Goal: Information Seeking & Learning: Learn about a topic

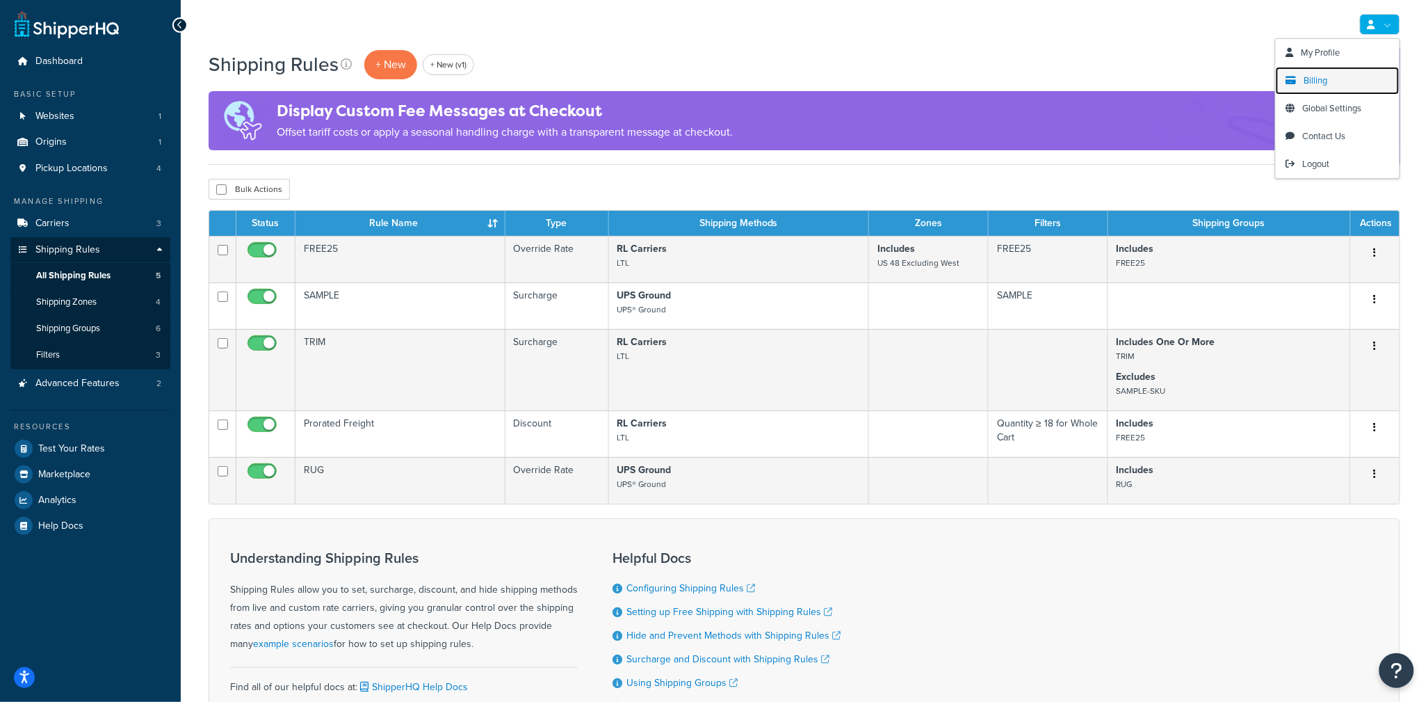
click at [1342, 87] on link "Billing" at bounding box center [1338, 81] width 124 height 28
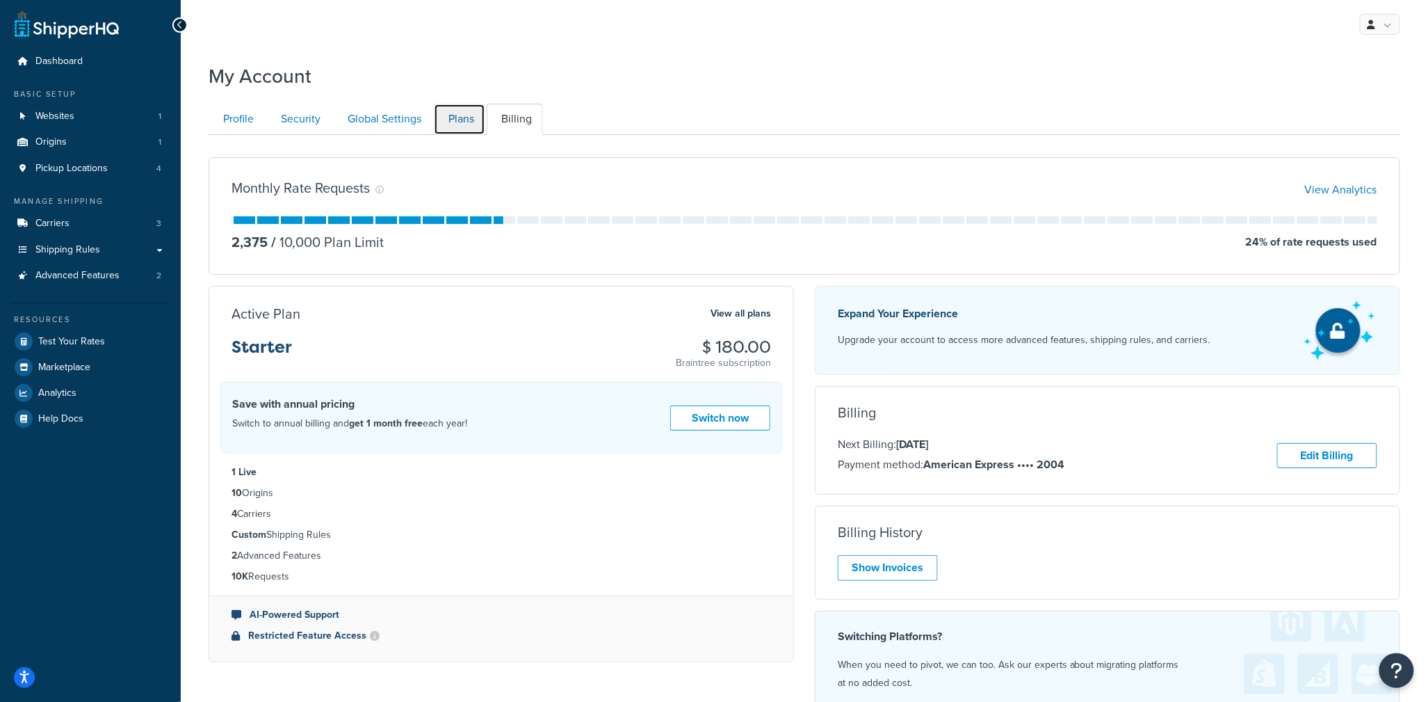
click at [462, 116] on link "Plans" at bounding box center [459, 119] width 51 height 31
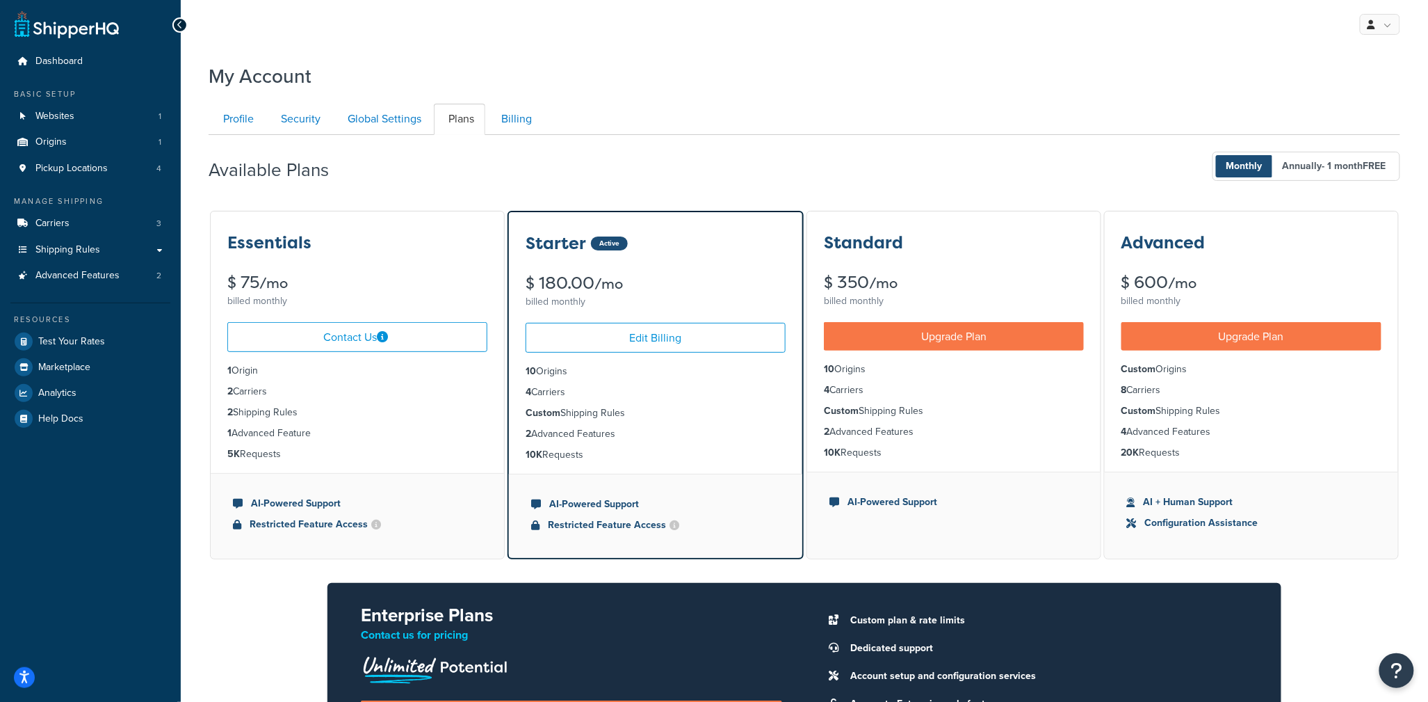
scroll to position [135, 0]
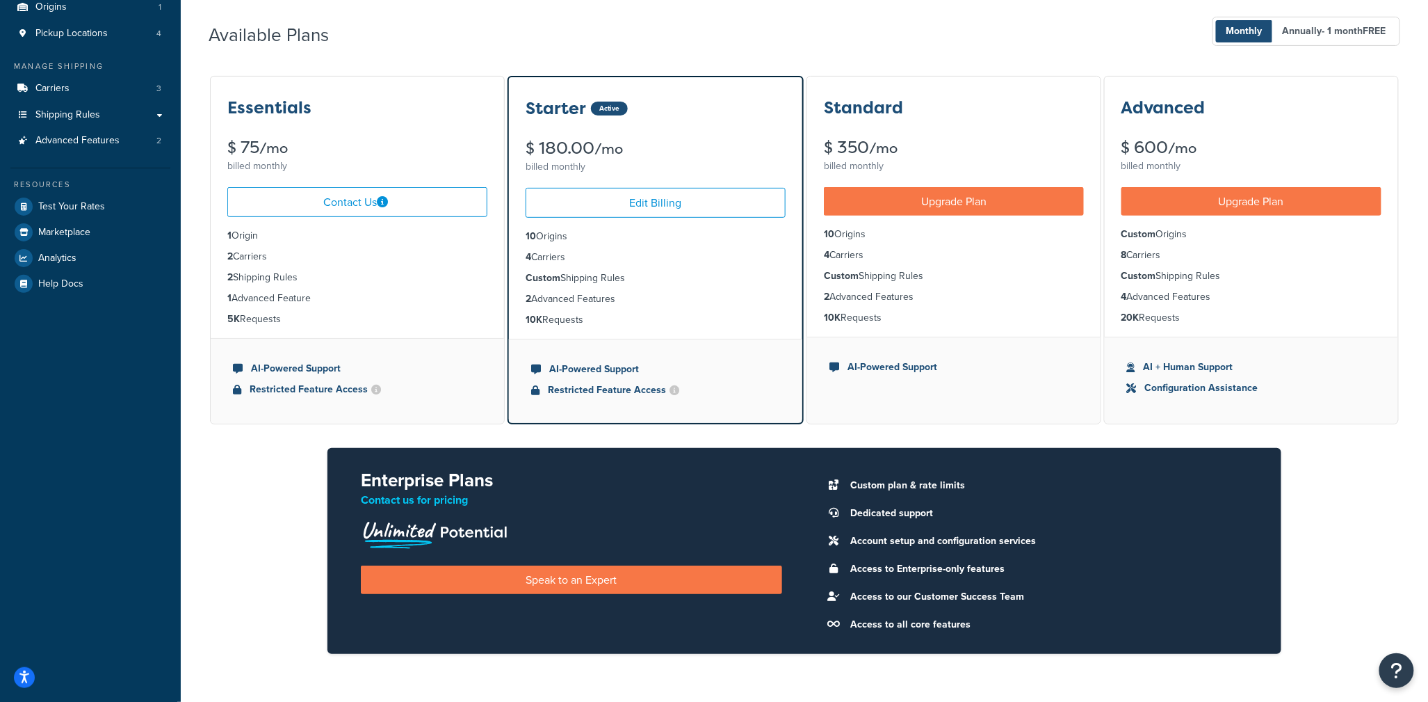
click at [462, 116] on div "Essentials" at bounding box center [357, 108] width 260 height 18
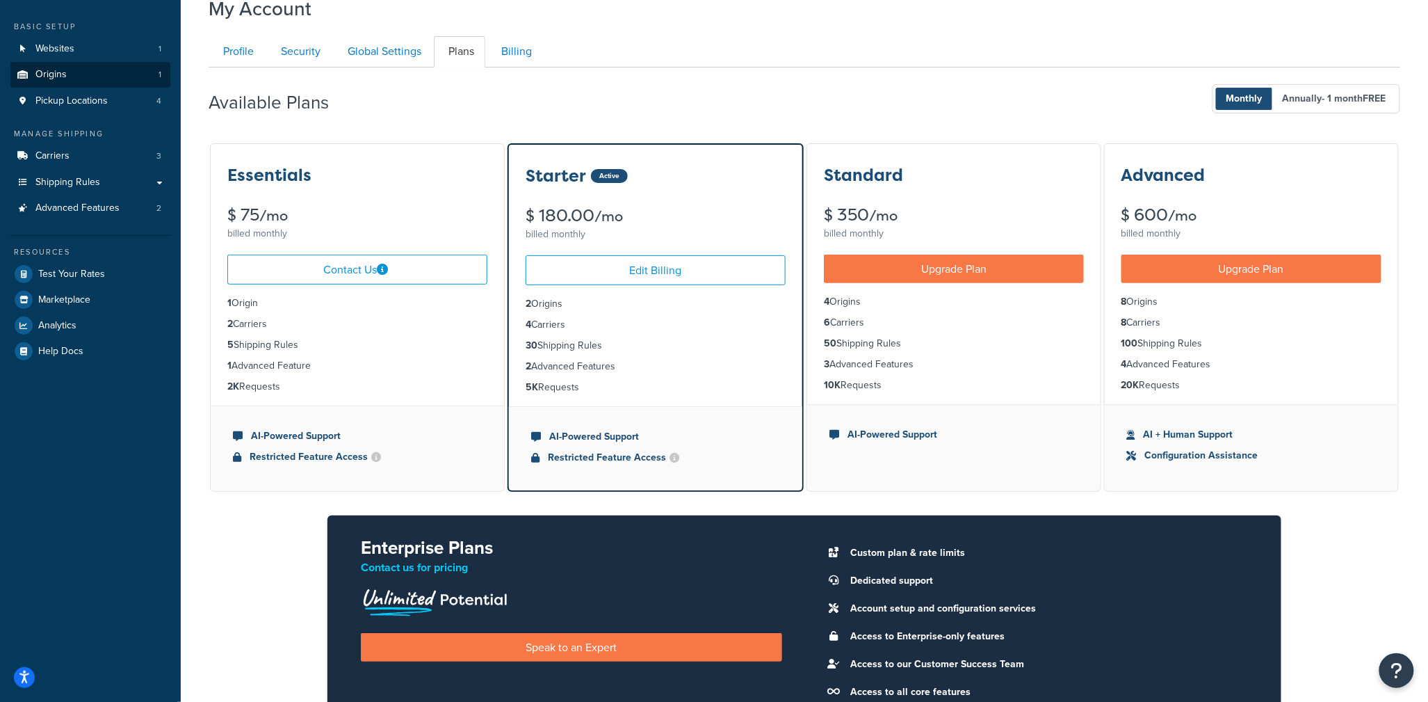
scroll to position [15, 0]
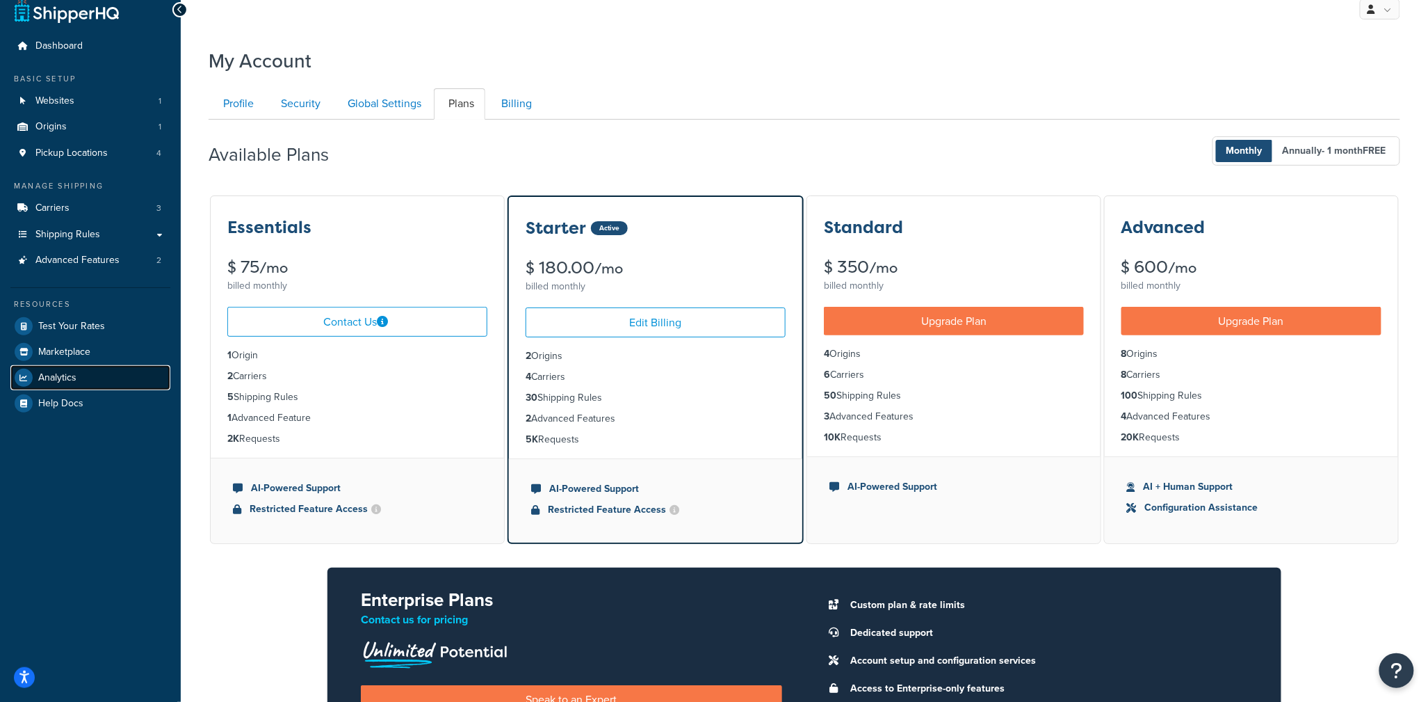
click at [51, 378] on span "Analytics" at bounding box center [57, 378] width 38 height 12
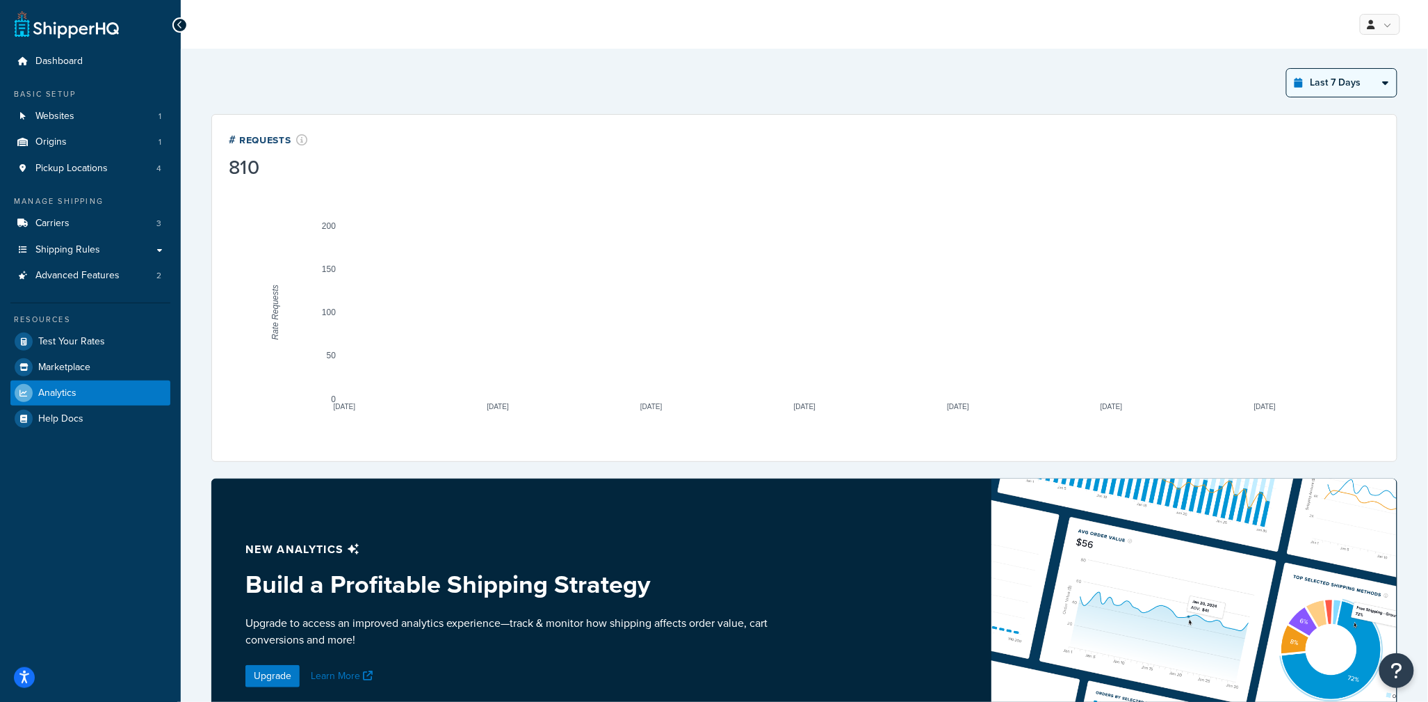
click at [1367, 86] on select "Last 24 Hours Last 7 Days Last 30 Days Last 3 Months Last 6 Months Last 12 Mont…" at bounding box center [1342, 83] width 110 height 28
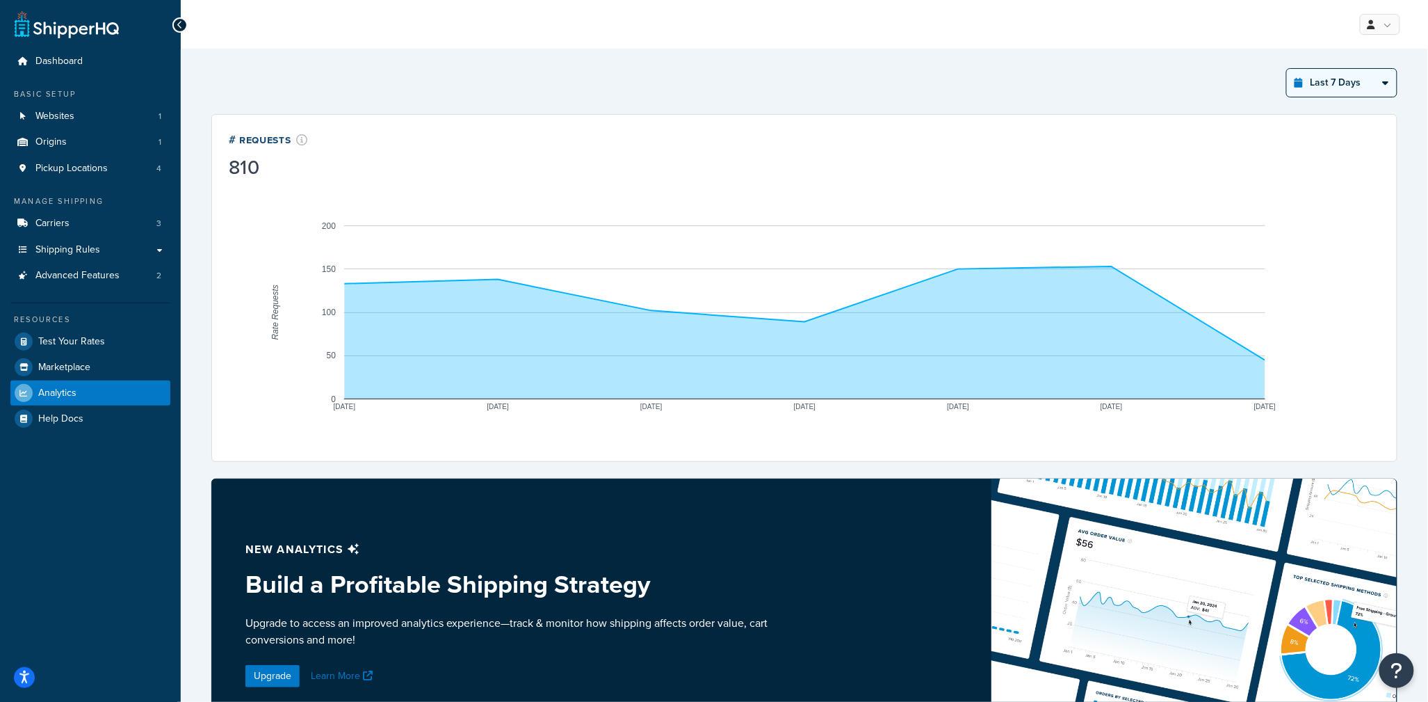
select select "last_year"
click at [1287, 69] on select "Last 24 Hours Last 7 Days Last 30 Days Last 3 Months Last 6 Months Last 12 Mont…" at bounding box center [1342, 83] width 110 height 28
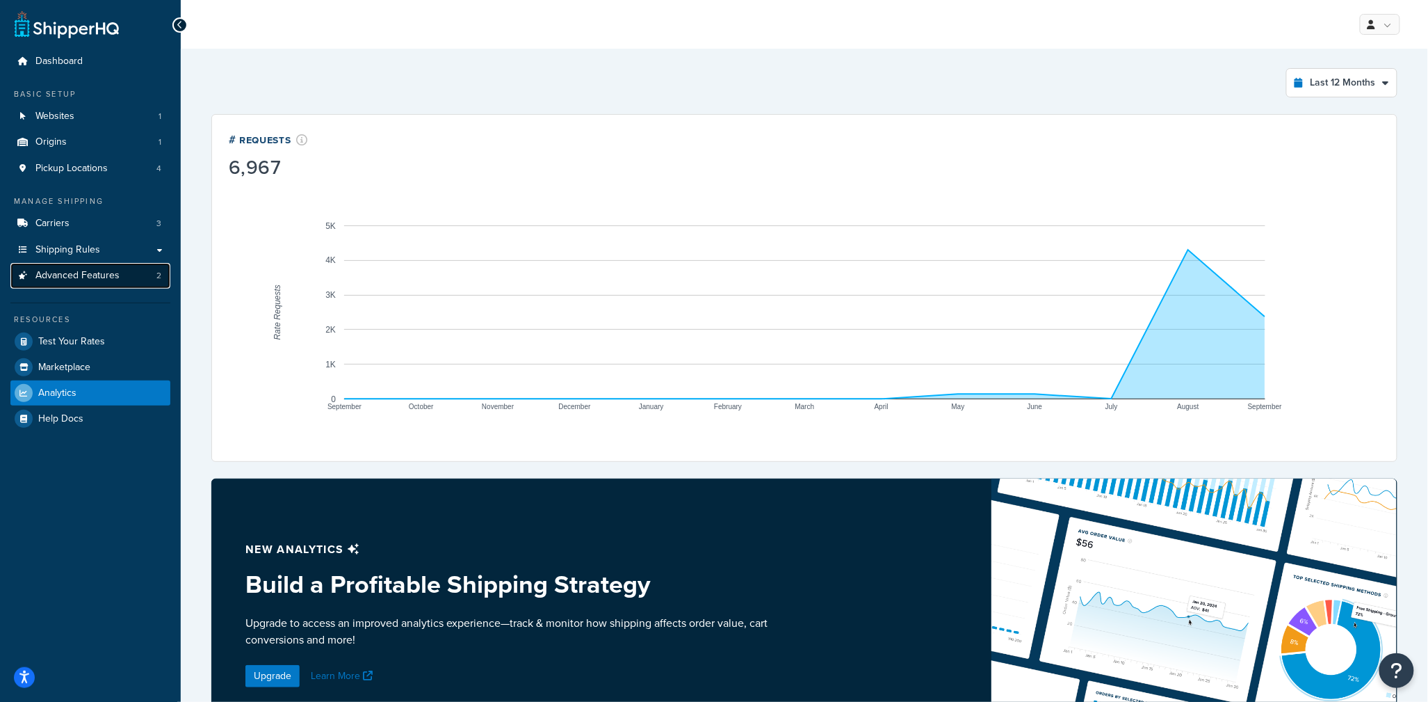
click at [85, 274] on span "Advanced Features" at bounding box center [77, 276] width 84 height 12
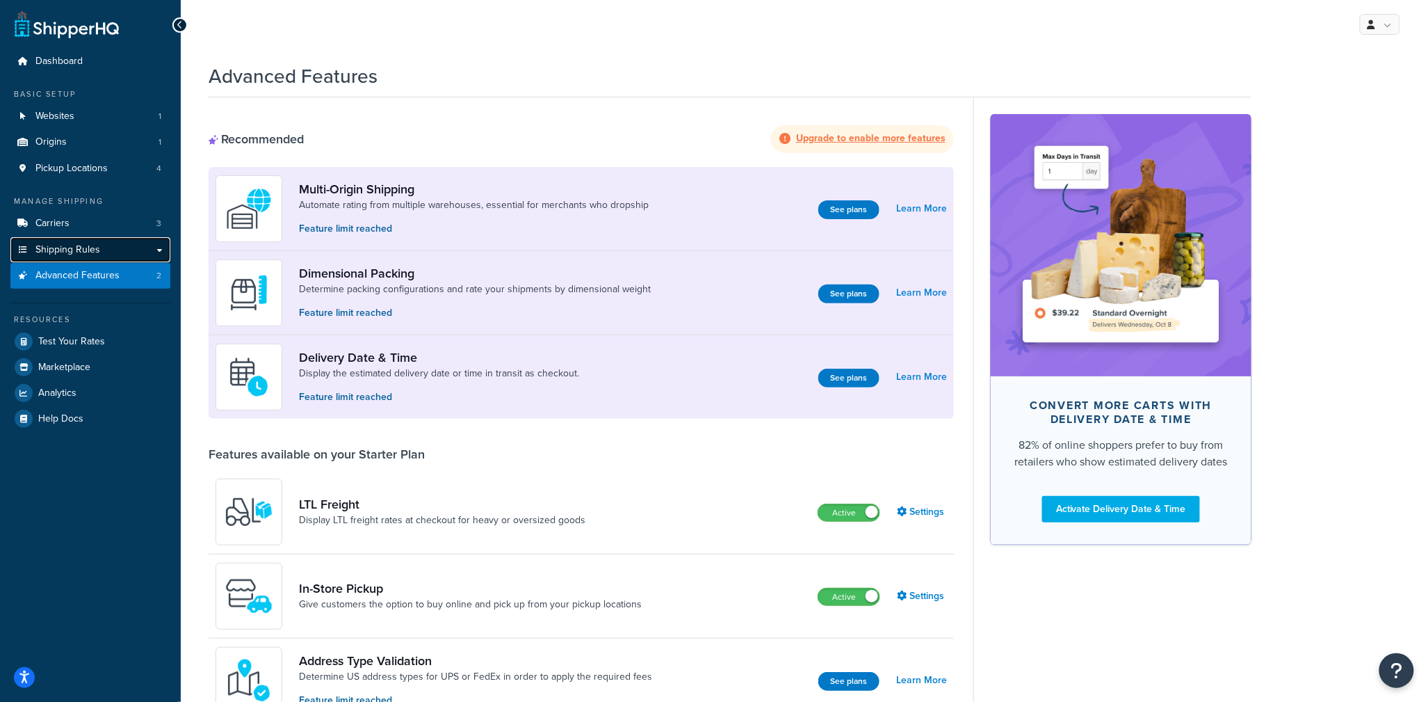
click at [120, 250] on link "Shipping Rules" at bounding box center [90, 250] width 160 height 26
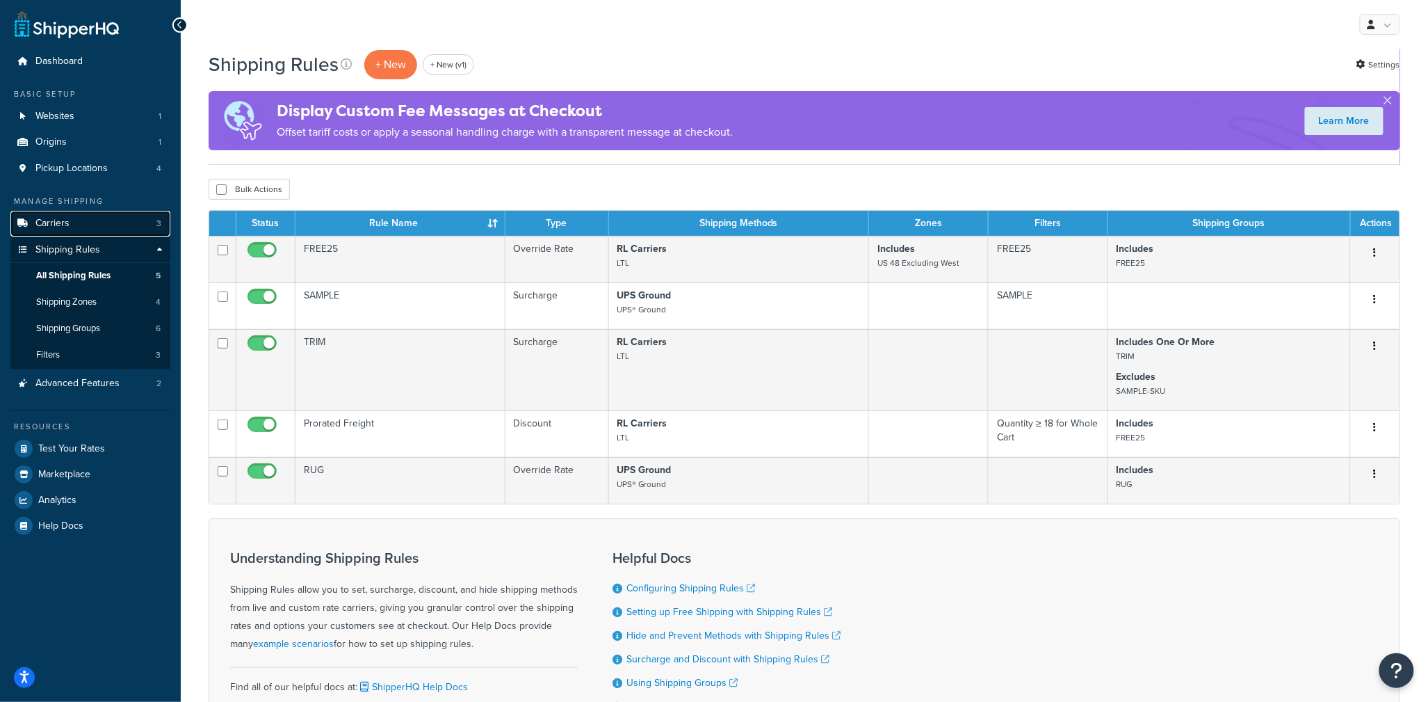
click at [115, 212] on link "Carriers 3" at bounding box center [90, 224] width 160 height 26
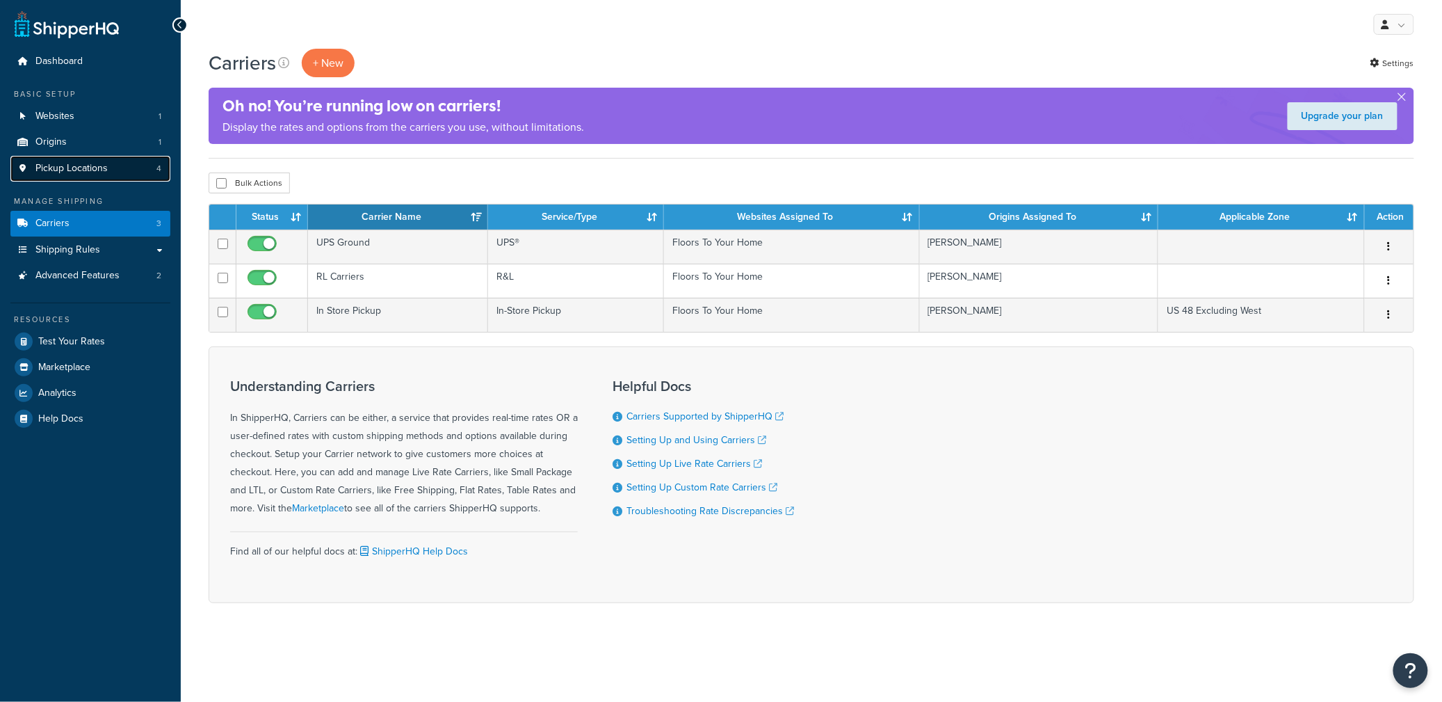
click at [115, 175] on link "Pickup Locations 4" at bounding box center [90, 169] width 160 height 26
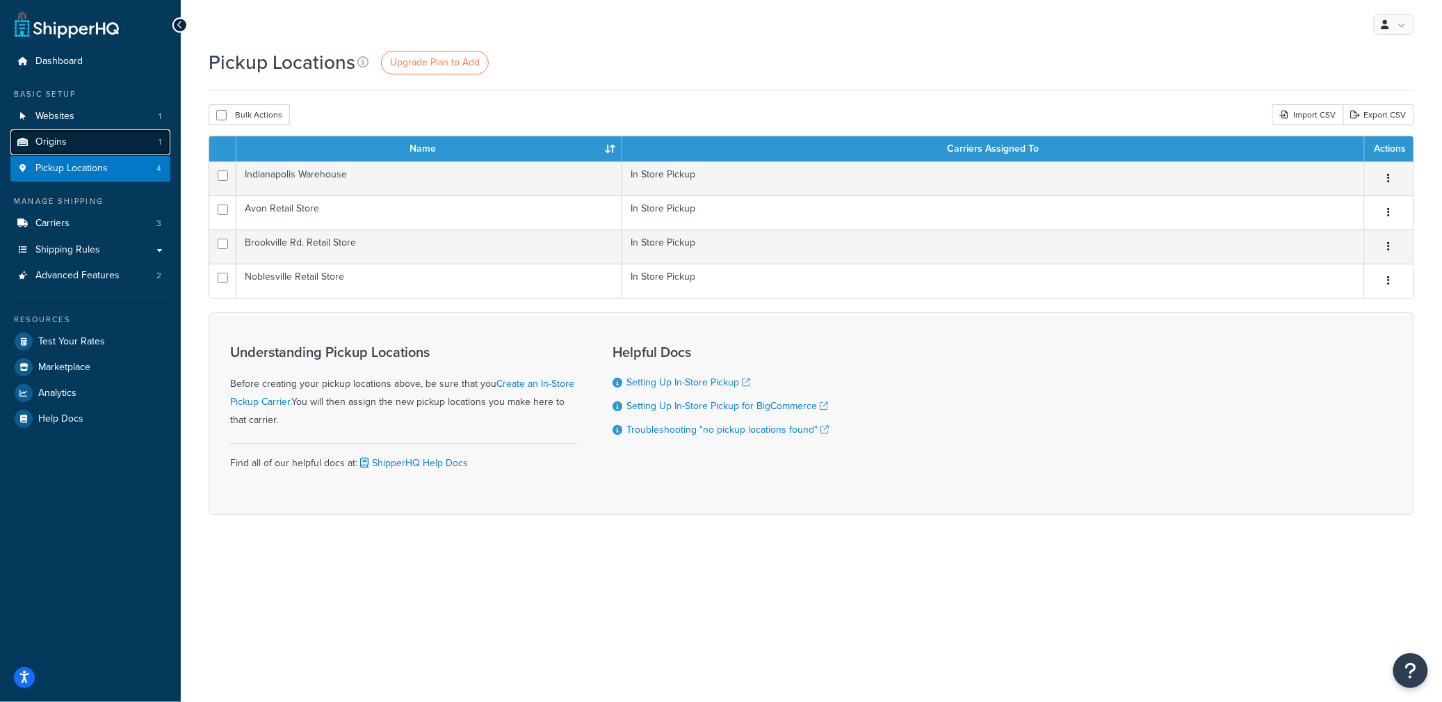
click at [111, 131] on link "Origins 1" at bounding box center [90, 142] width 160 height 26
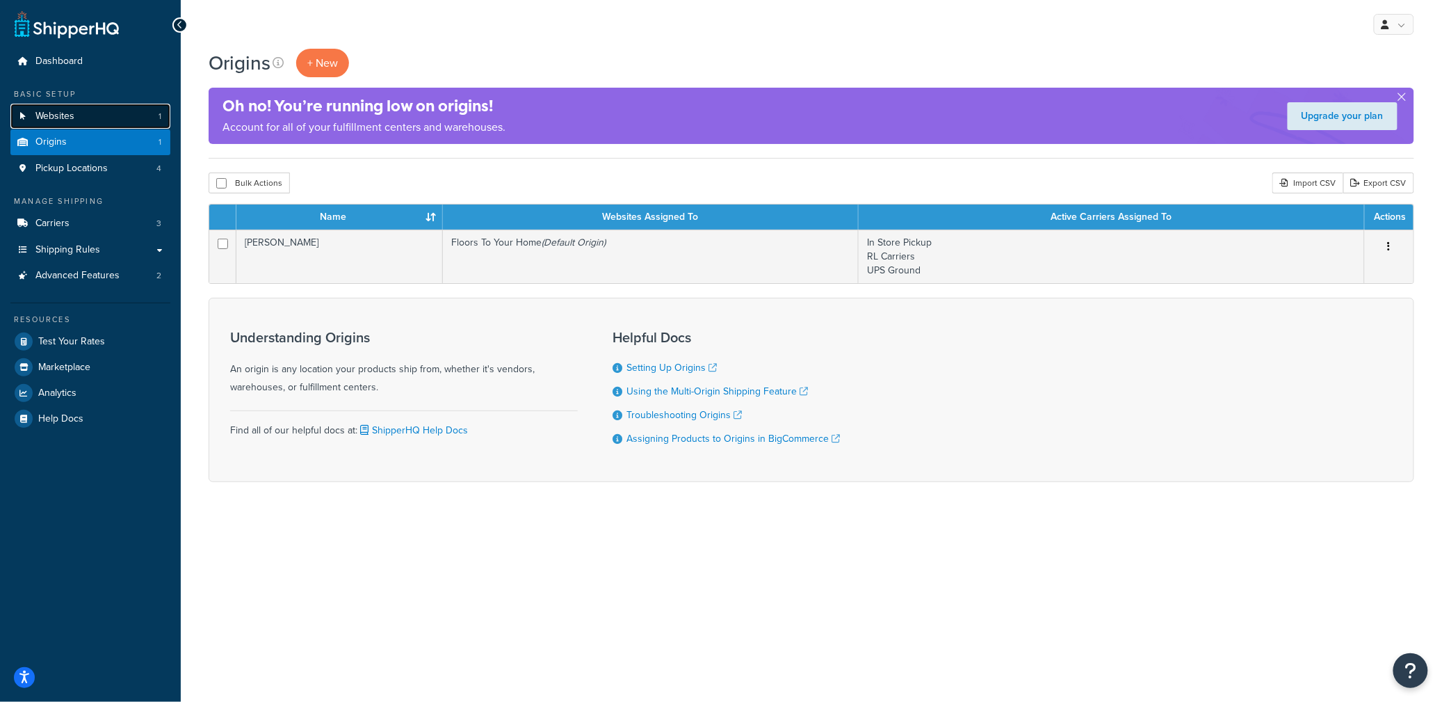
click at [120, 115] on link "Websites 1" at bounding box center [90, 117] width 160 height 26
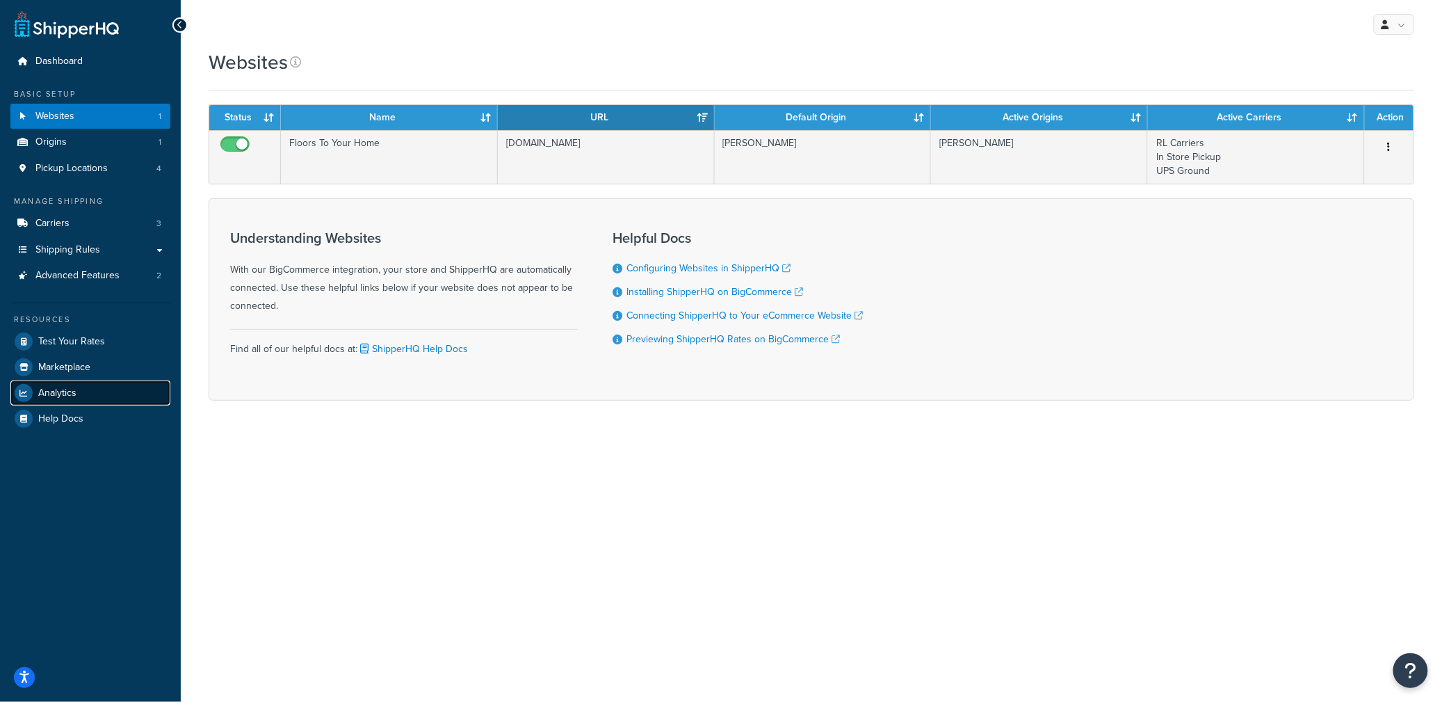
click at [76, 396] on link "Analytics" at bounding box center [90, 392] width 160 height 25
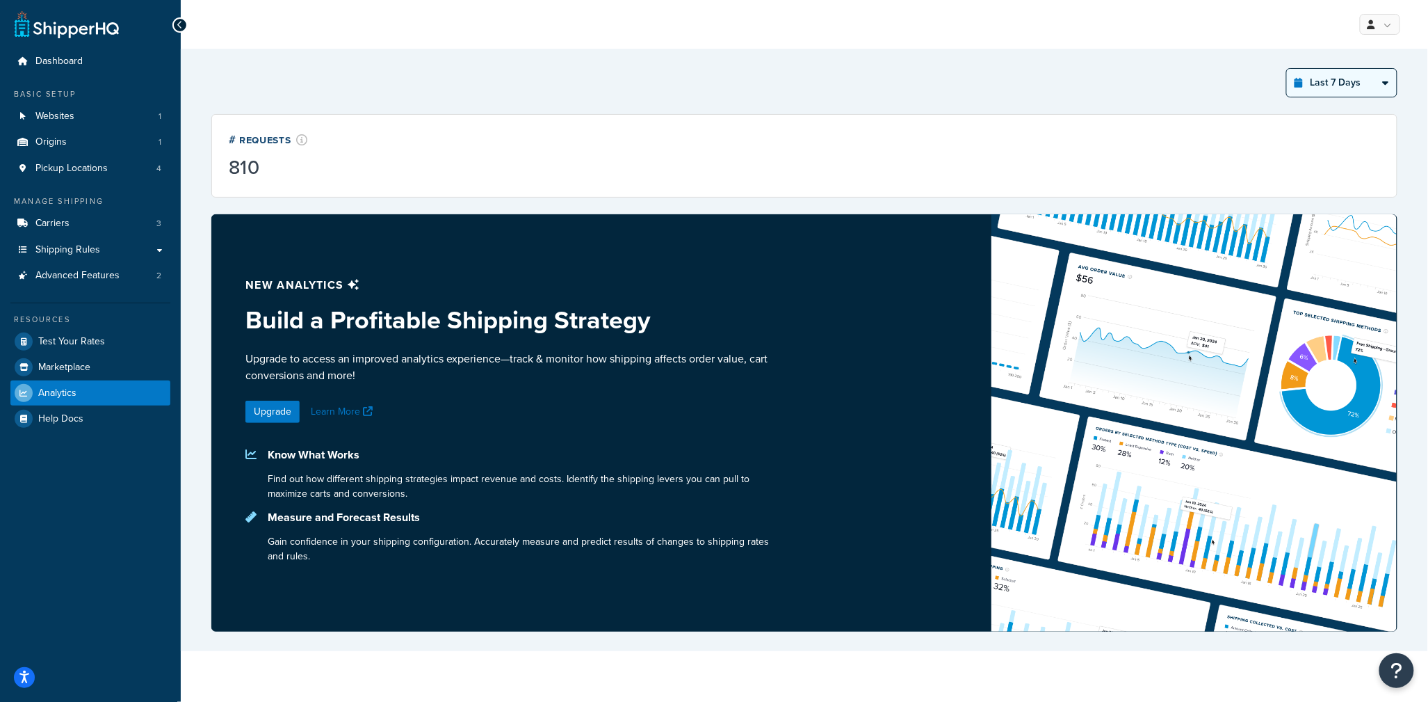
click at [1338, 81] on select "Last 24 Hours Last 7 Days Last 30 Days Last 3 Months Last 6 Months Last 12 Mont…" at bounding box center [1342, 83] width 110 height 28
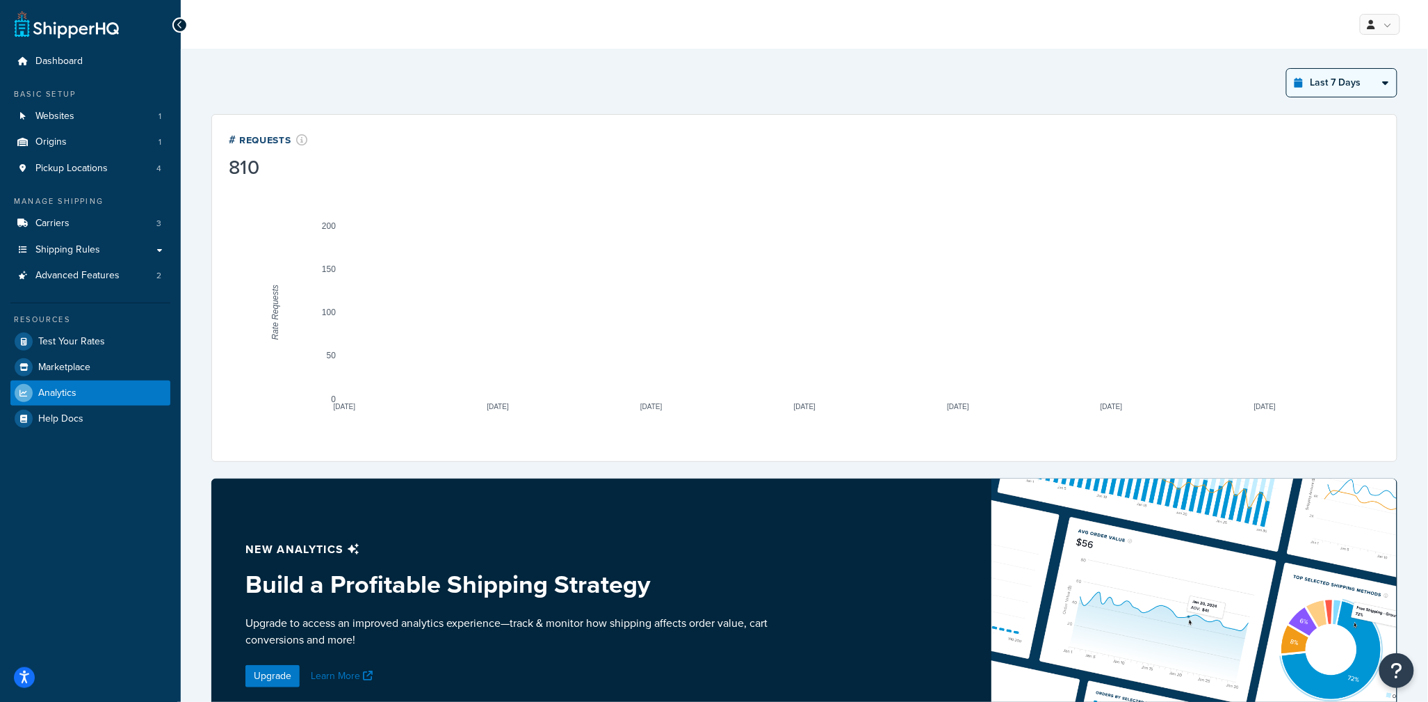
select select "last_year"
click at [1287, 69] on select "Last 24 Hours Last 7 Days Last 30 Days Last 3 Months Last 6 Months Last 12 Mont…" at bounding box center [1342, 83] width 110 height 28
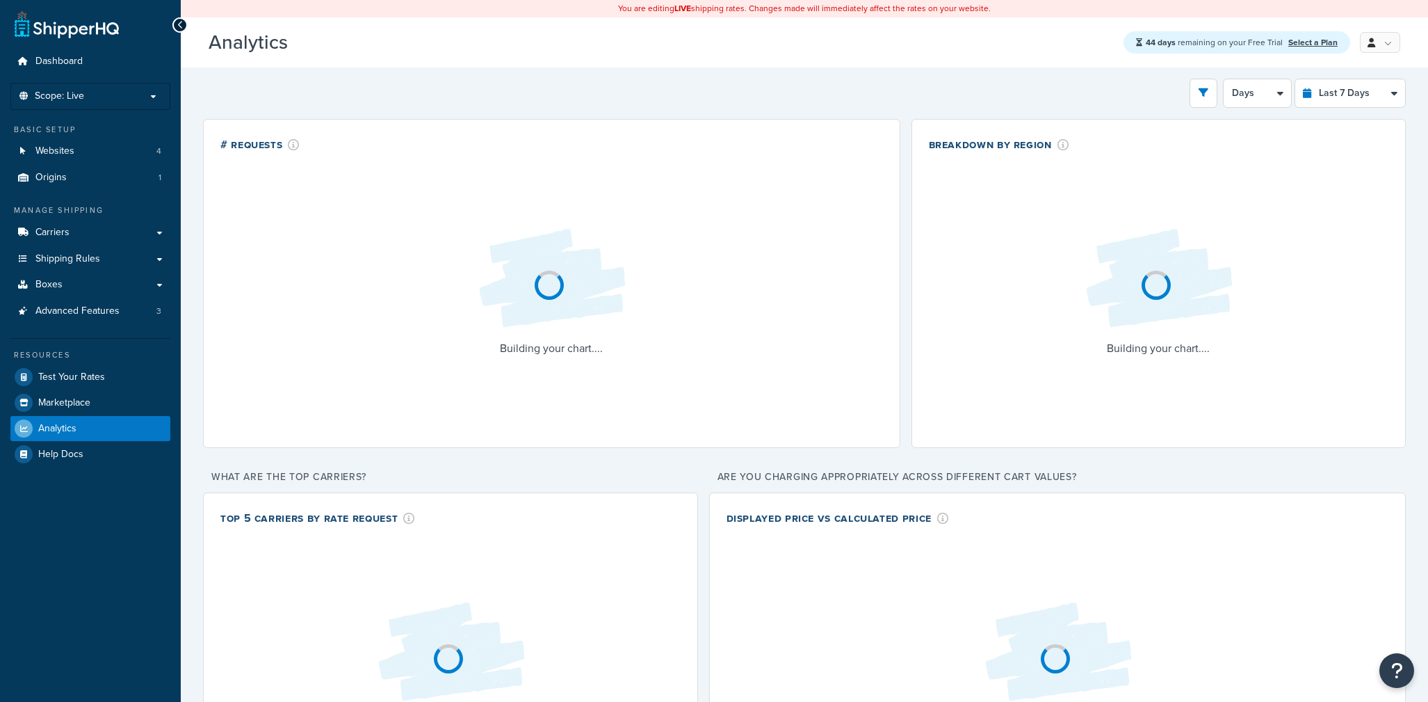
select select "last_7_days"
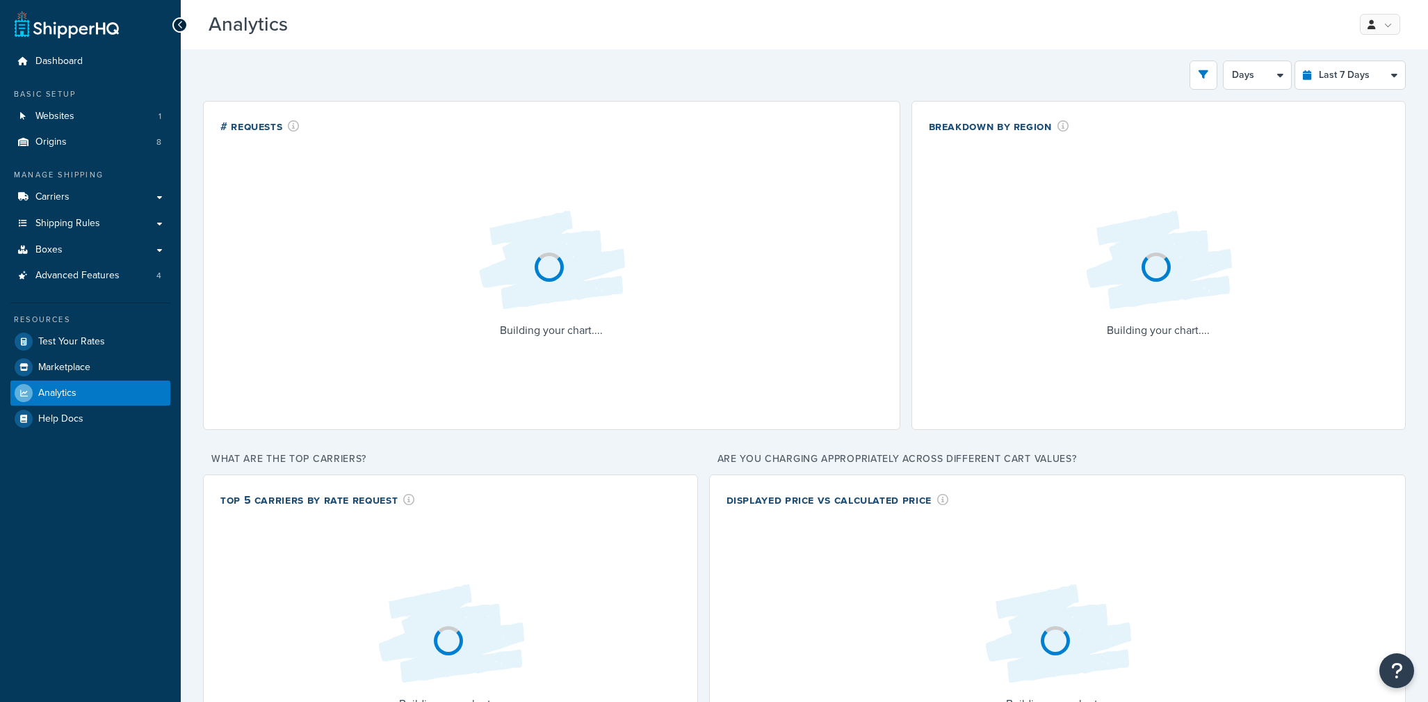
select select "last_7_days"
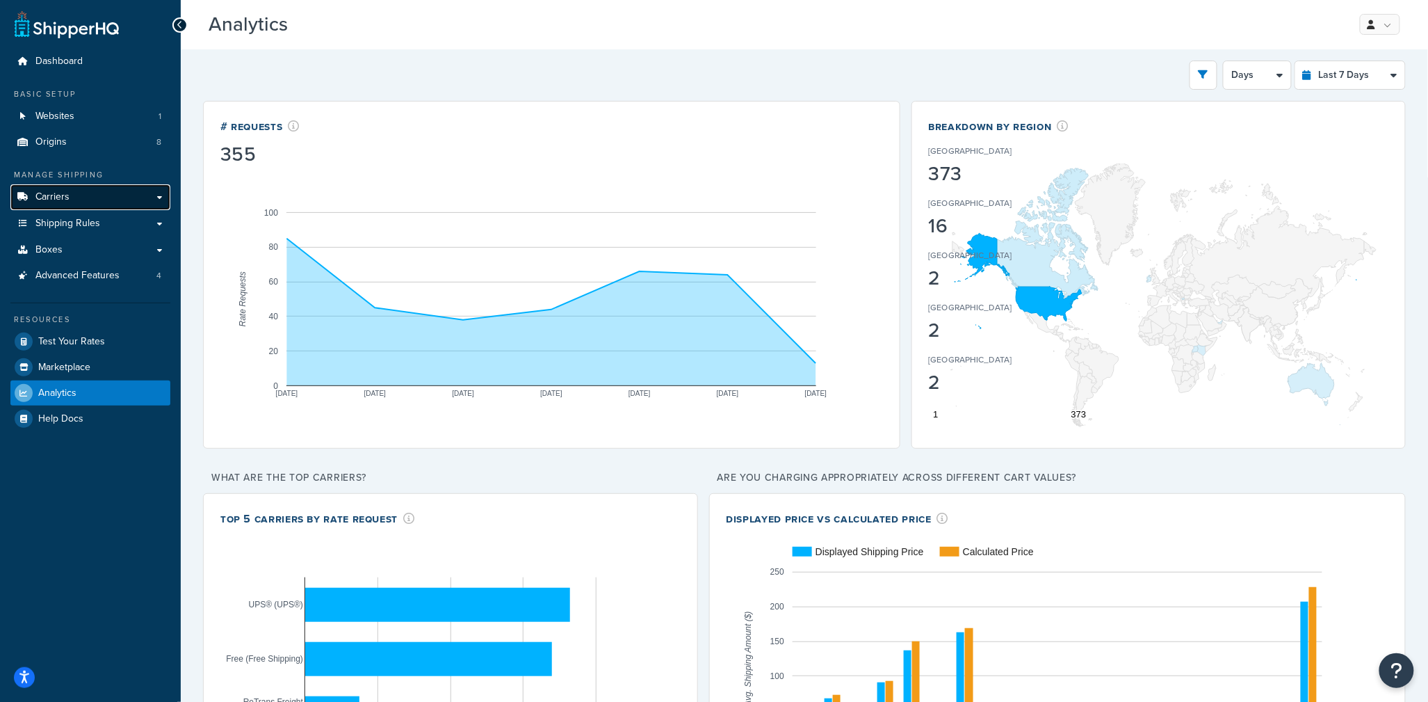
click at [95, 190] on link "Carriers" at bounding box center [90, 197] width 160 height 26
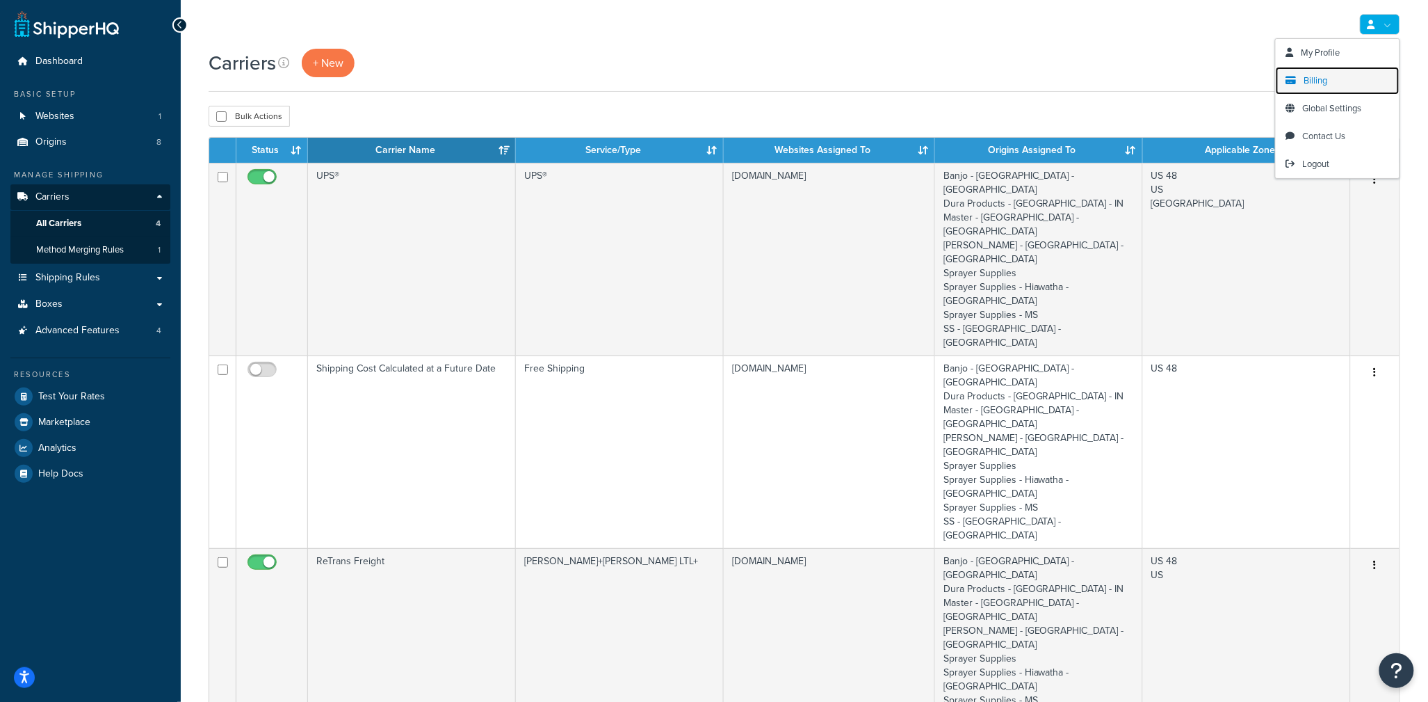
click at [1311, 79] on span "Billing" at bounding box center [1316, 80] width 24 height 13
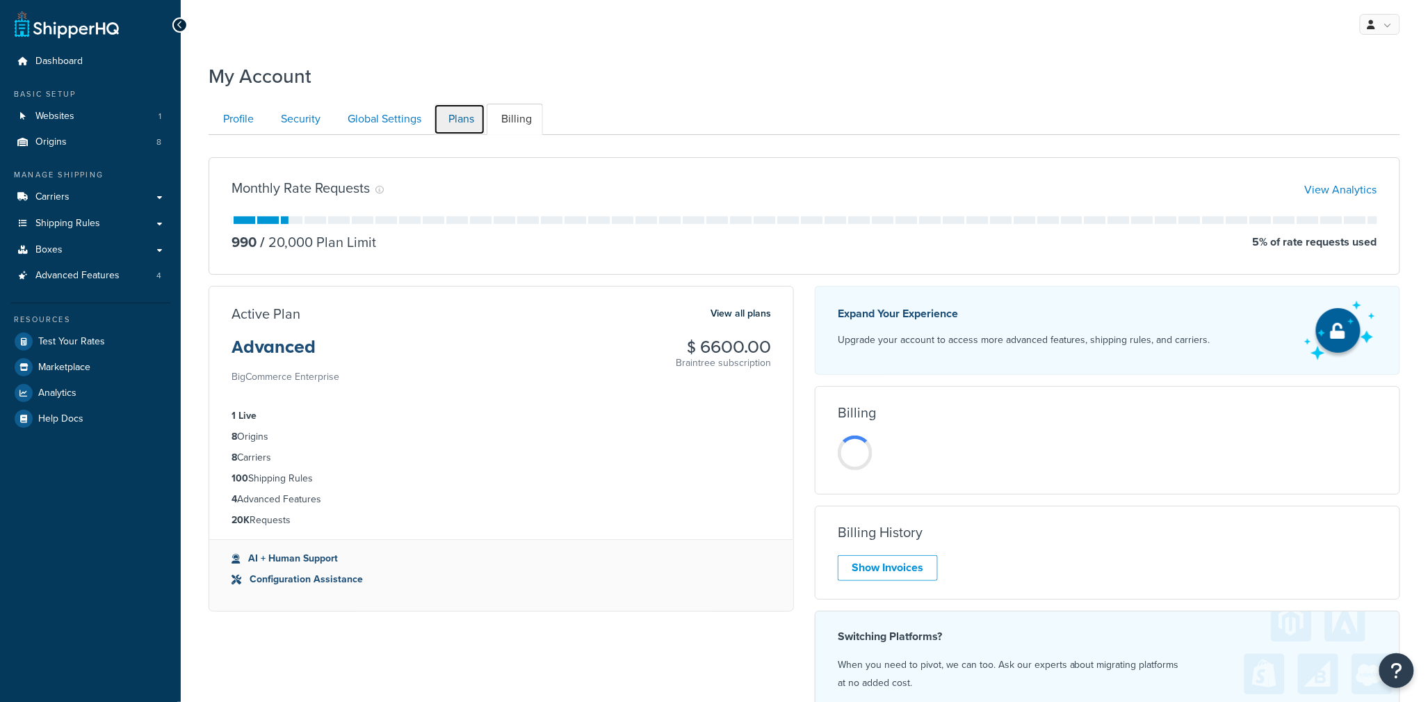
click at [447, 122] on link "Plans" at bounding box center [459, 119] width 51 height 31
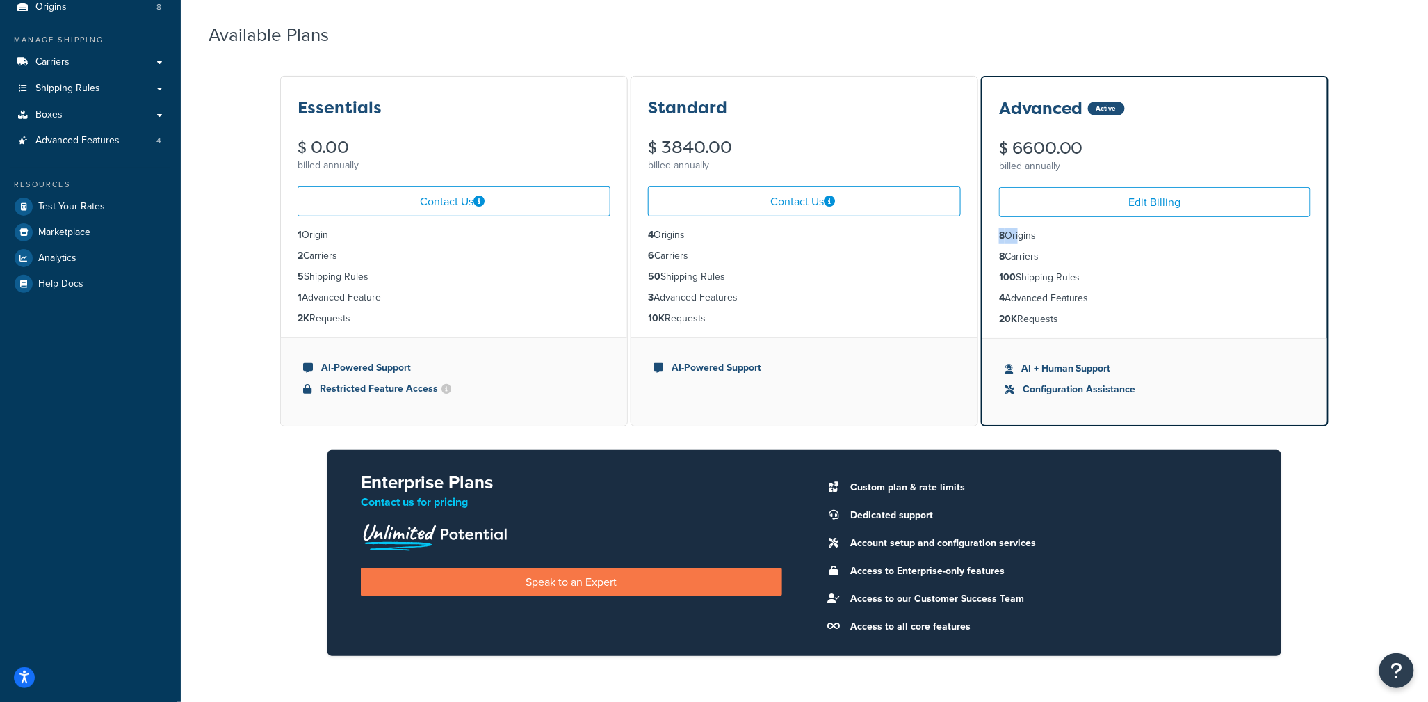
drag, startPoint x: 1003, startPoint y: 232, endPoint x: 1015, endPoint y: 245, distance: 17.2
click at [1018, 245] on ul "8 Origins 8 Carriers 100 Shipping Rules 4 Advanced Features 20K Requests" at bounding box center [1154, 277] width 345 height 121
drag, startPoint x: 1007, startPoint y: 254, endPoint x: 1048, endPoint y: 254, distance: 41.0
click at [1048, 254] on li "8 Carriers" at bounding box center [1154, 256] width 311 height 15
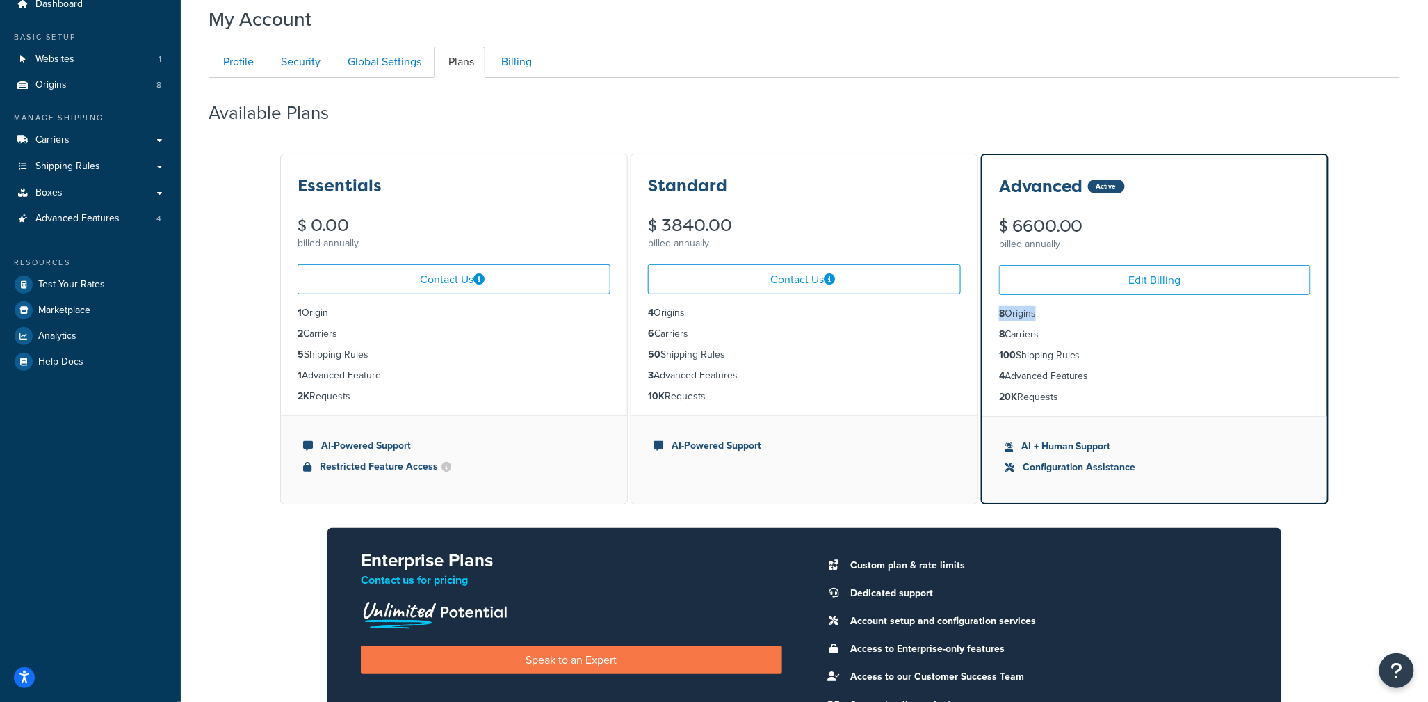
scroll to position [0, 0]
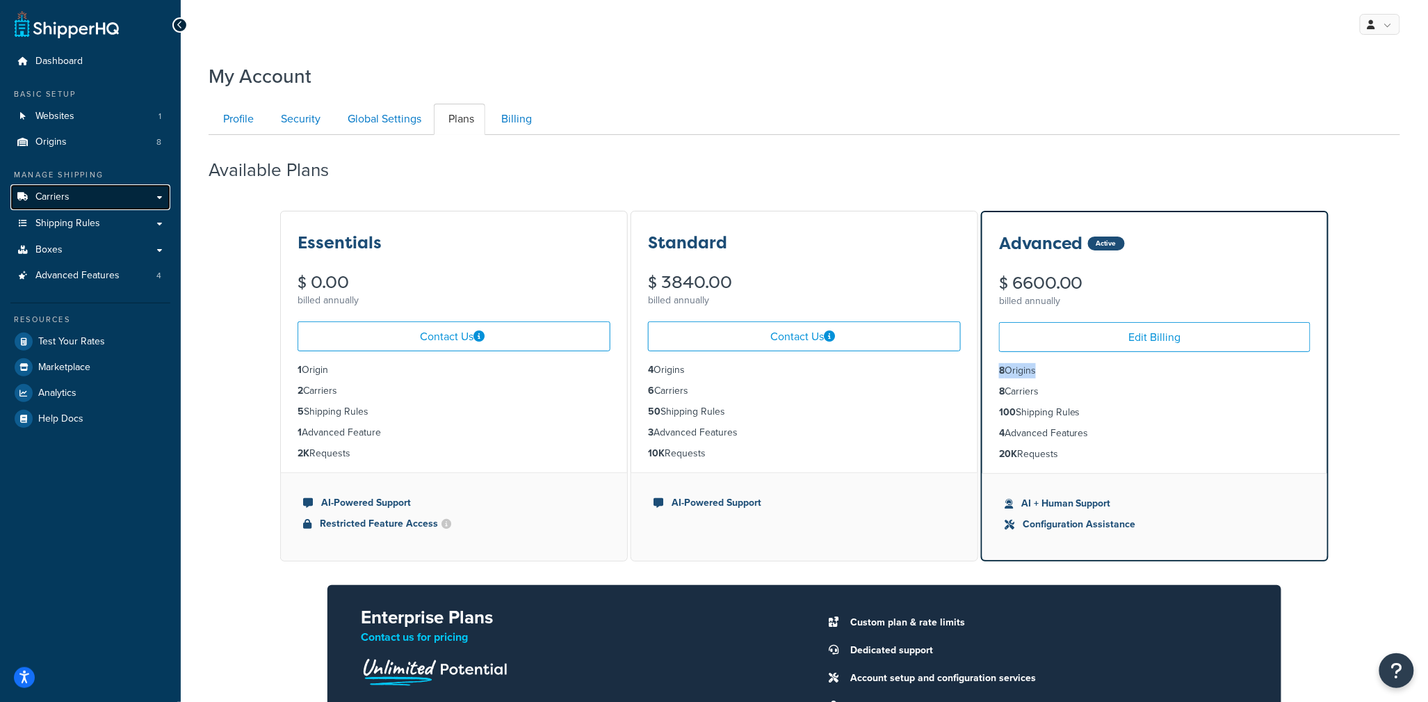
click at [27, 193] on icon at bounding box center [23, 197] width 14 height 8
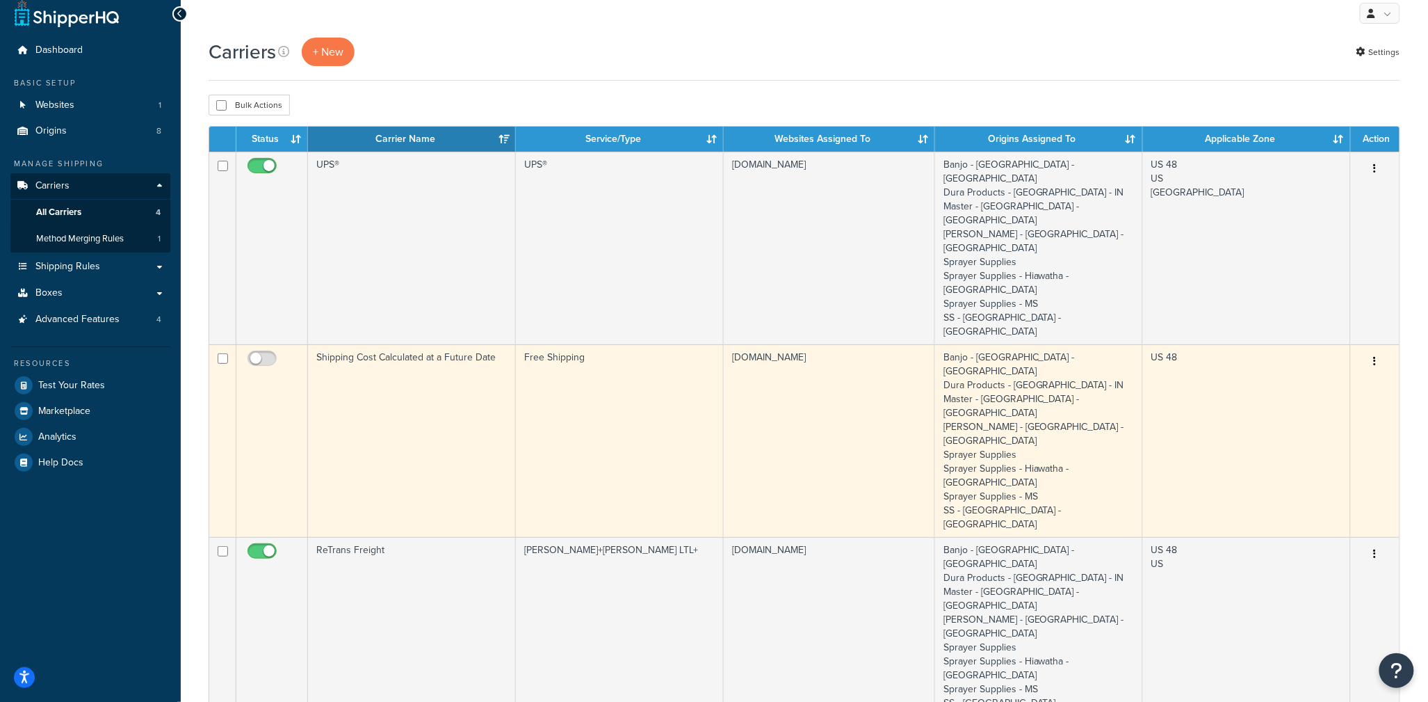
scroll to position [37, 0]
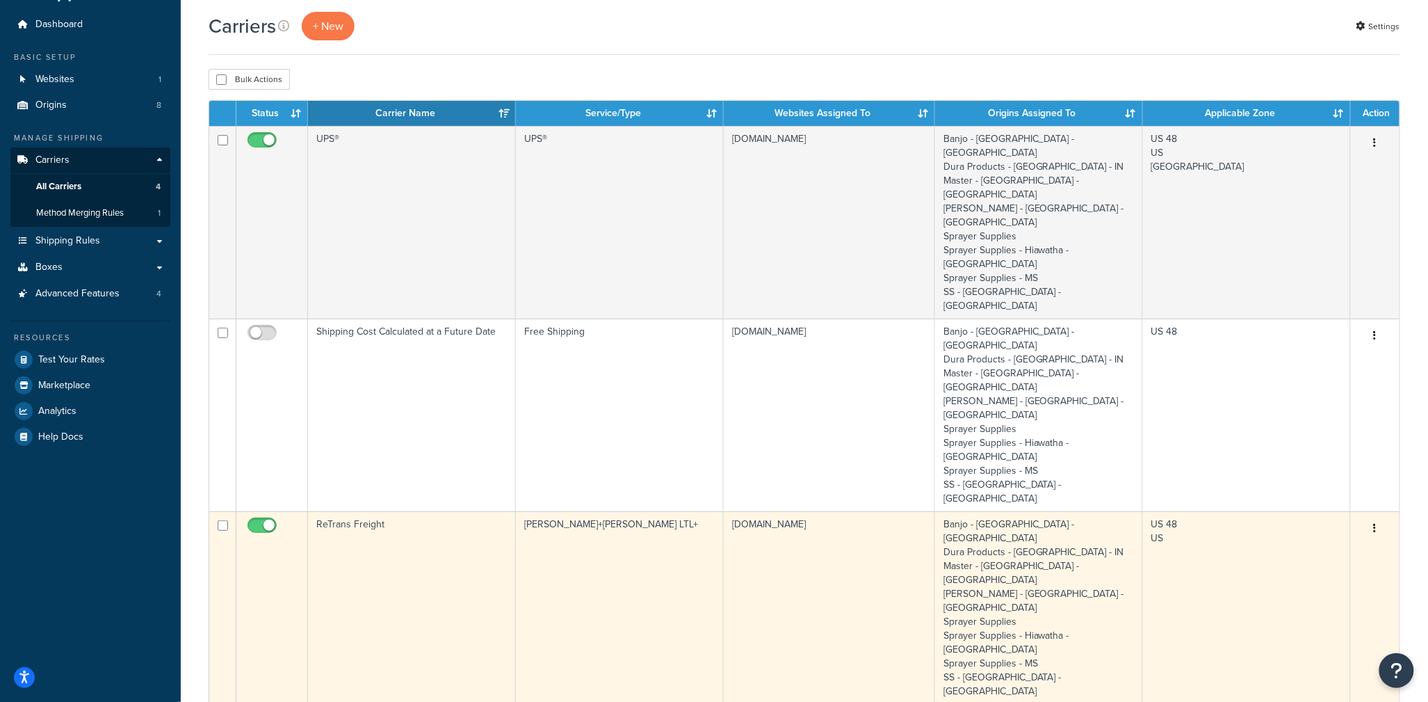
click at [451, 511] on td "ReTrans Freight" at bounding box center [412, 607] width 208 height 193
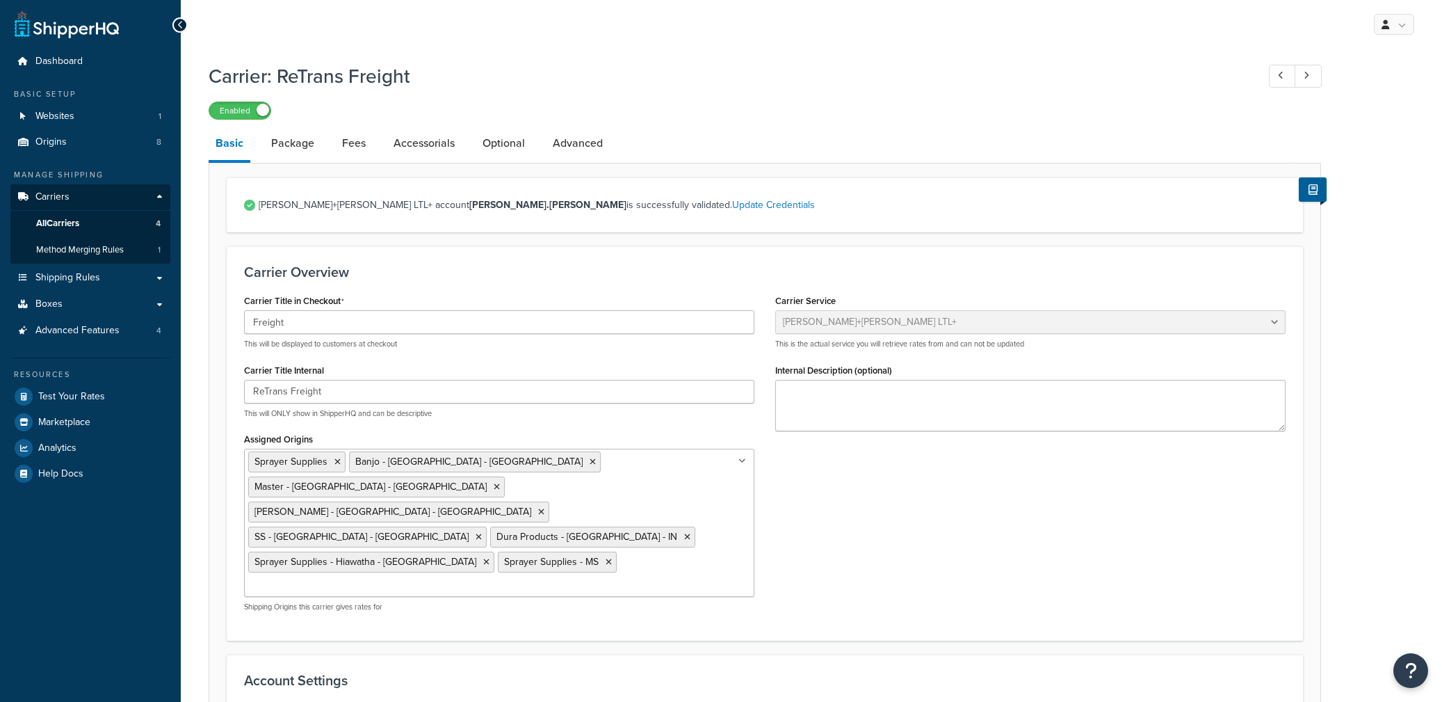
select select "reTransFreight"
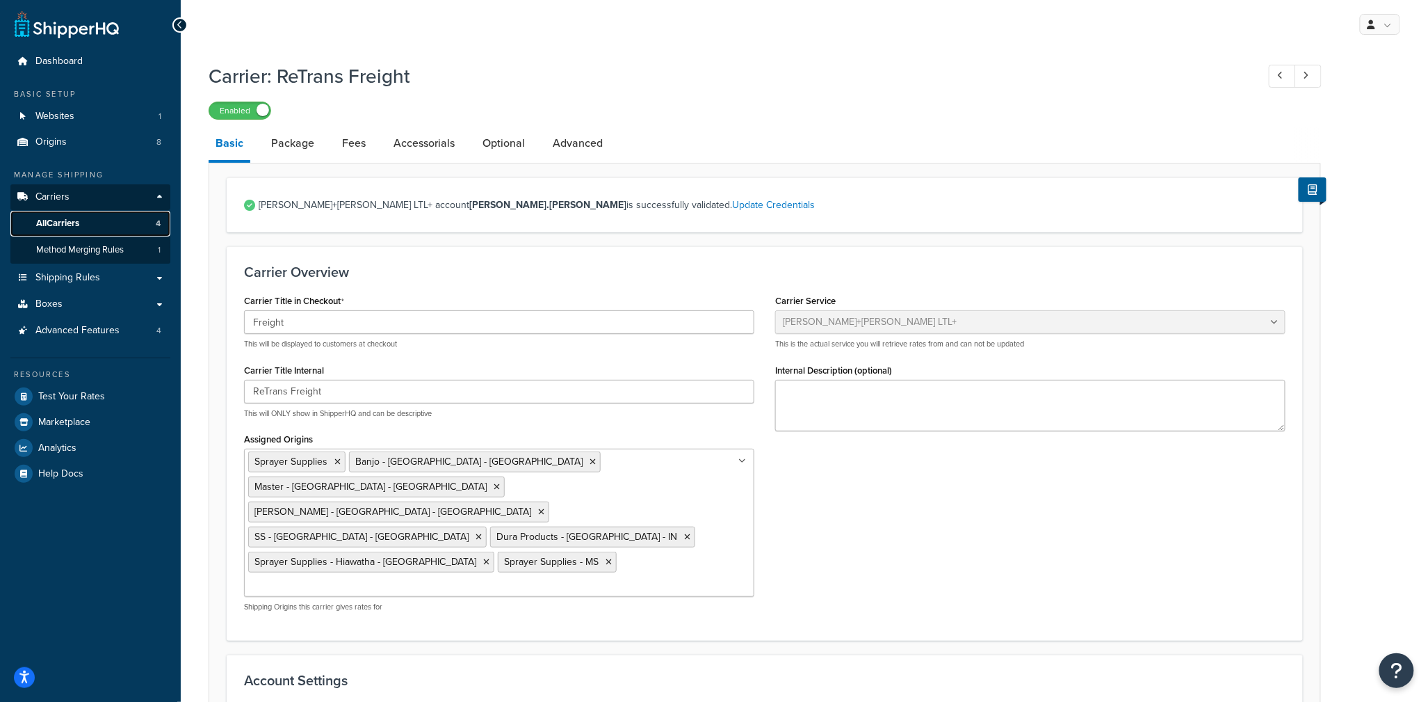
click at [86, 225] on link "All Carriers 4" at bounding box center [90, 224] width 160 height 26
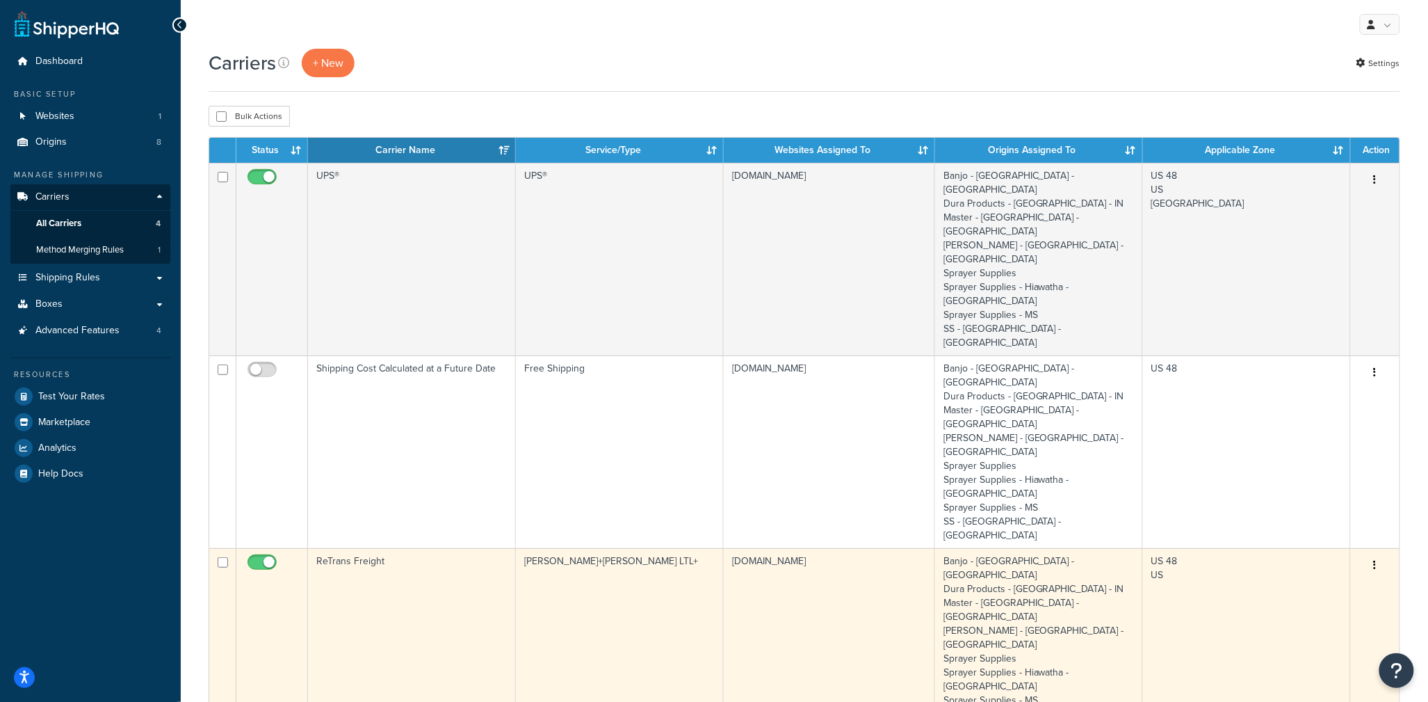
click at [400, 548] on td "ReTrans Freight" at bounding box center [412, 644] width 208 height 193
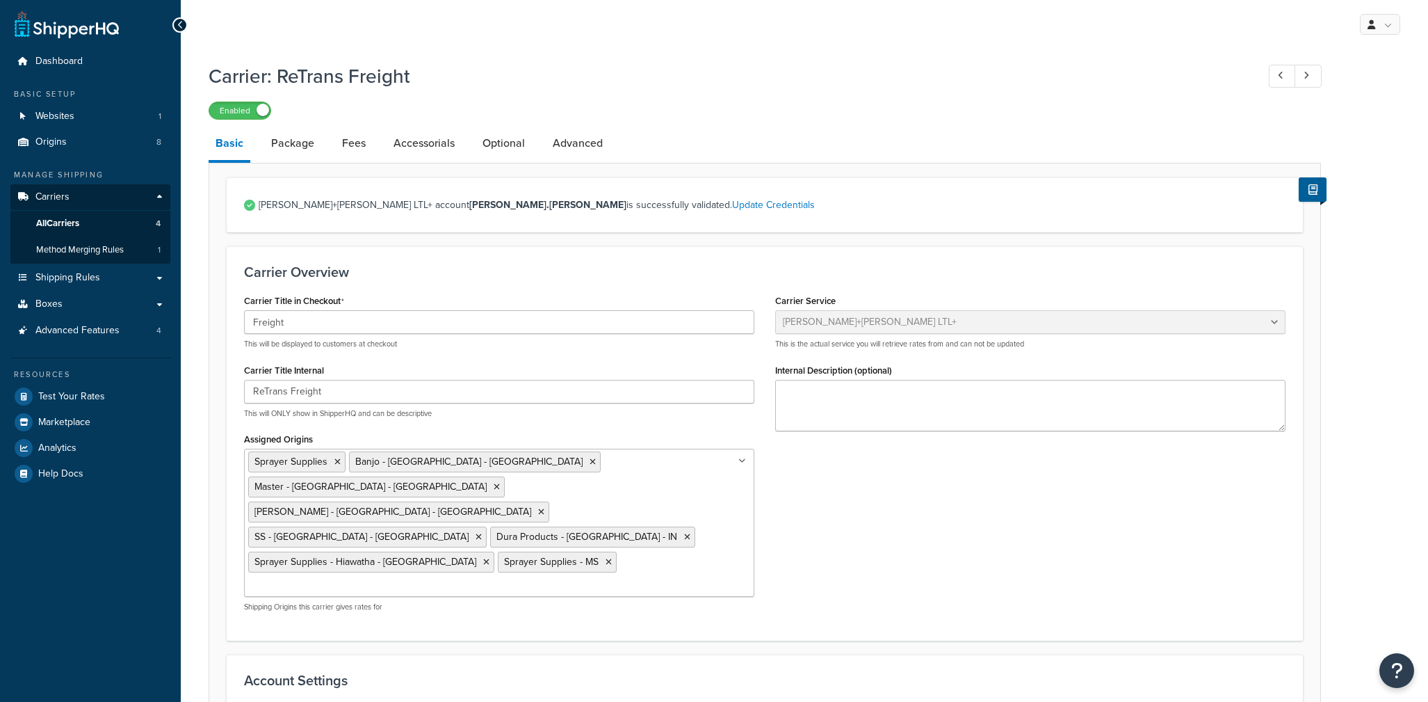
select select "reTransFreight"
click at [587, 138] on link "Advanced" at bounding box center [578, 143] width 64 height 33
select select "false"
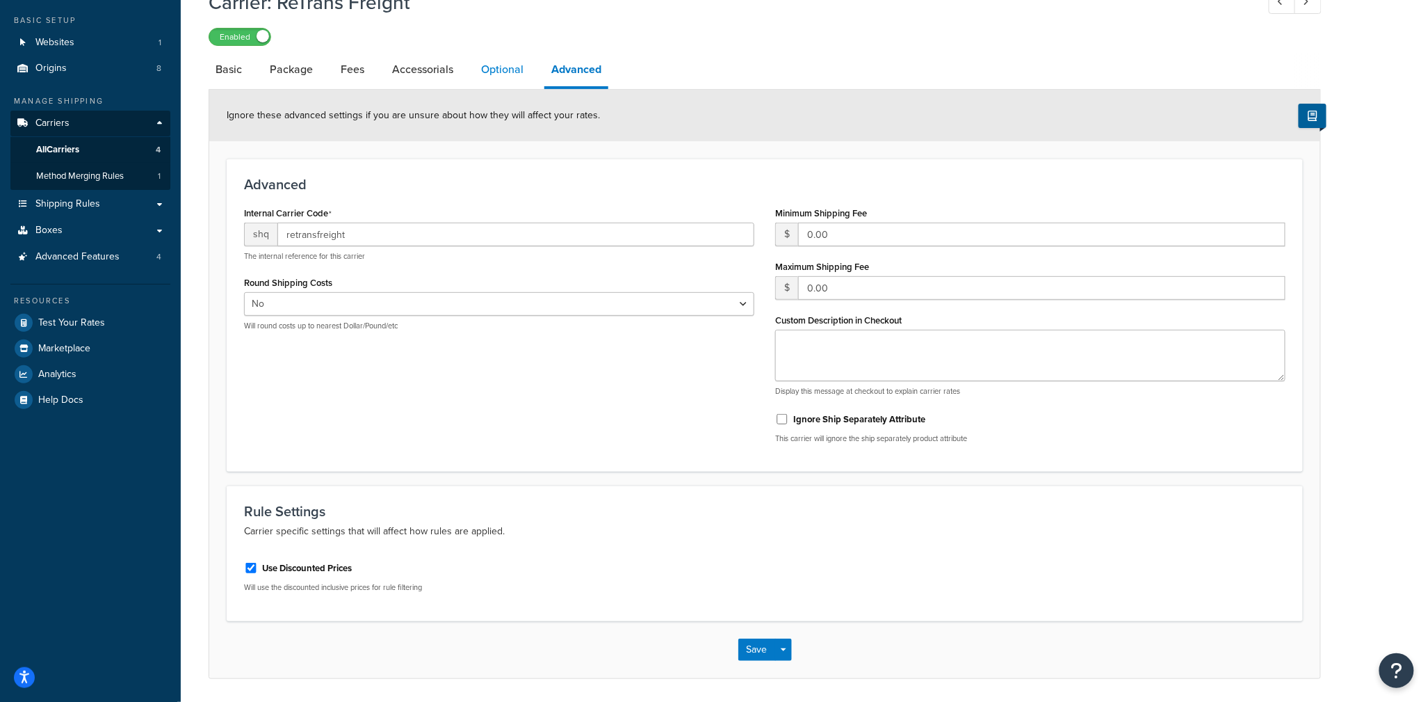
scroll to position [48, 0]
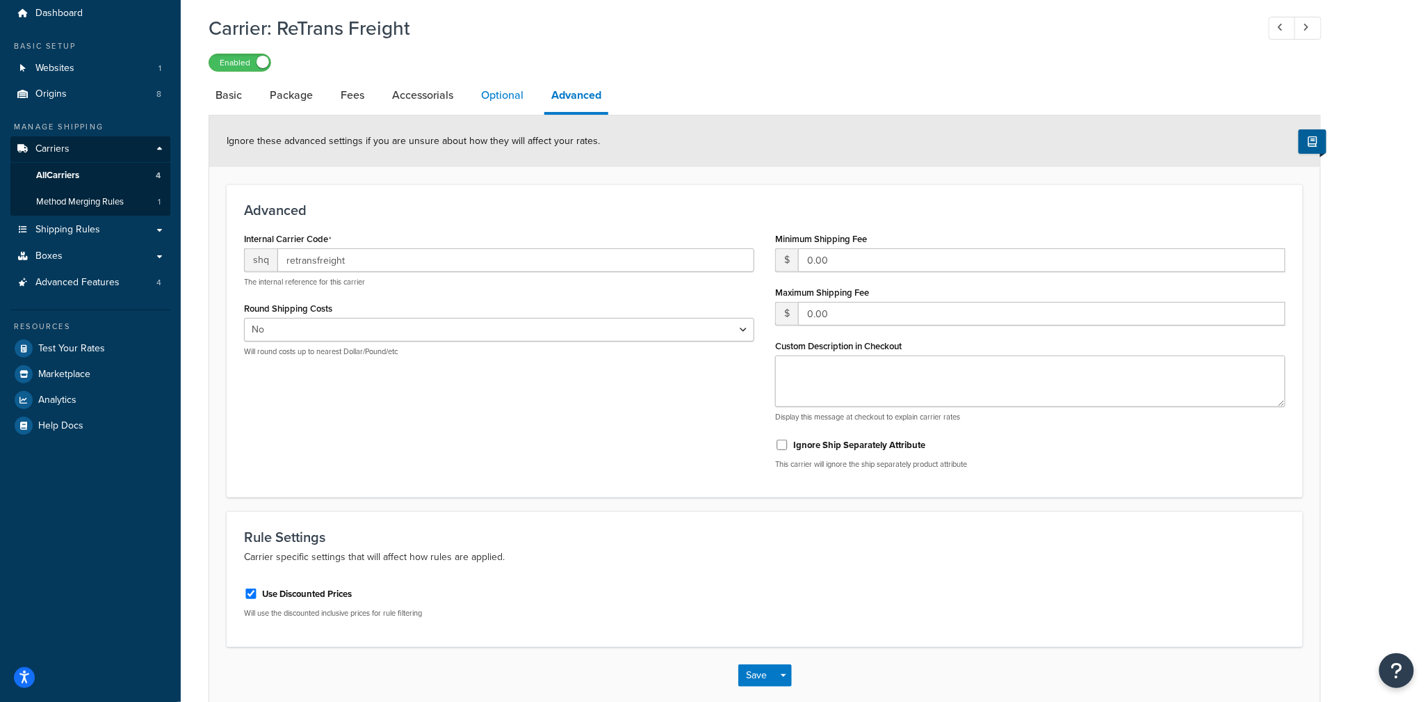
click at [487, 99] on link "Optional" at bounding box center [502, 95] width 56 height 33
select select "125"
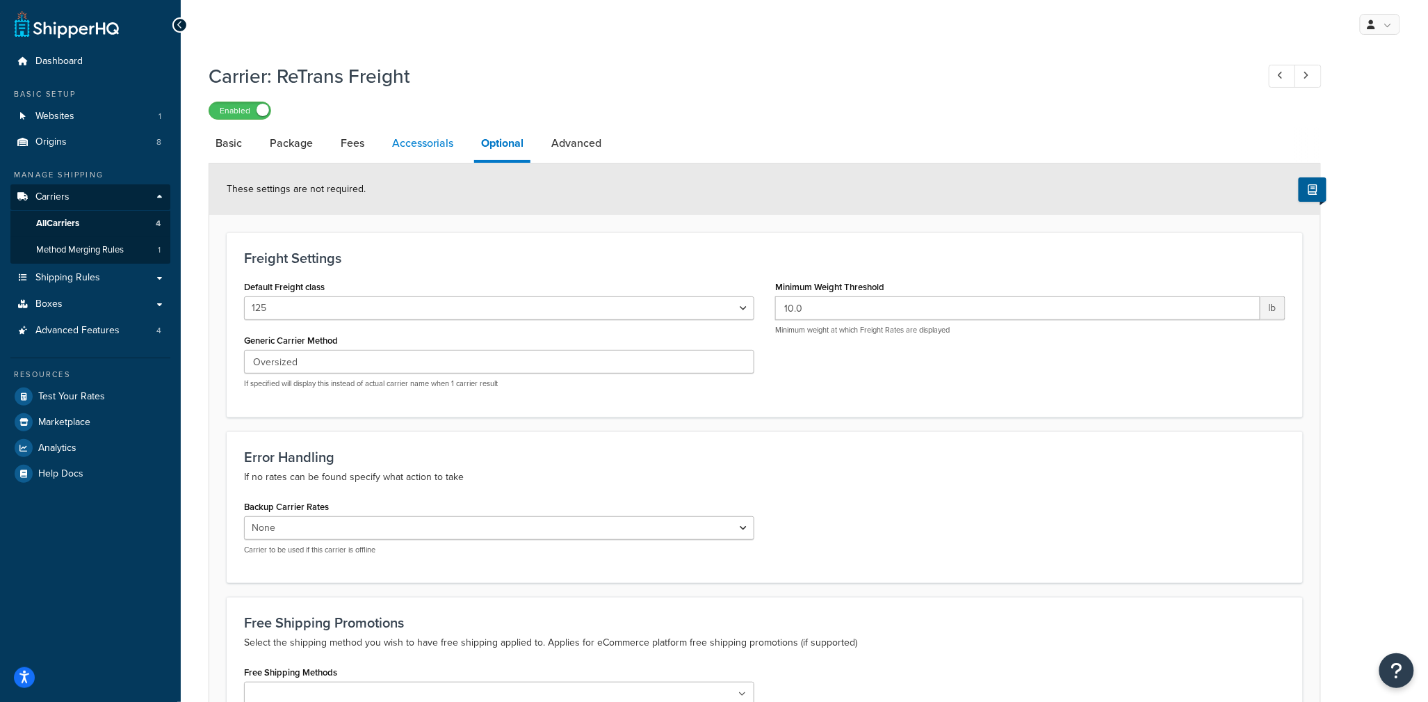
click at [432, 149] on link "Accessorials" at bounding box center [422, 143] width 75 height 33
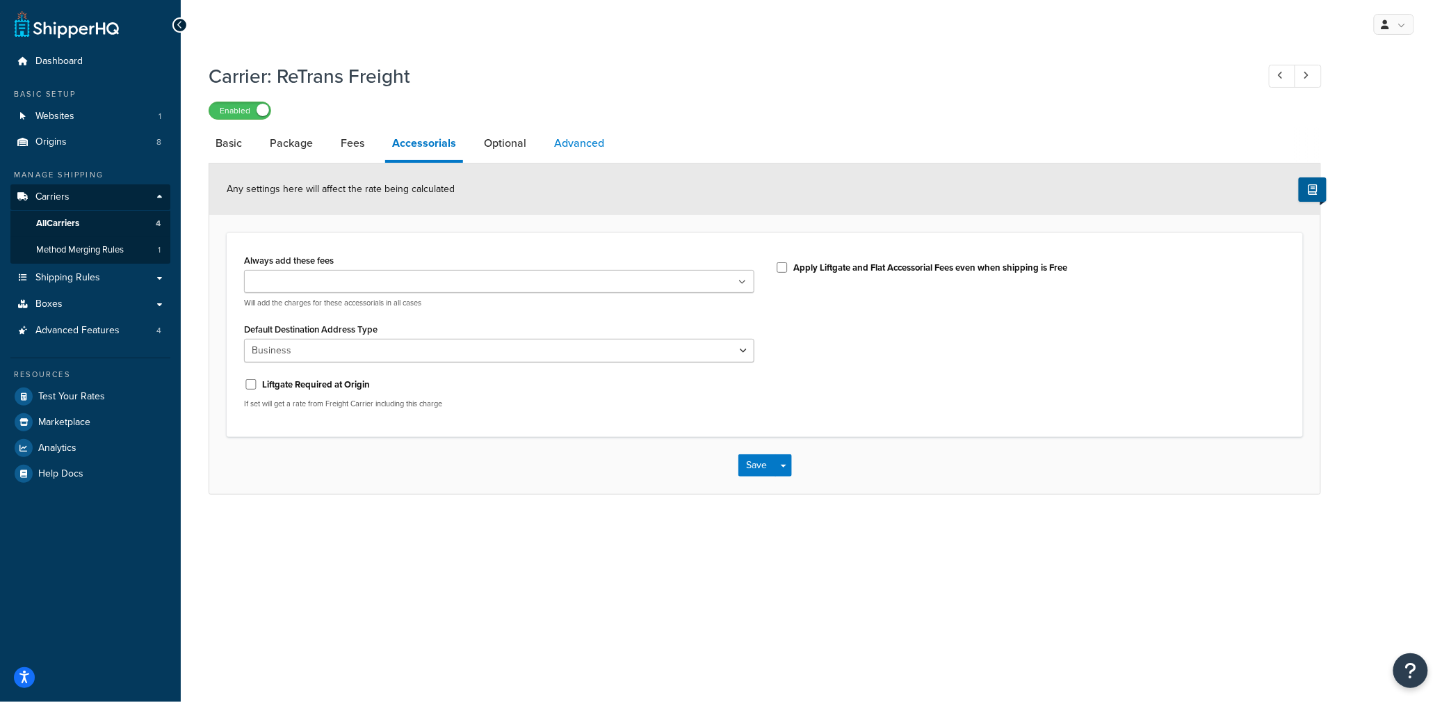
click at [572, 149] on link "Advanced" at bounding box center [579, 143] width 64 height 33
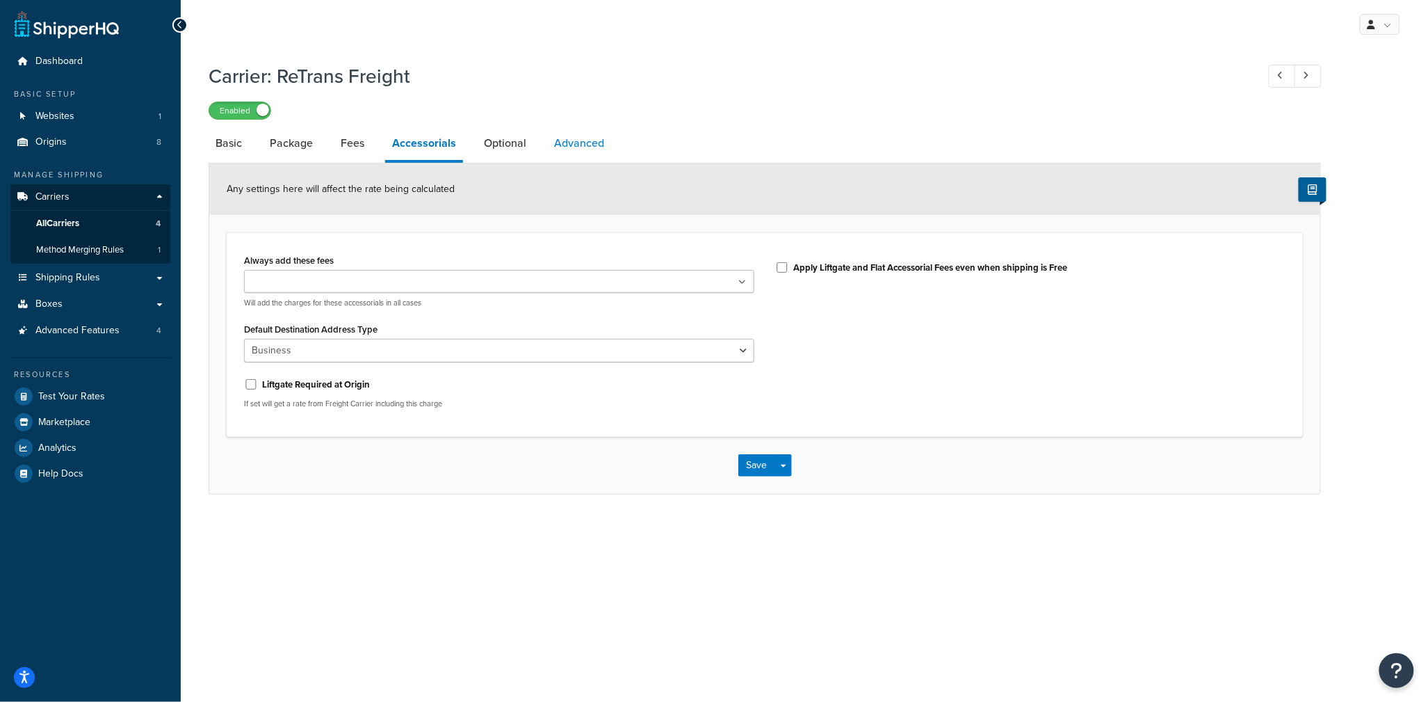
select select "false"
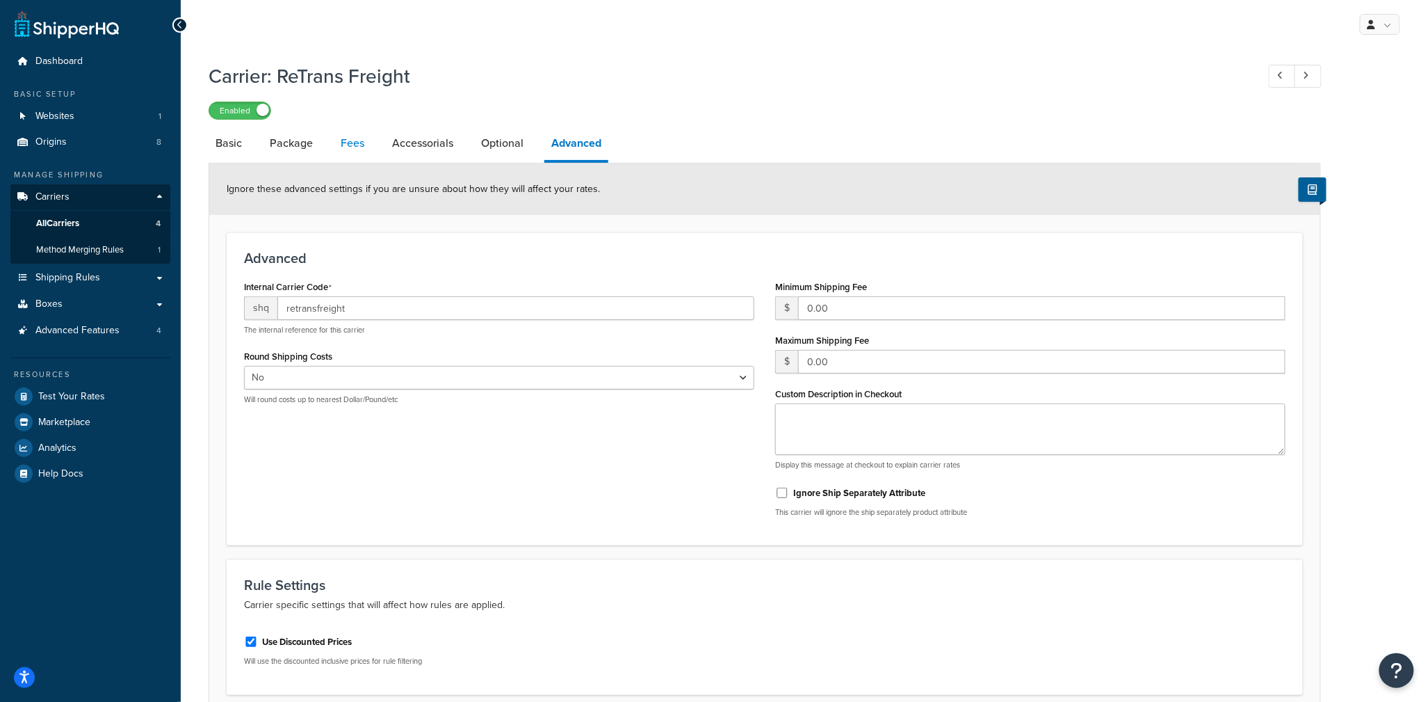
click at [359, 144] on link "Fees" at bounding box center [353, 143] width 38 height 33
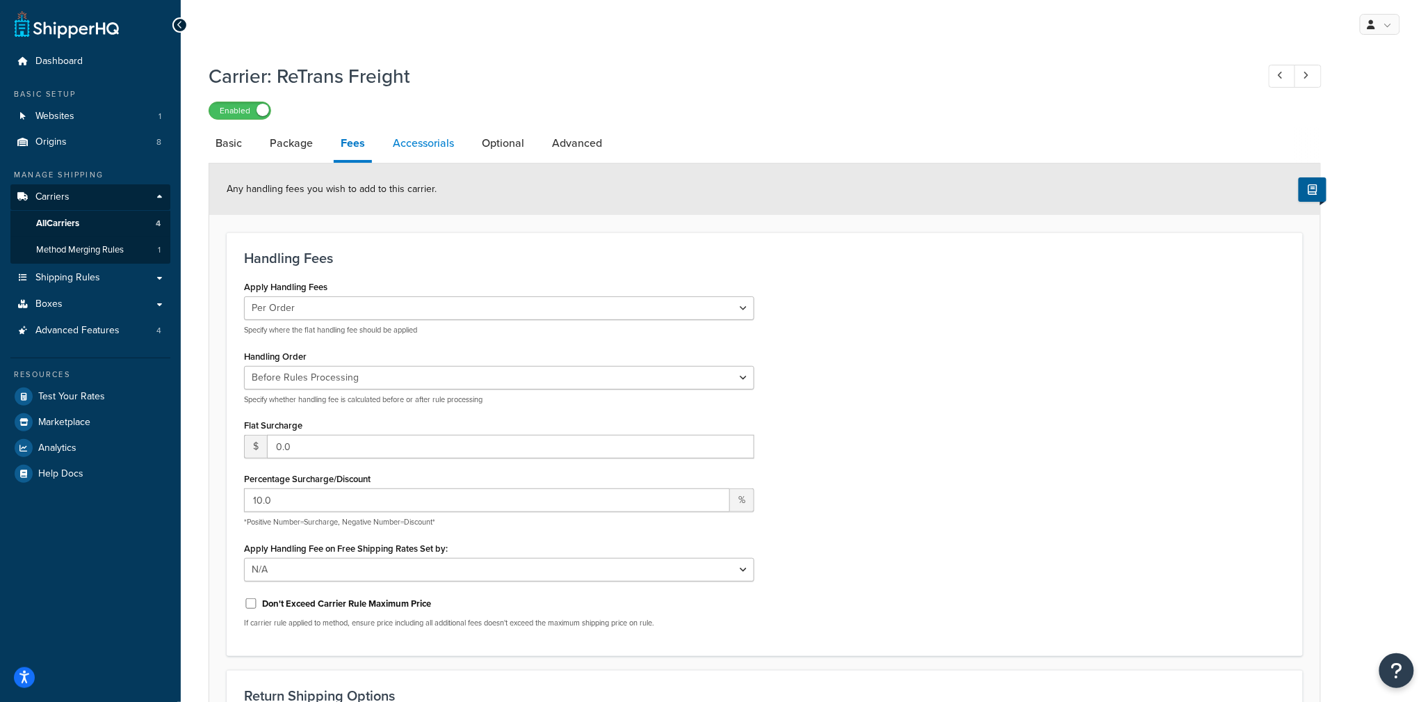
click at [430, 151] on link "Accessorials" at bounding box center [423, 143] width 75 height 33
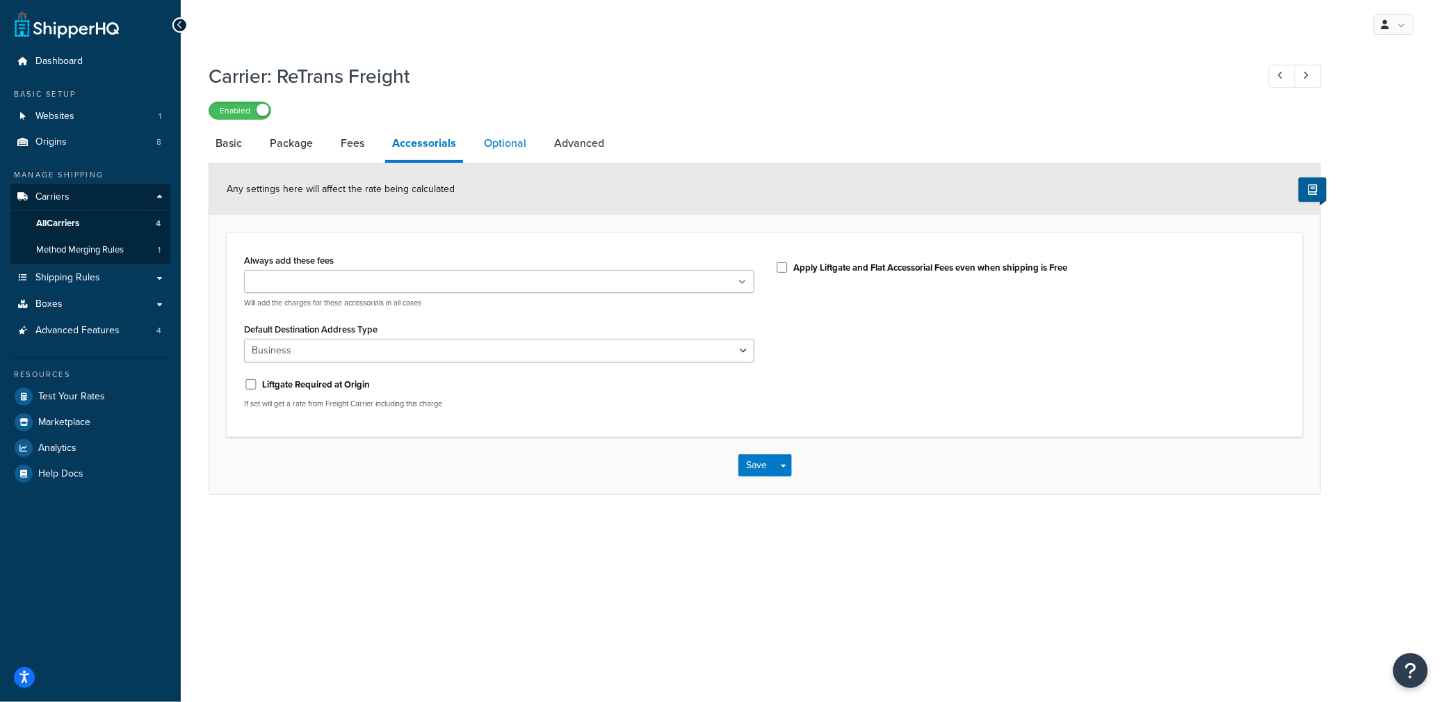
click at [514, 145] on link "Optional" at bounding box center [505, 143] width 56 height 33
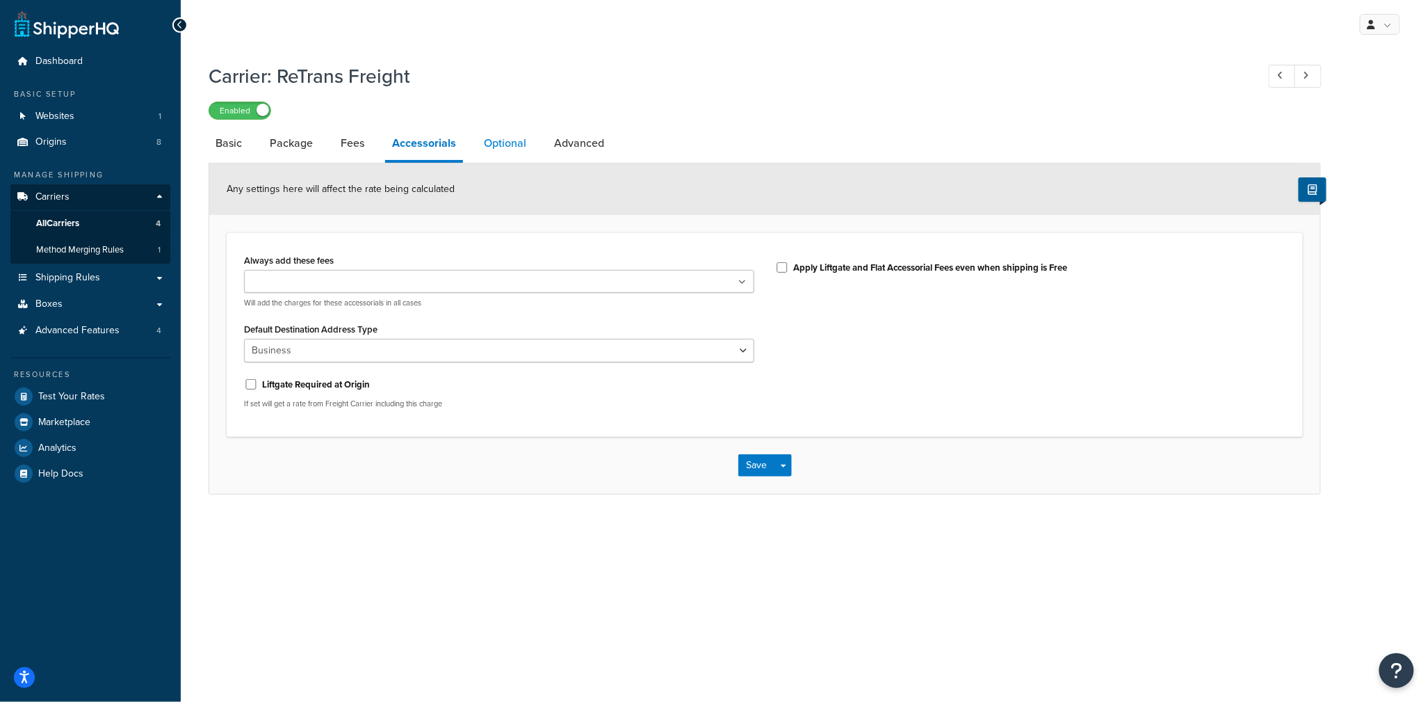
select select "125"
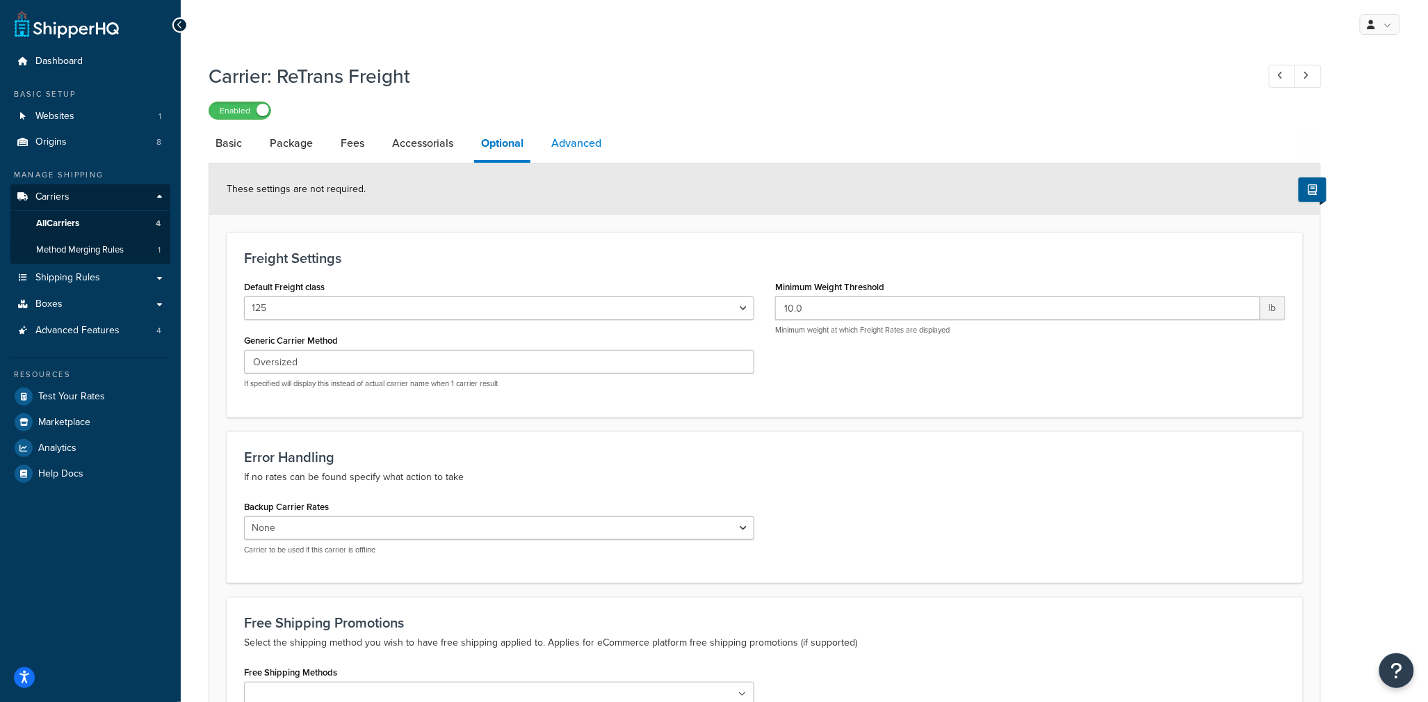
click at [576, 136] on link "Advanced" at bounding box center [576, 143] width 64 height 33
select select "false"
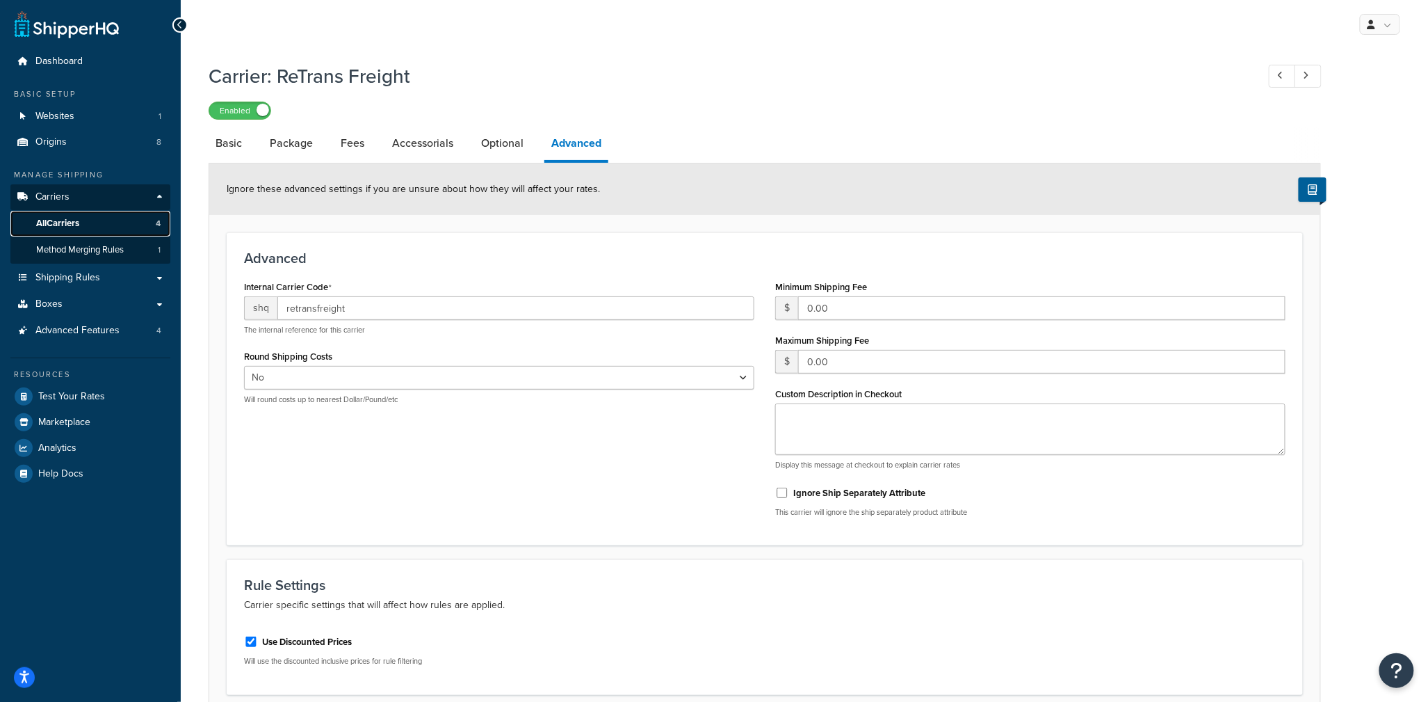
click at [86, 224] on link "All Carriers 4" at bounding box center [90, 224] width 160 height 26
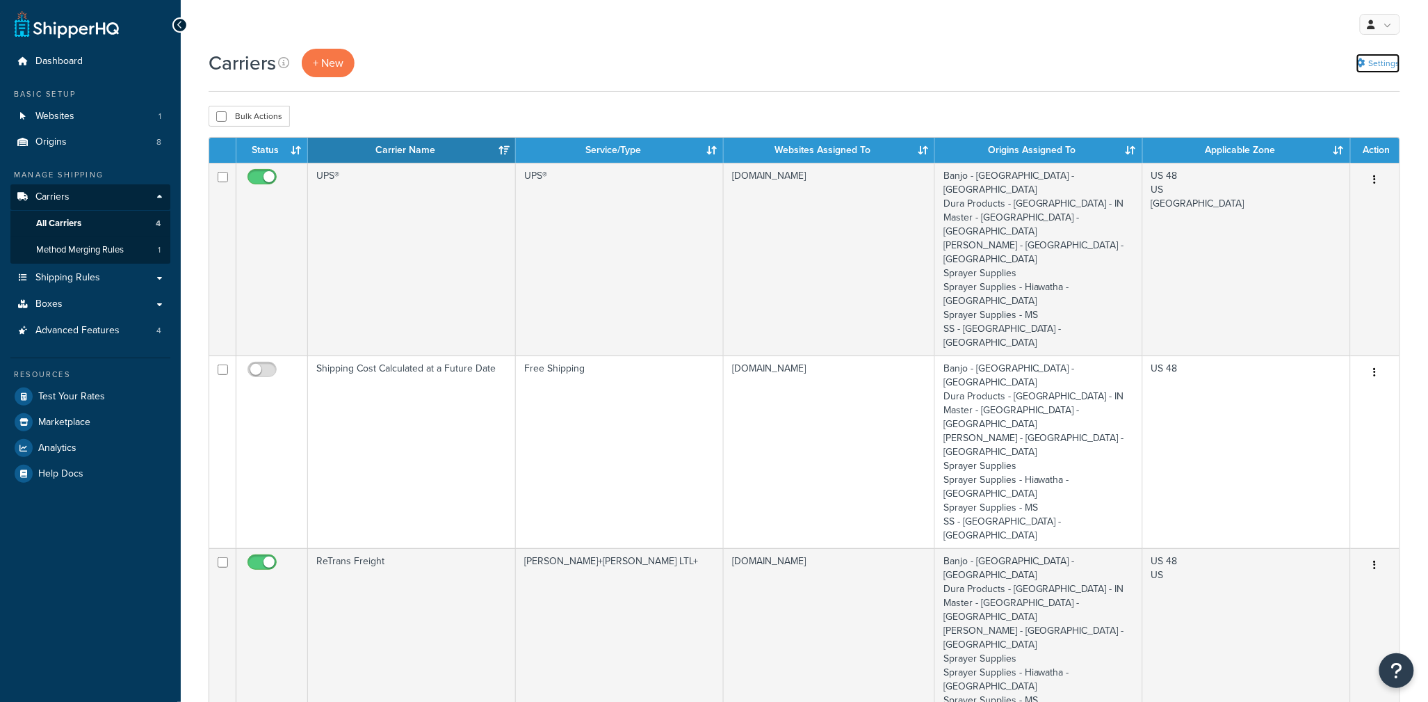
click at [1377, 65] on link "Settings" at bounding box center [1378, 63] width 44 height 19
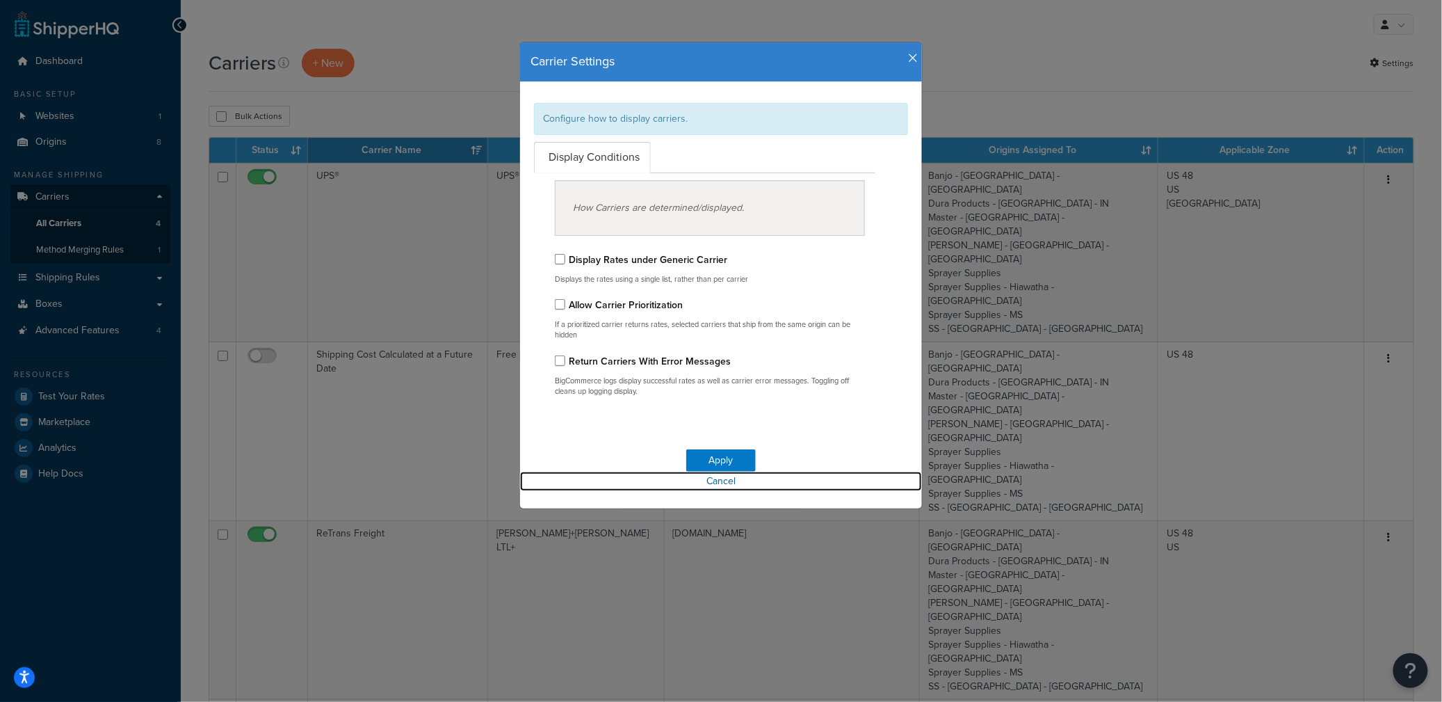
click at [708, 483] on link "Cancel" at bounding box center [721, 480] width 402 height 19
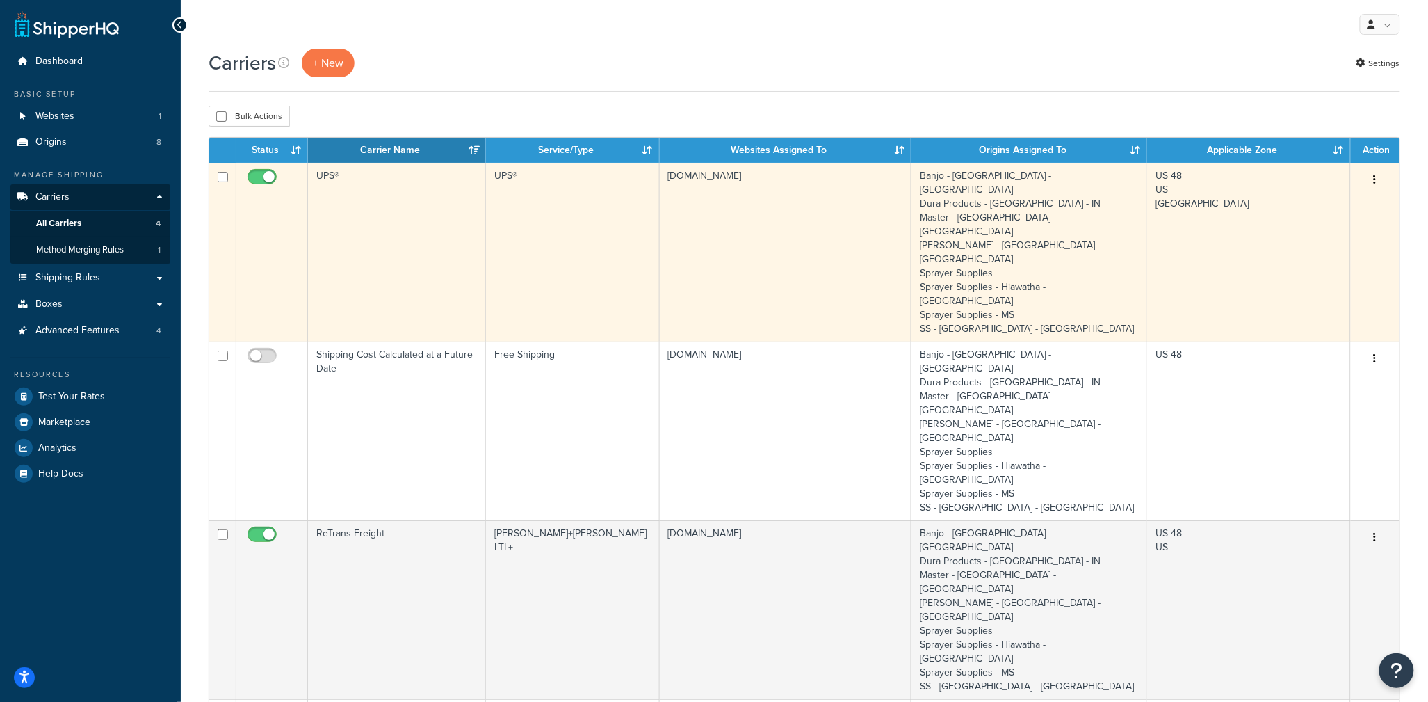
click at [577, 228] on td "UPS®" at bounding box center [573, 252] width 174 height 179
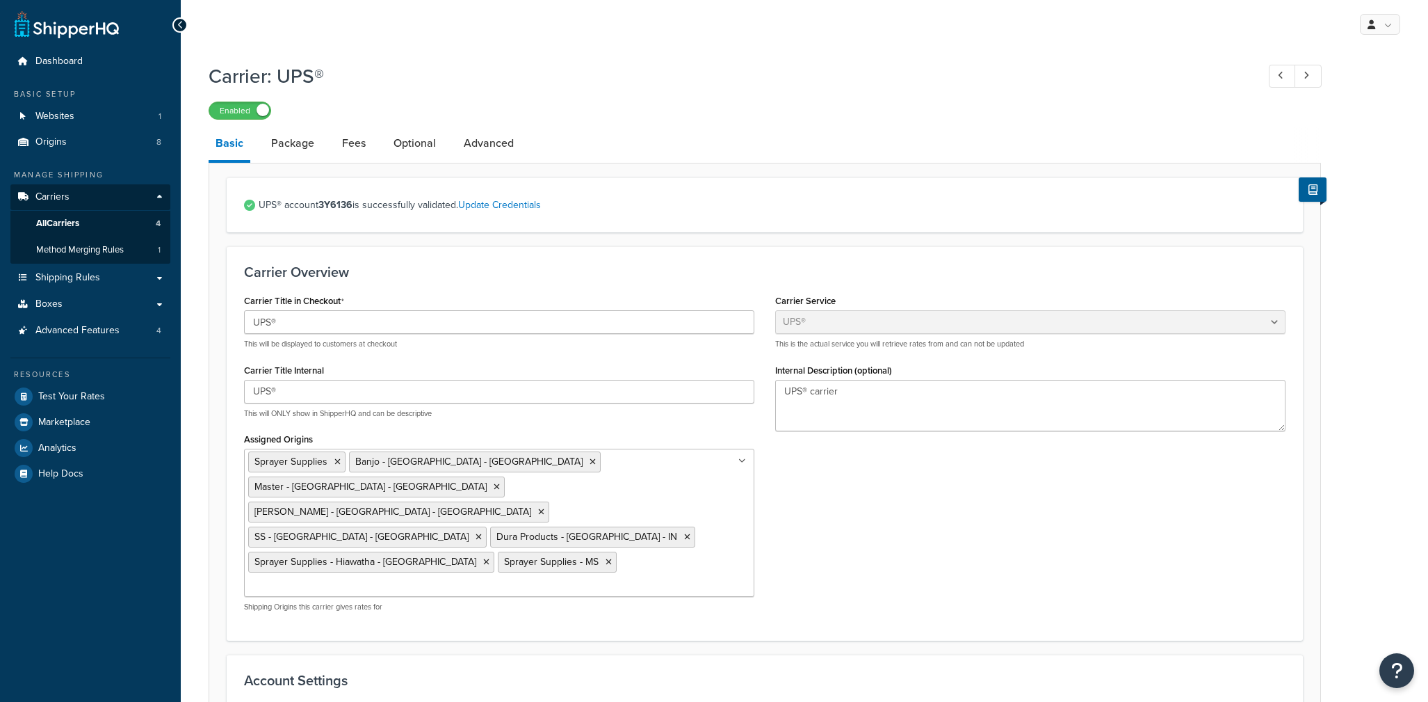
select select "ups"
click at [423, 138] on link "Optional" at bounding box center [415, 143] width 56 height 33
select select "business"
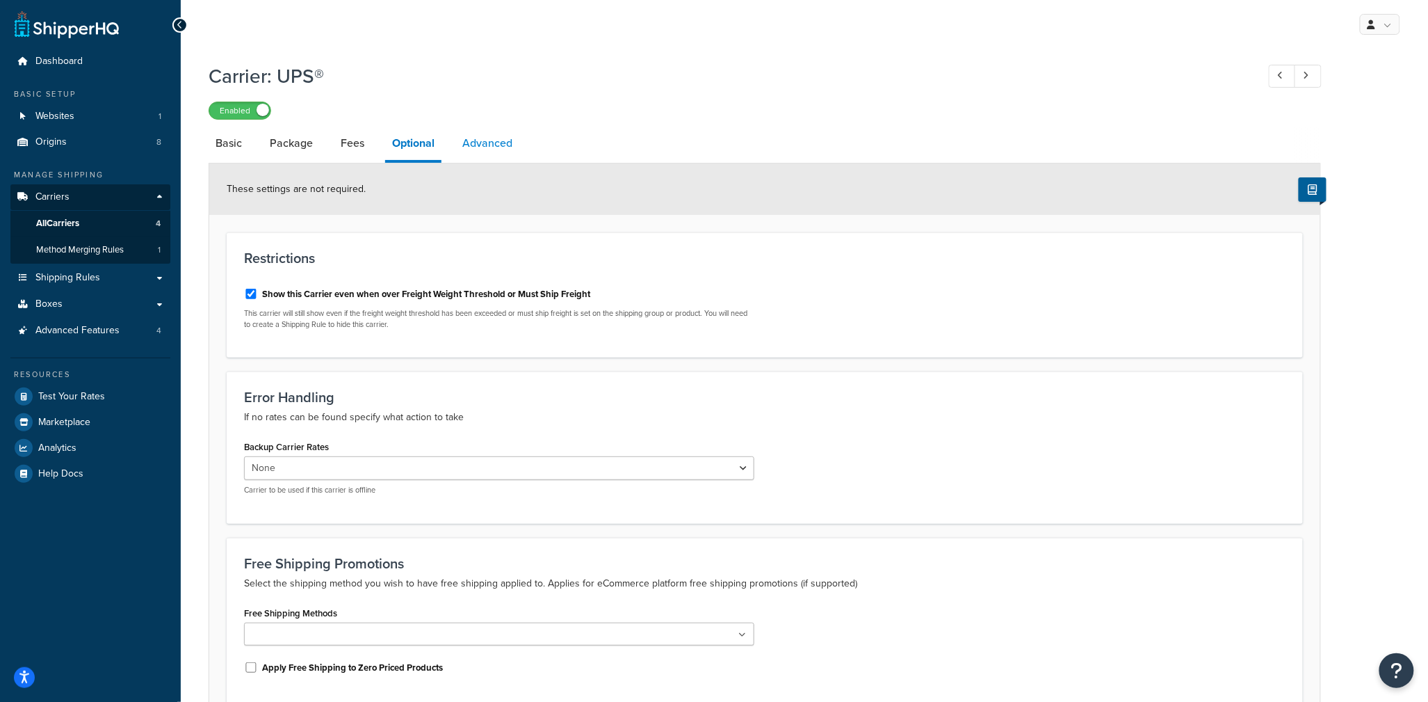
click at [489, 140] on link "Advanced" at bounding box center [487, 143] width 64 height 33
select select "false"
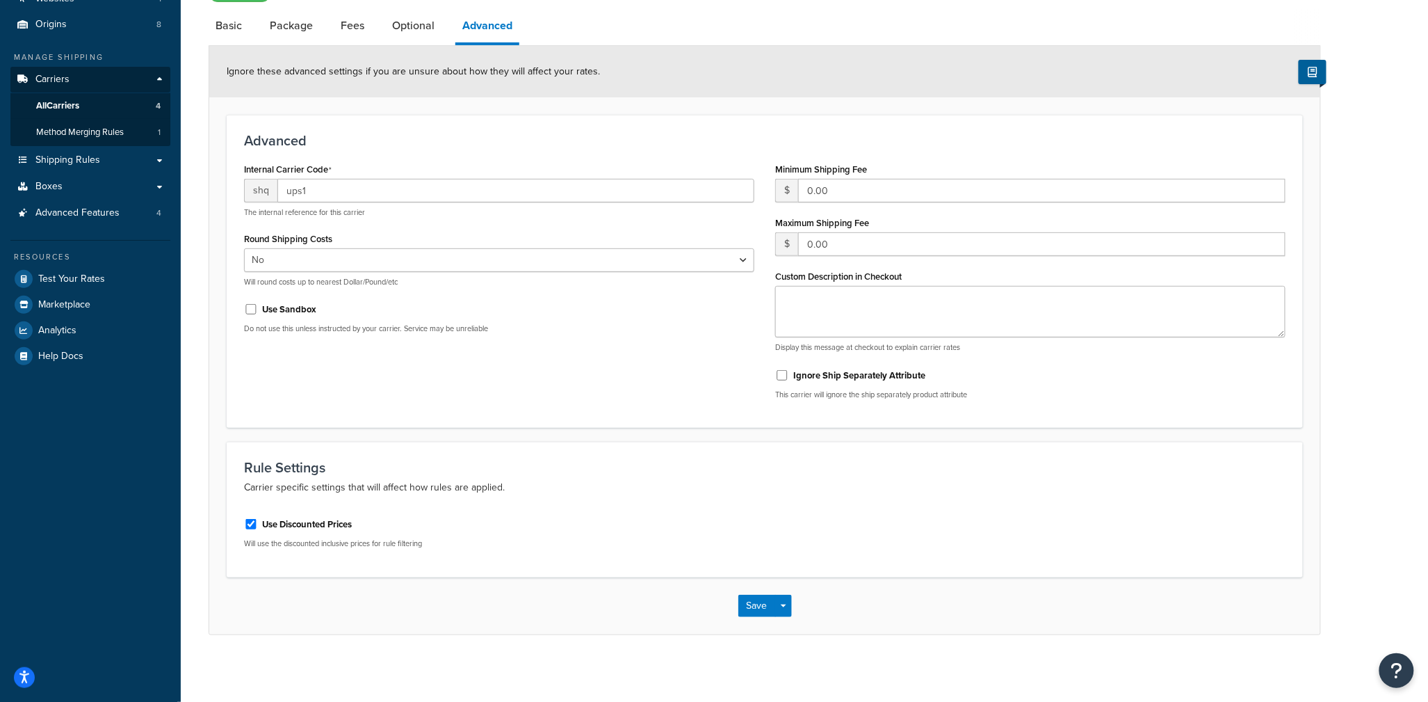
scroll to position [122, 0]
click at [363, 15] on link "Fees" at bounding box center [353, 22] width 38 height 33
select select "AFTER"
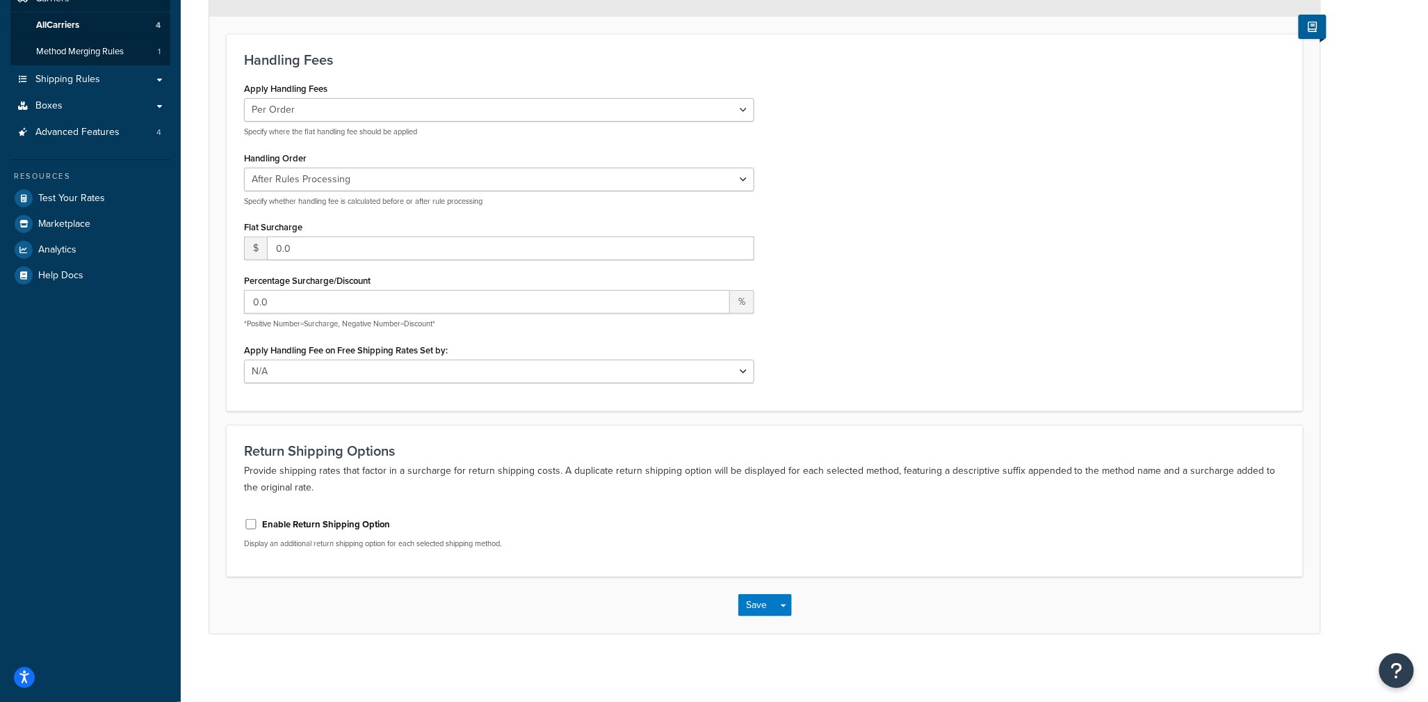
scroll to position [202, 0]
click at [250, 520] on input "Enable Return Shipping Option" at bounding box center [251, 522] width 14 height 10
checkbox input "true"
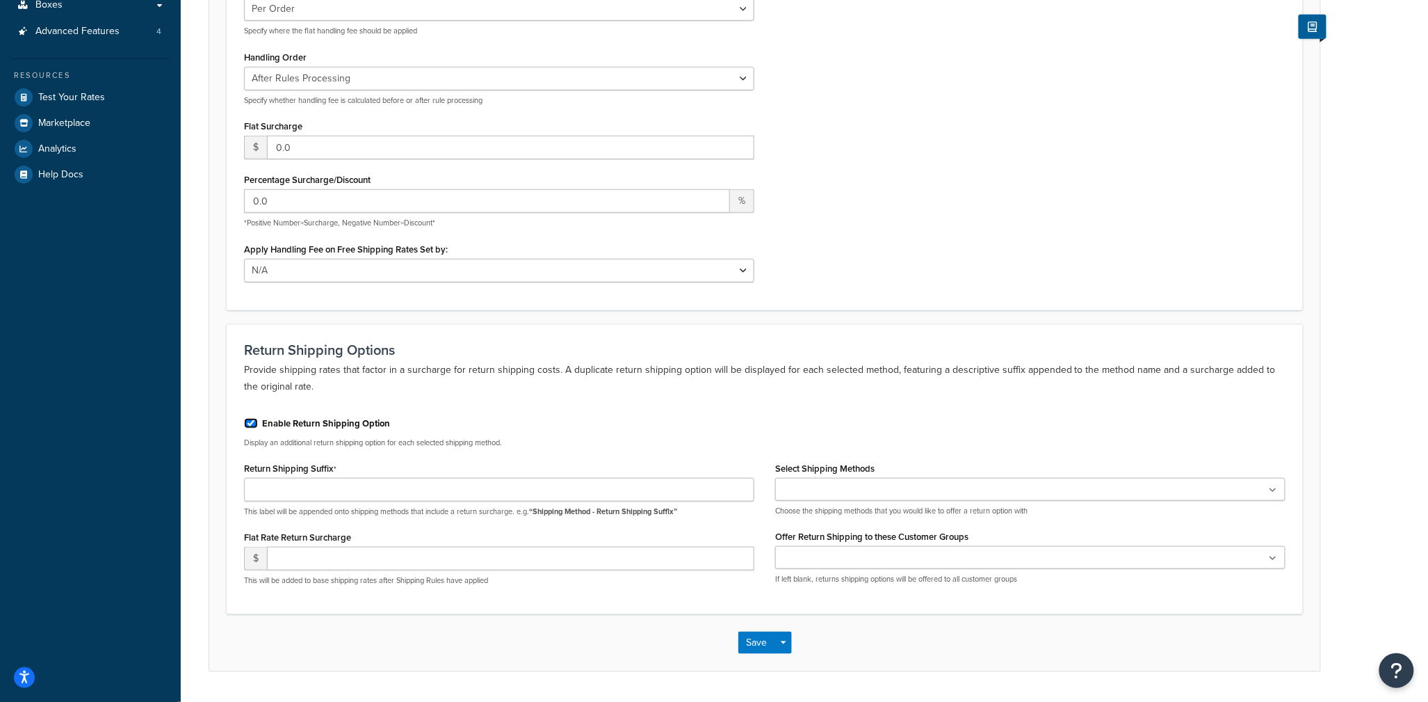
scroll to position [257, 0]
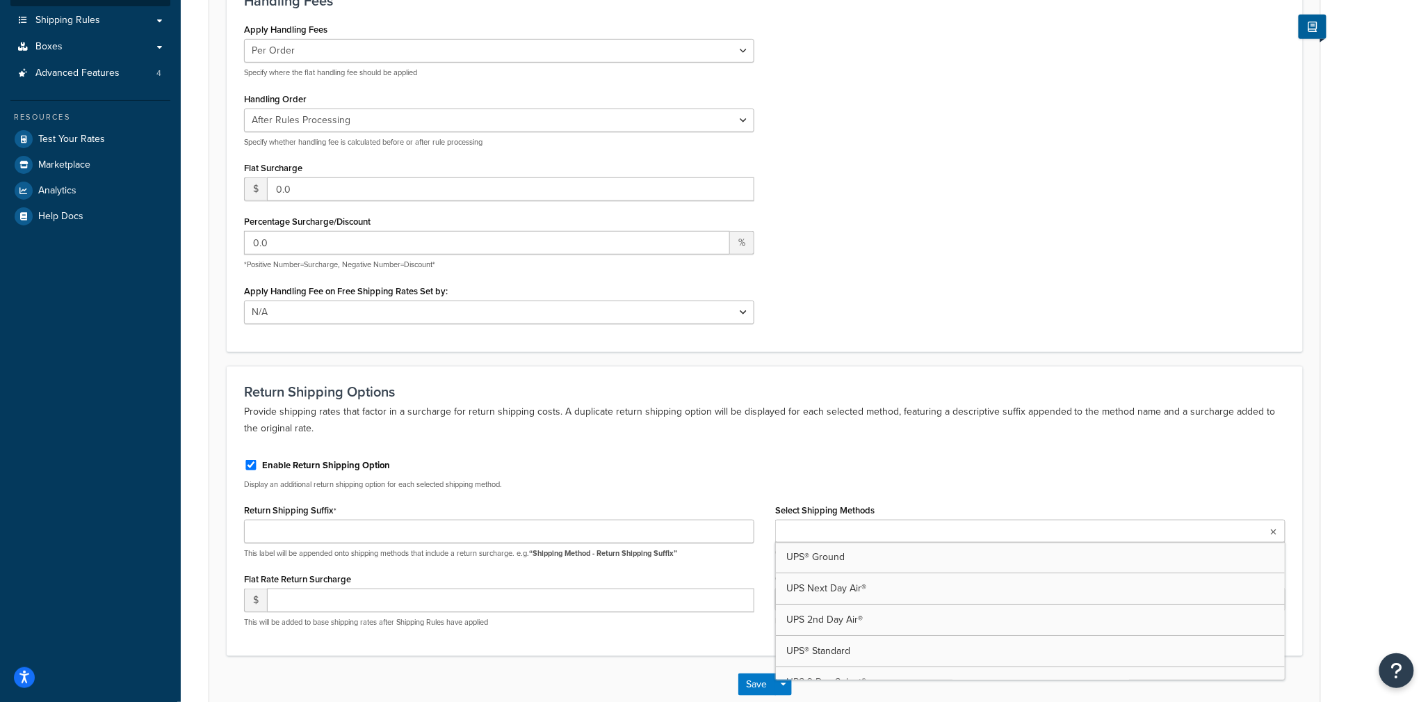
click at [867, 527] on input "Select Shipping Methods" at bounding box center [840, 531] width 123 height 15
click at [780, 492] on div "Enable Return Shipping Option Display an additional return shipping option for …" at bounding box center [765, 474] width 1062 height 52
drag, startPoint x: 368, startPoint y: 581, endPoint x: 413, endPoint y: 583, distance: 44.5
click at [413, 583] on div "Flat Rate Return Surcharge $ This will be added to base shipping rates after Sh…" at bounding box center [499, 598] width 510 height 58
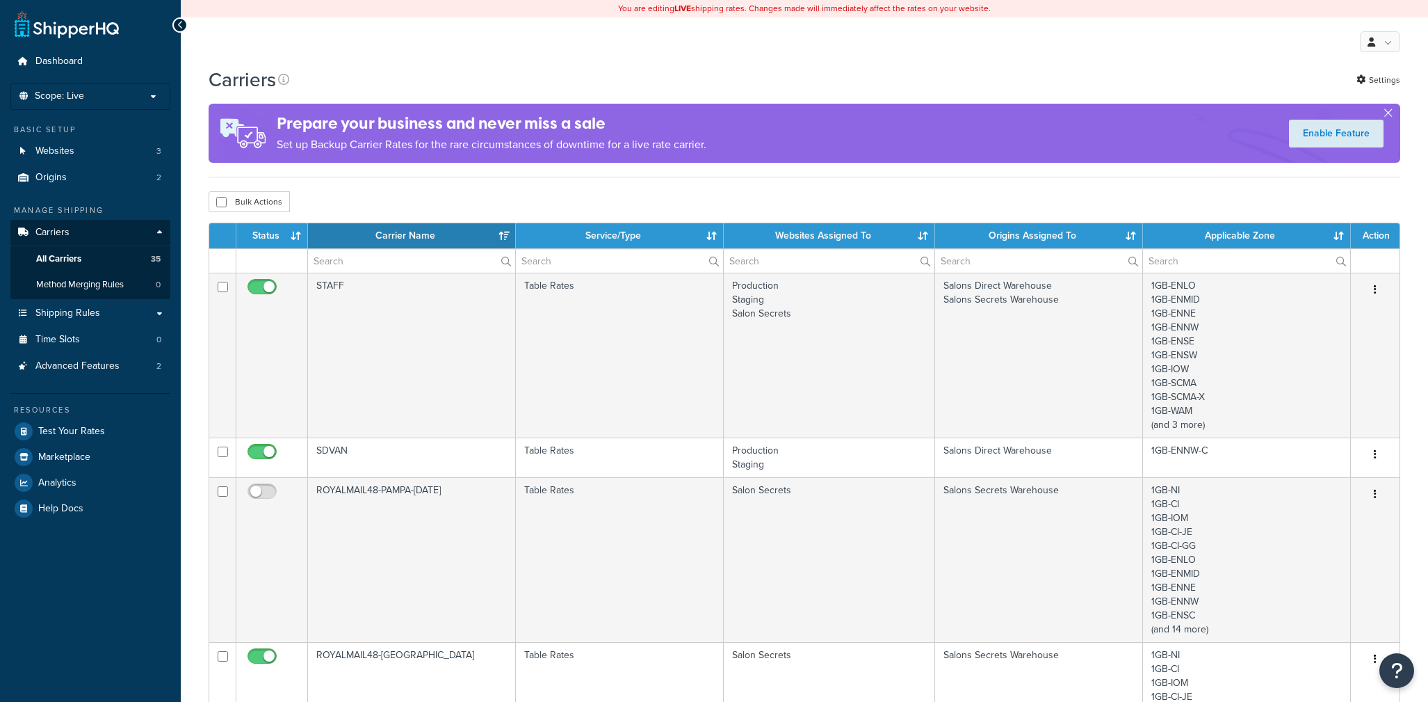
select select "15"
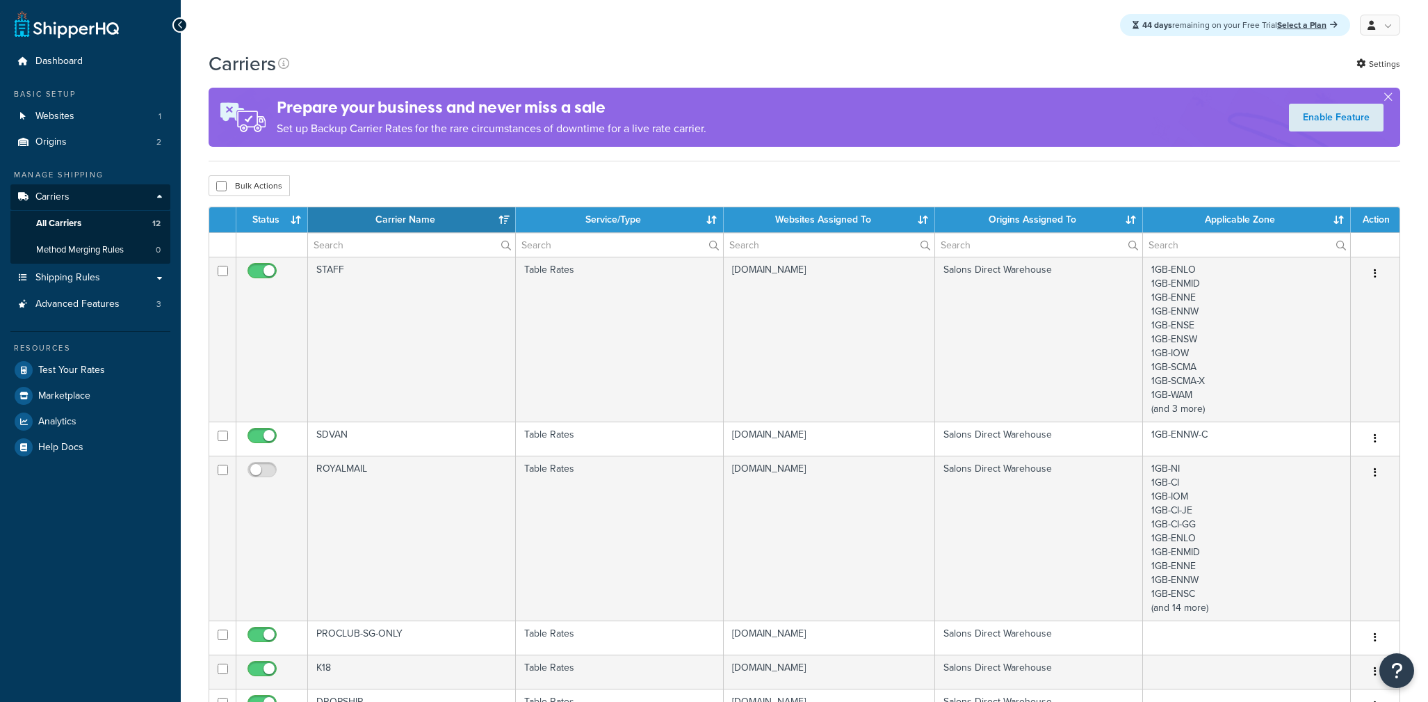
select select "15"
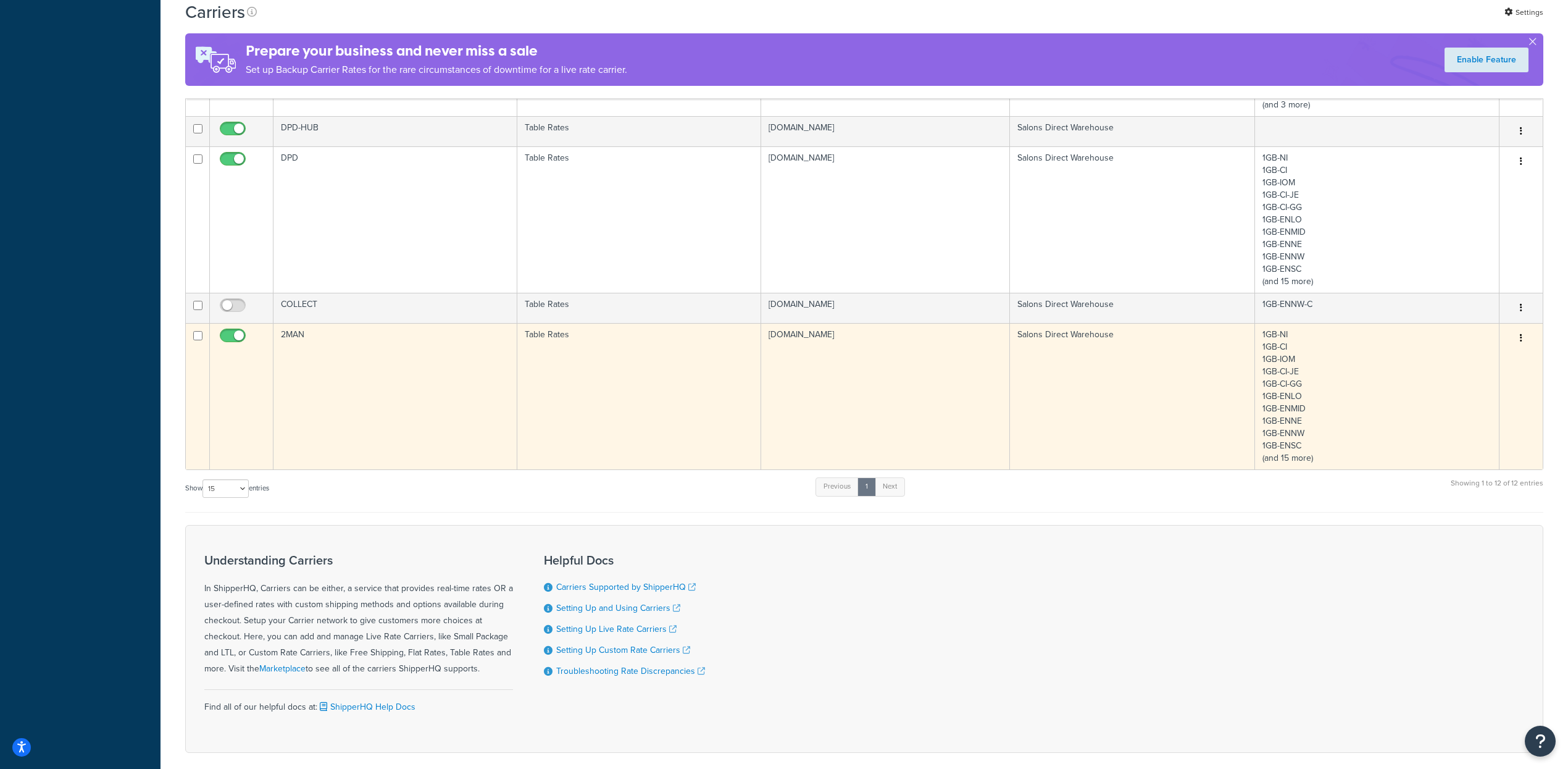
scroll to position [809, 0]
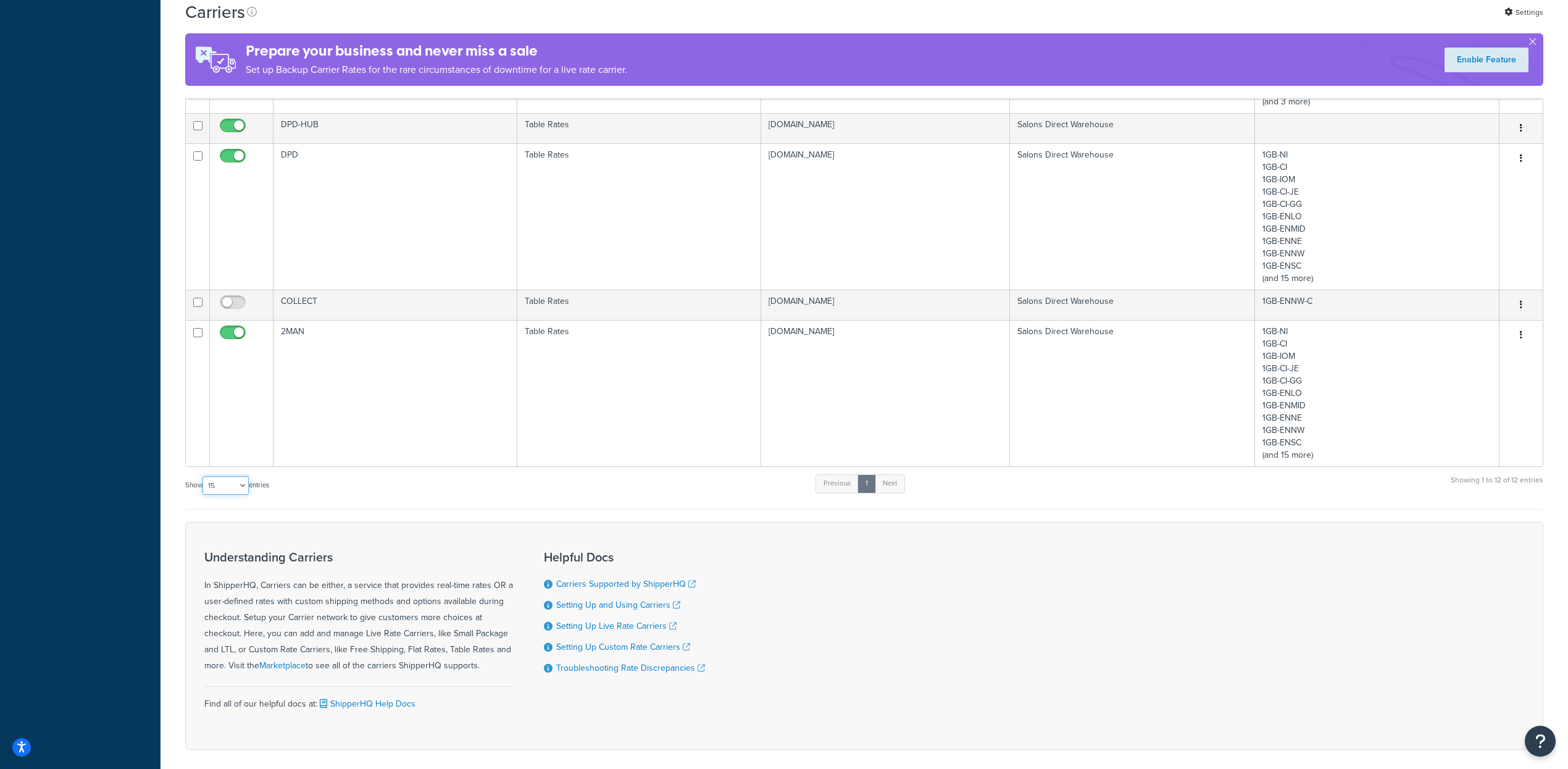
click at [244, 491] on select "10 15 25 50 100" at bounding box center [226, 485] width 46 height 19
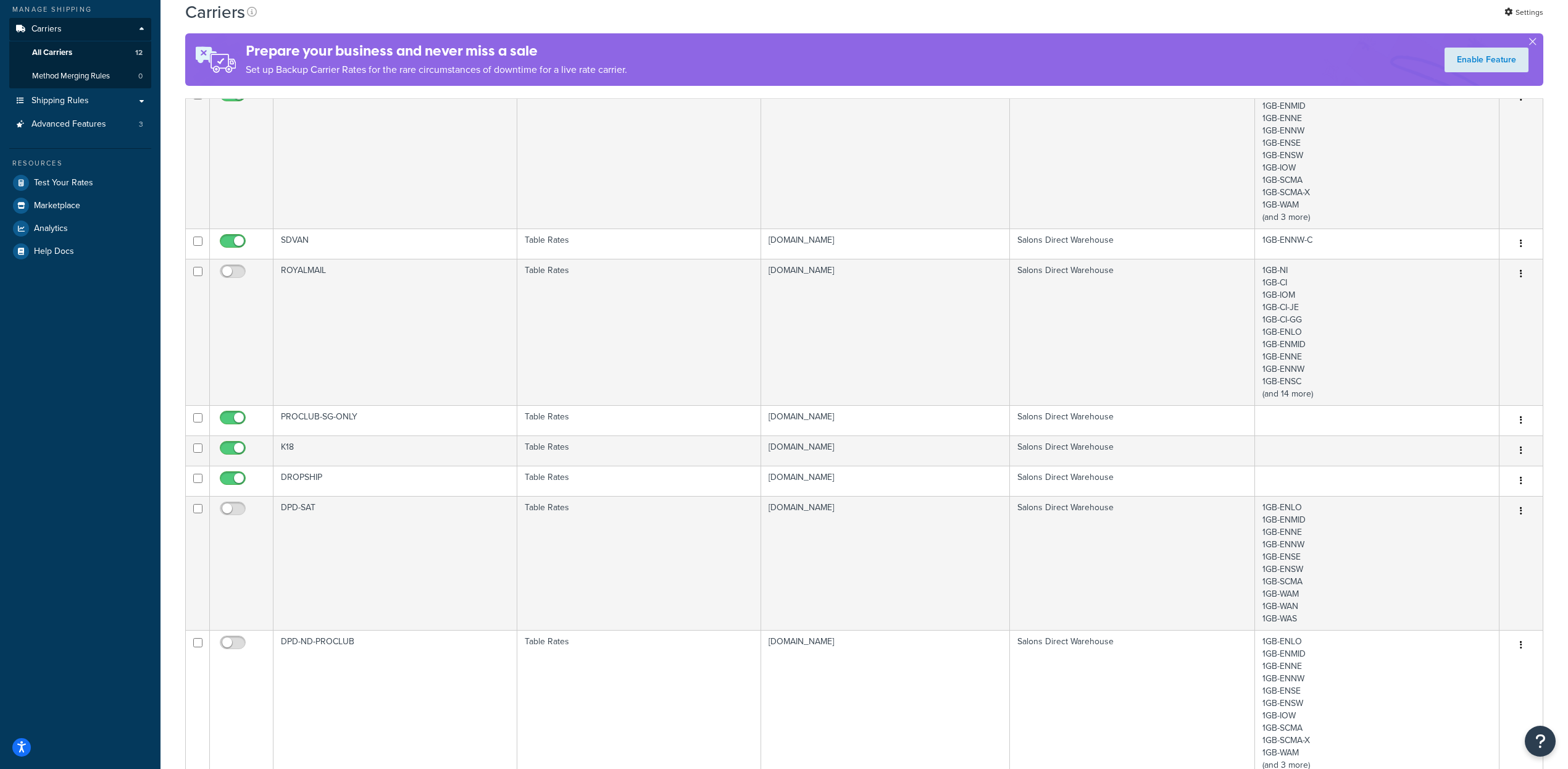
scroll to position [0, 0]
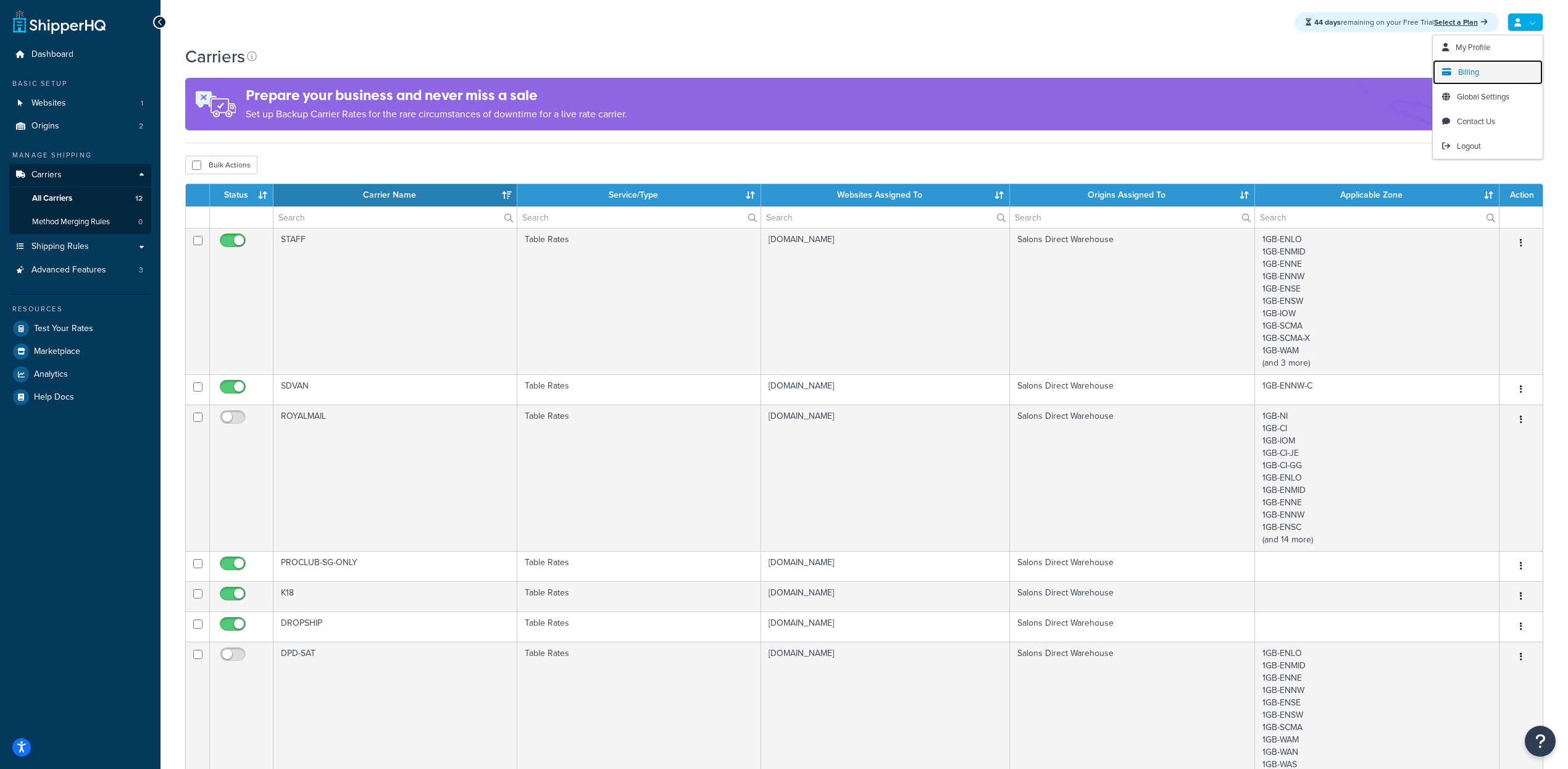
click at [1267, 71] on link "Billing" at bounding box center [1488, 72] width 110 height 25
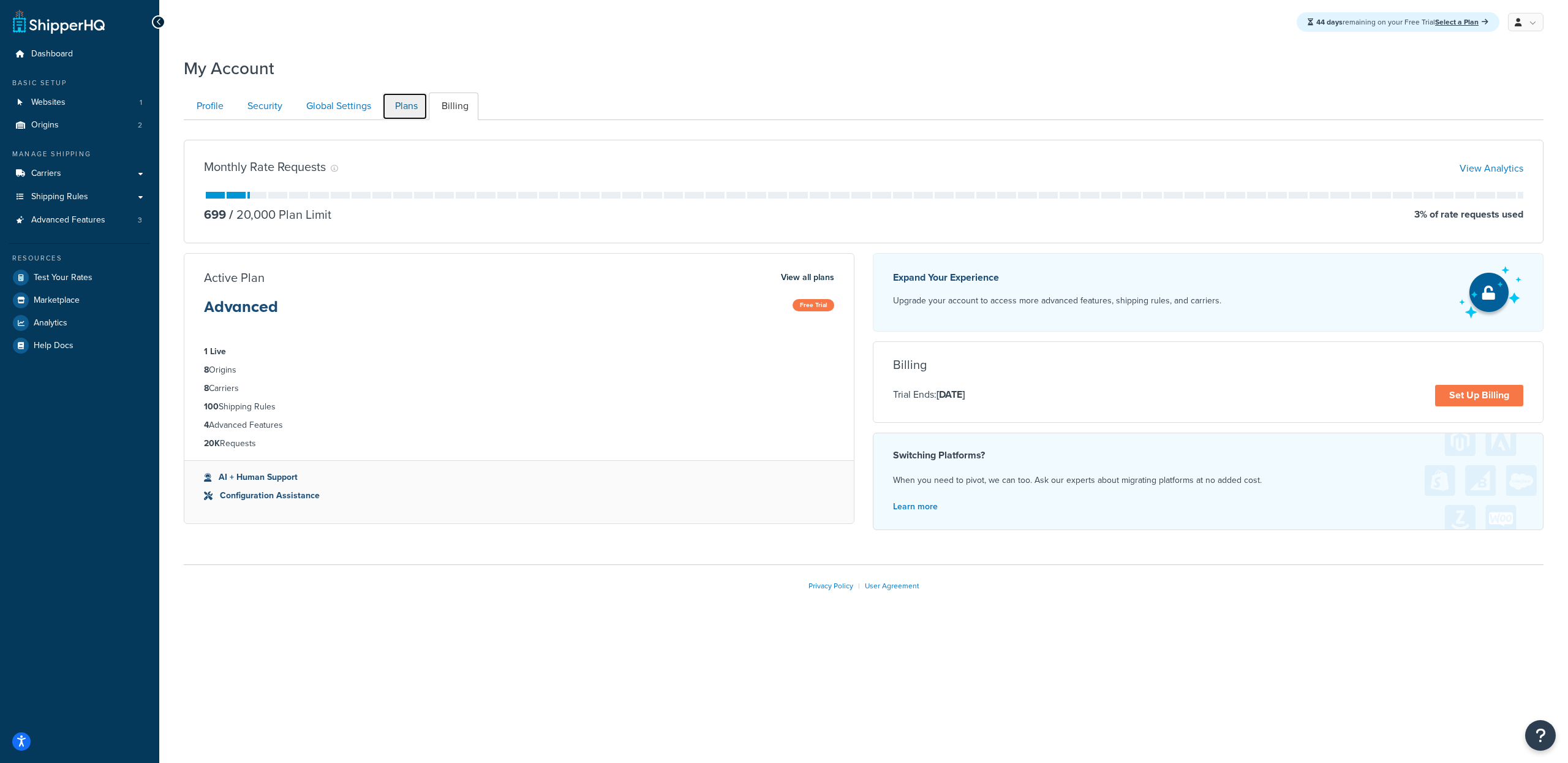
click at [414, 103] on link "Plans" at bounding box center [404, 106] width 45 height 27
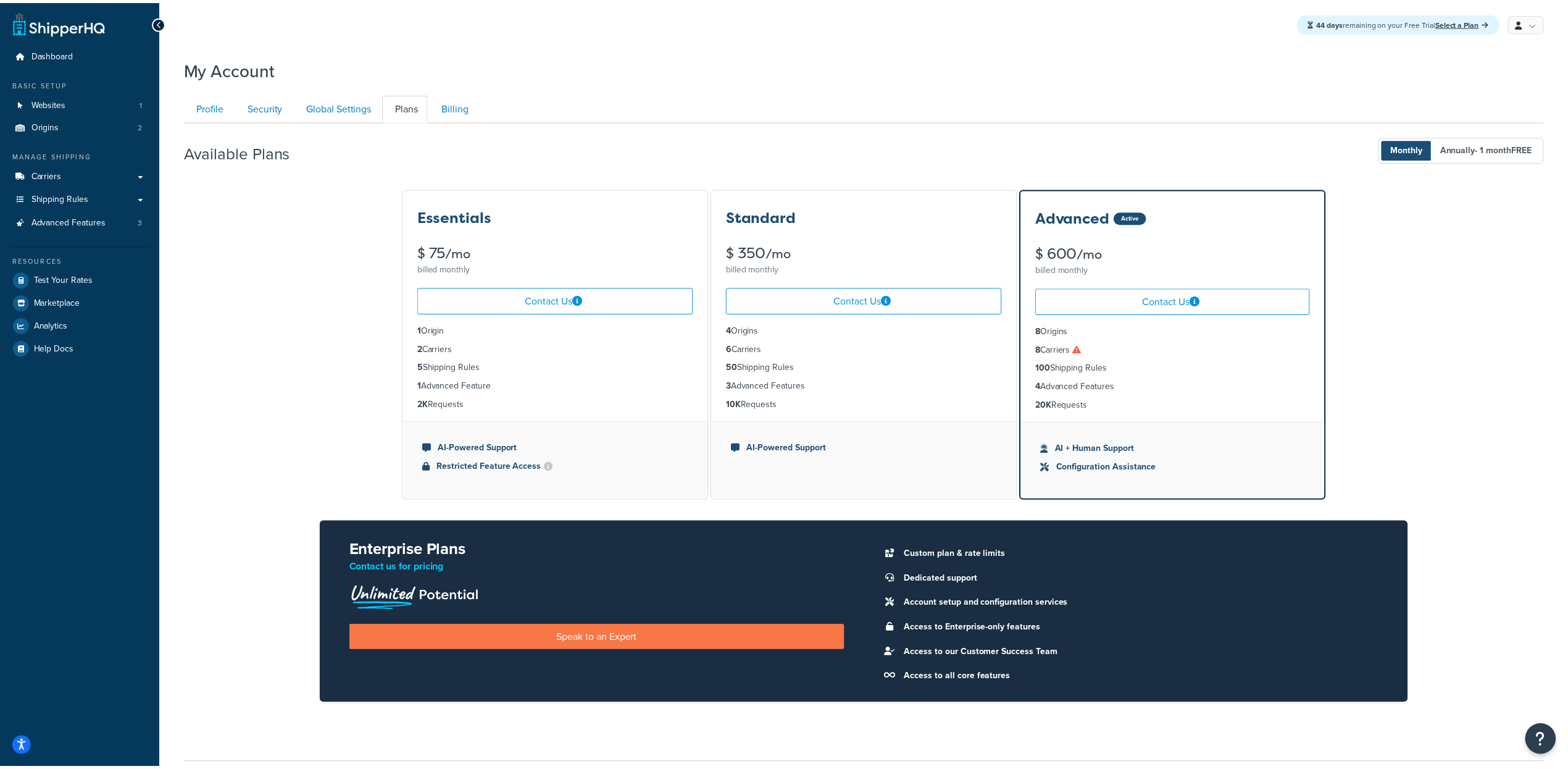
scroll to position [104, 0]
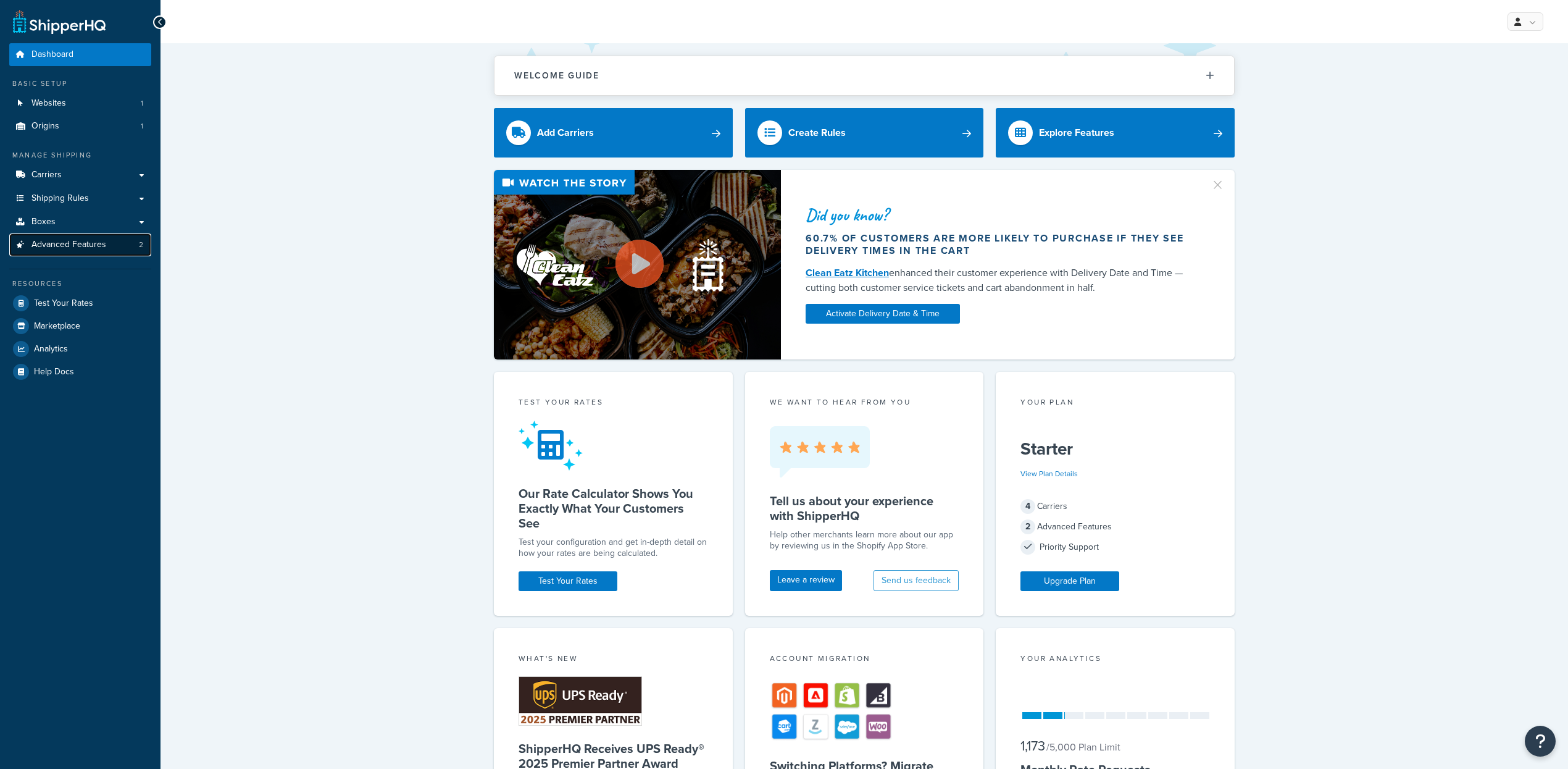
click at [115, 246] on link "Advanced Features 2" at bounding box center [80, 245] width 142 height 23
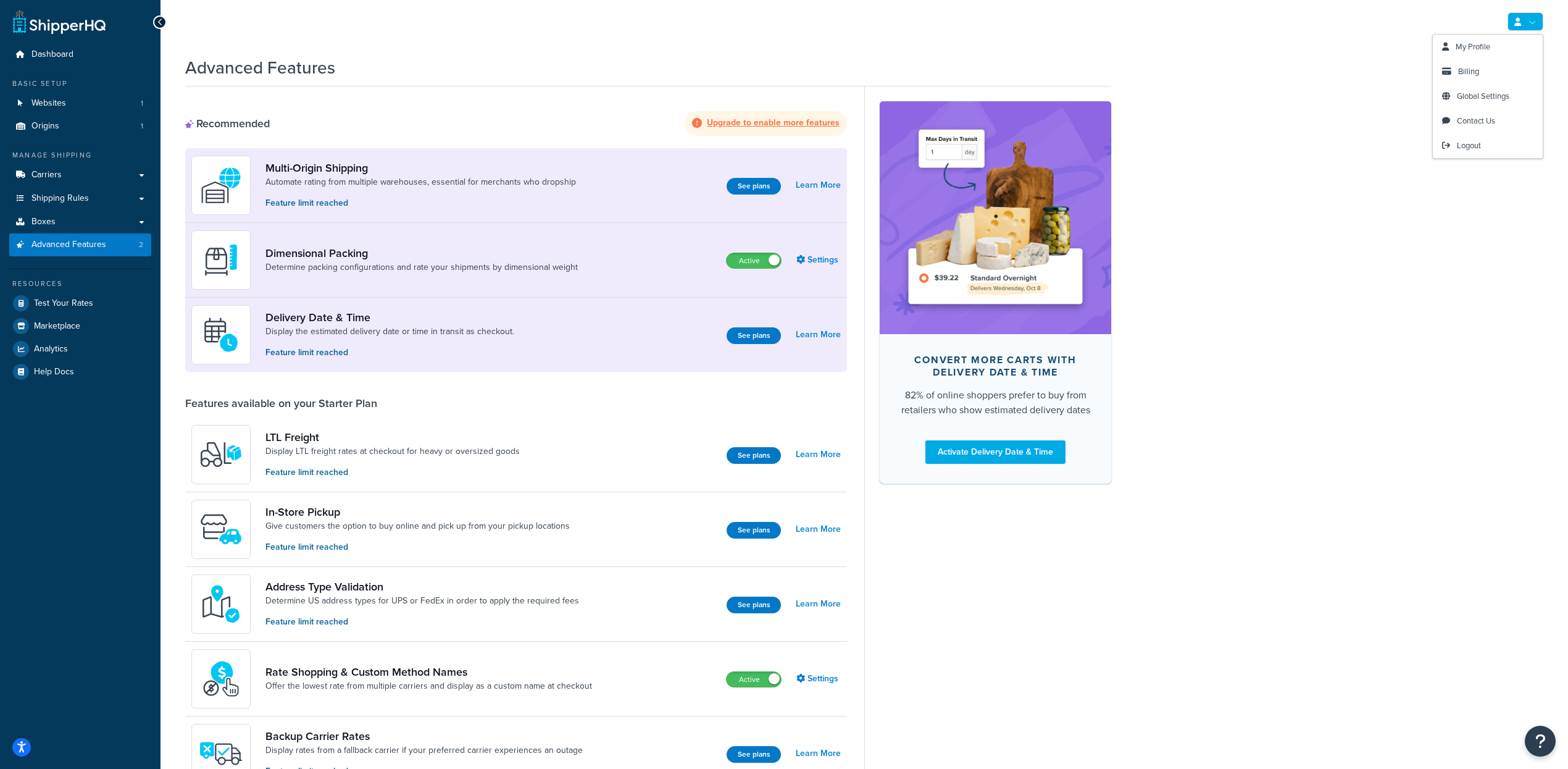
click at [1516, 21] on icon at bounding box center [1517, 21] width 7 height 8
click at [1468, 76] on span "Billing" at bounding box center [1469, 71] width 21 height 12
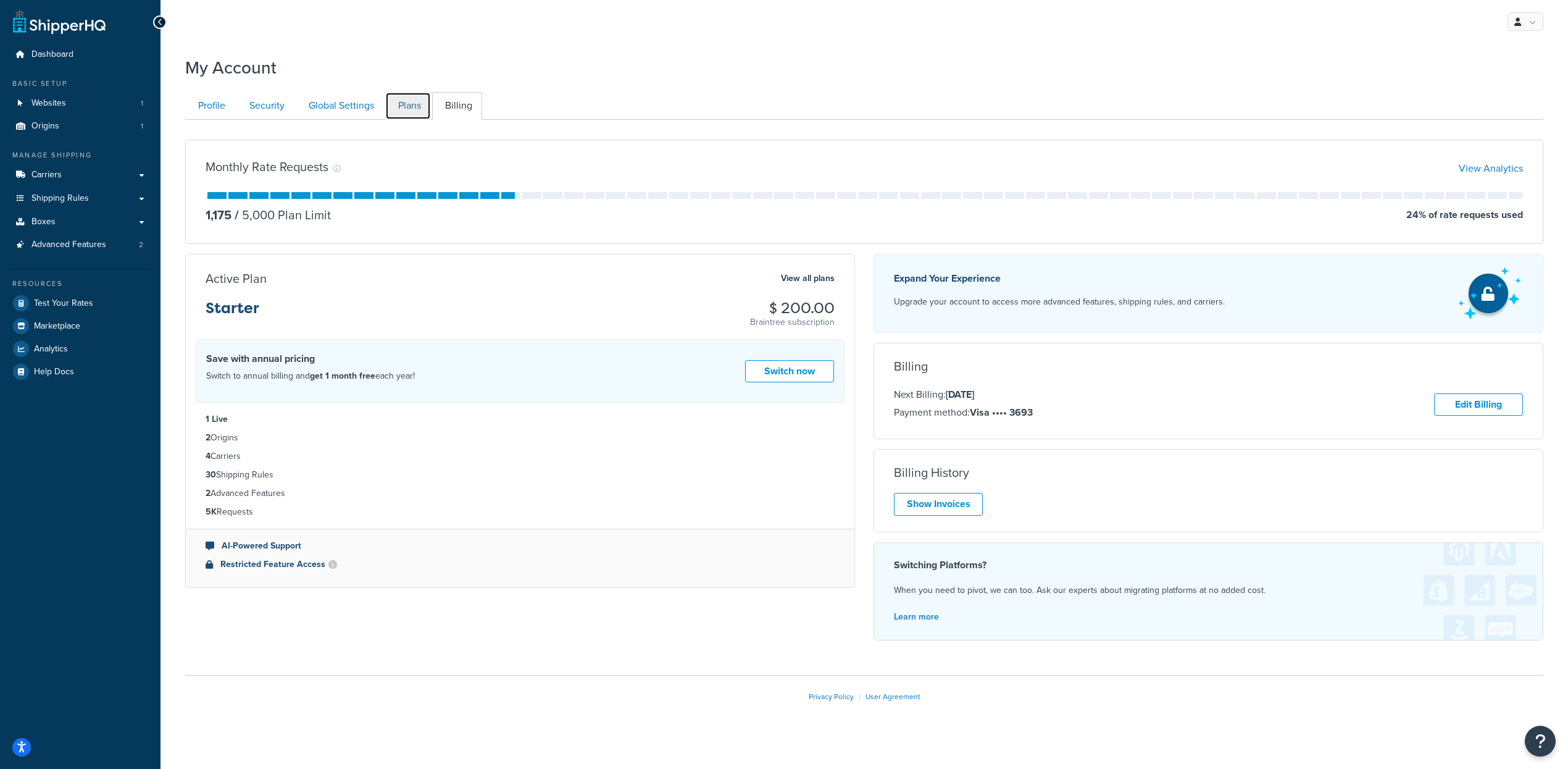
click at [416, 99] on link "Plans" at bounding box center [408, 106] width 45 height 28
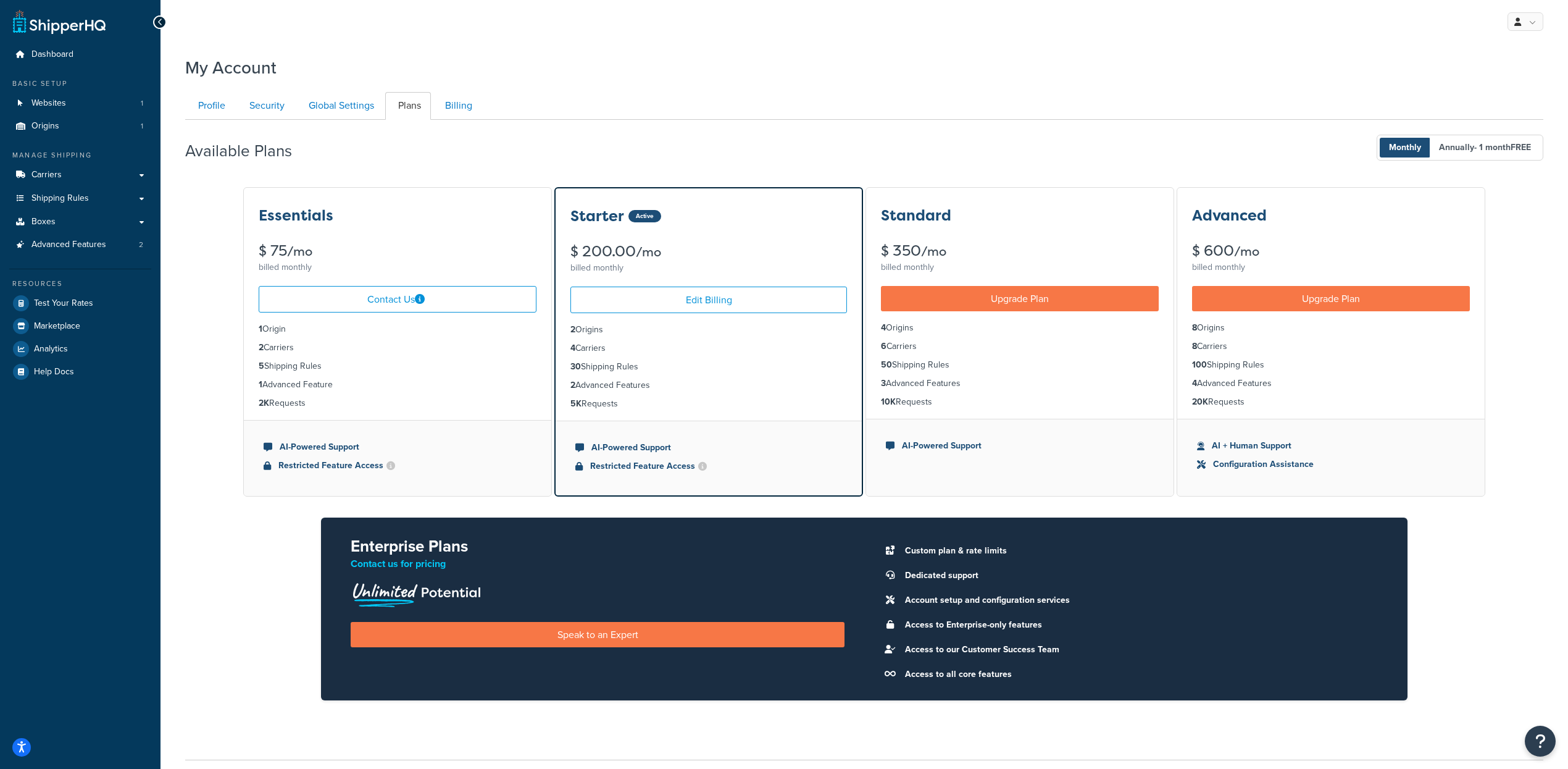
scroll to position [100, 0]
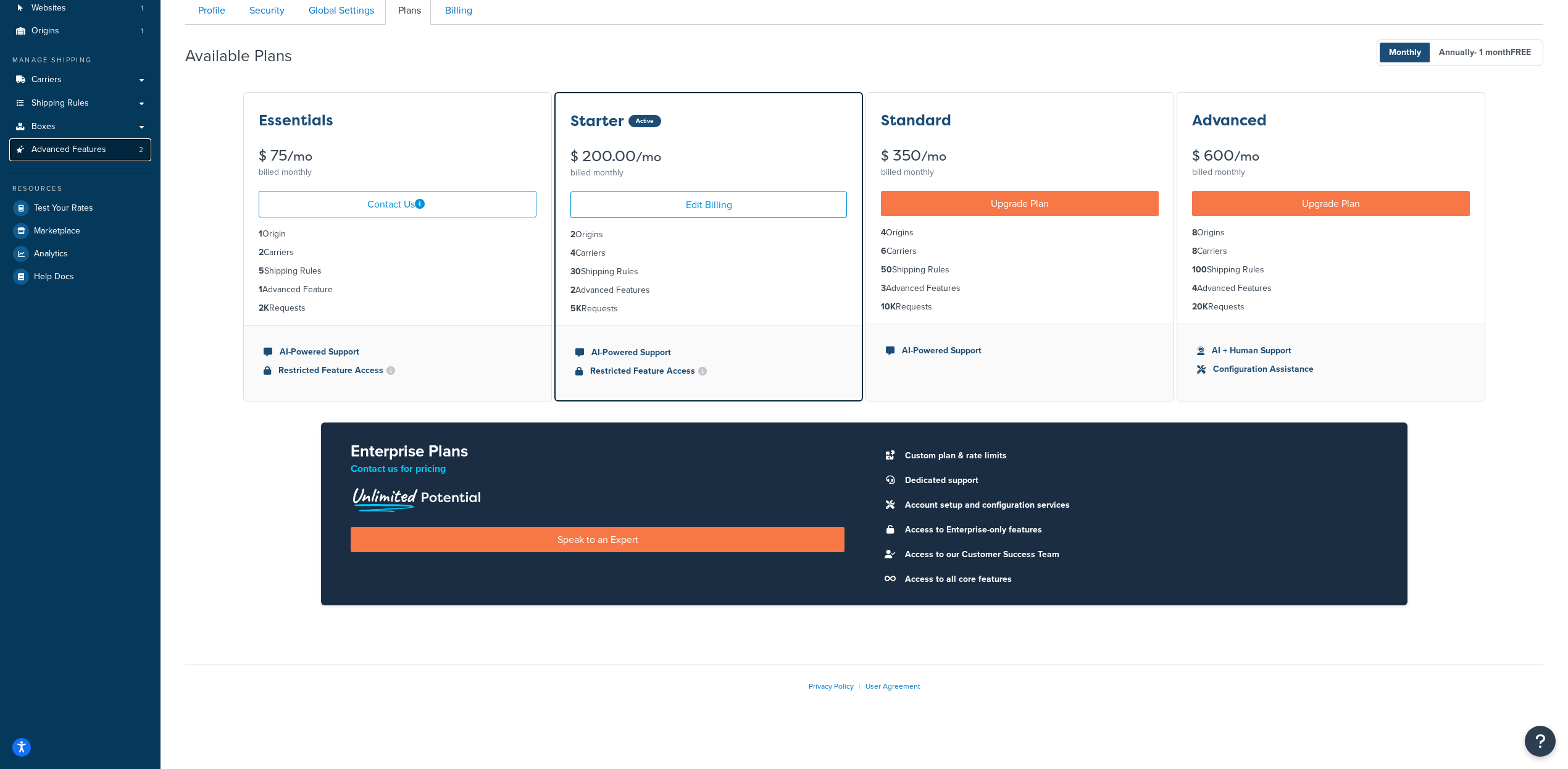
click at [113, 139] on link "Advanced Features 2" at bounding box center [80, 150] width 142 height 23
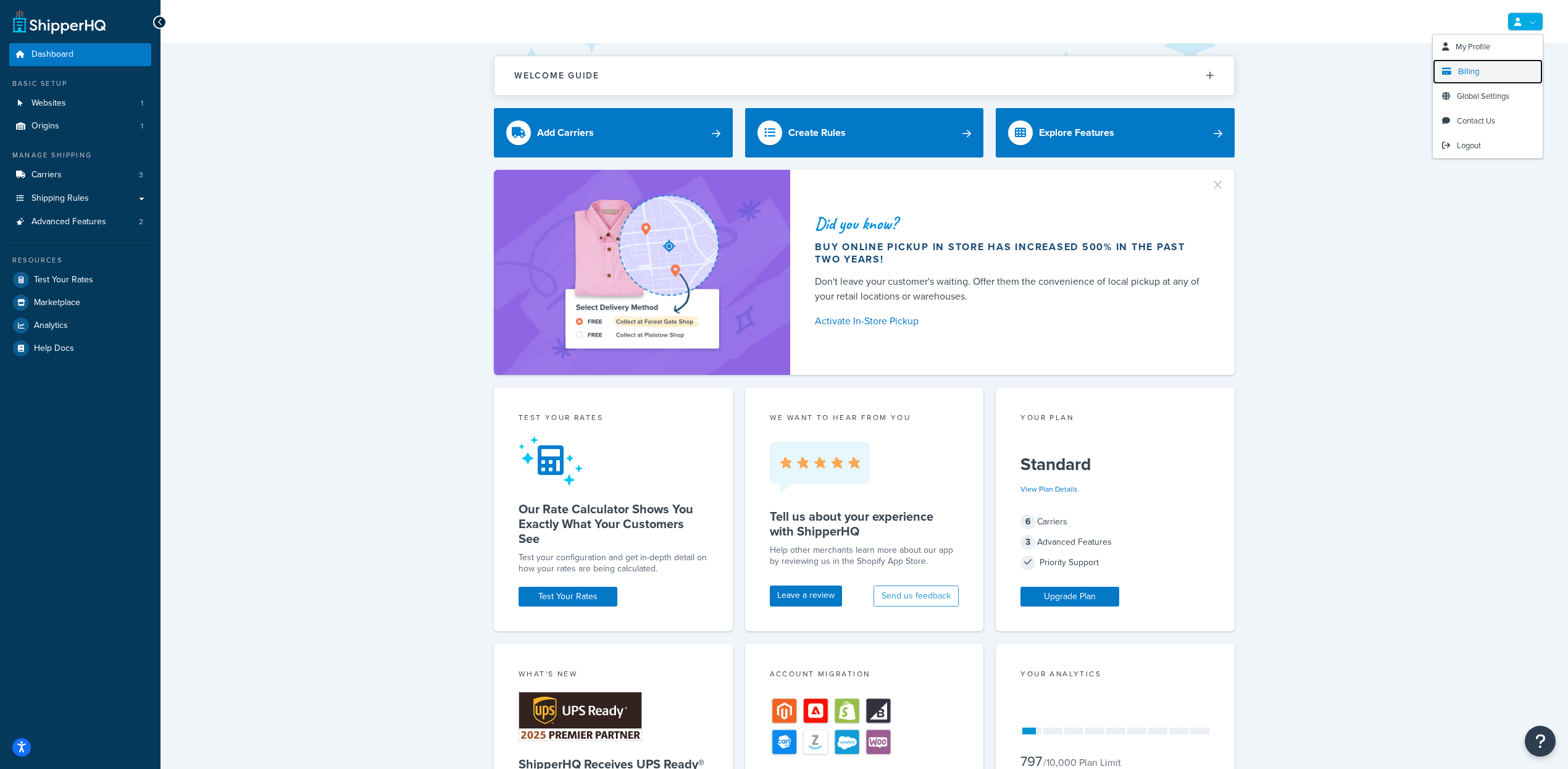
click at [1485, 71] on link "Billing" at bounding box center [1488, 72] width 110 height 25
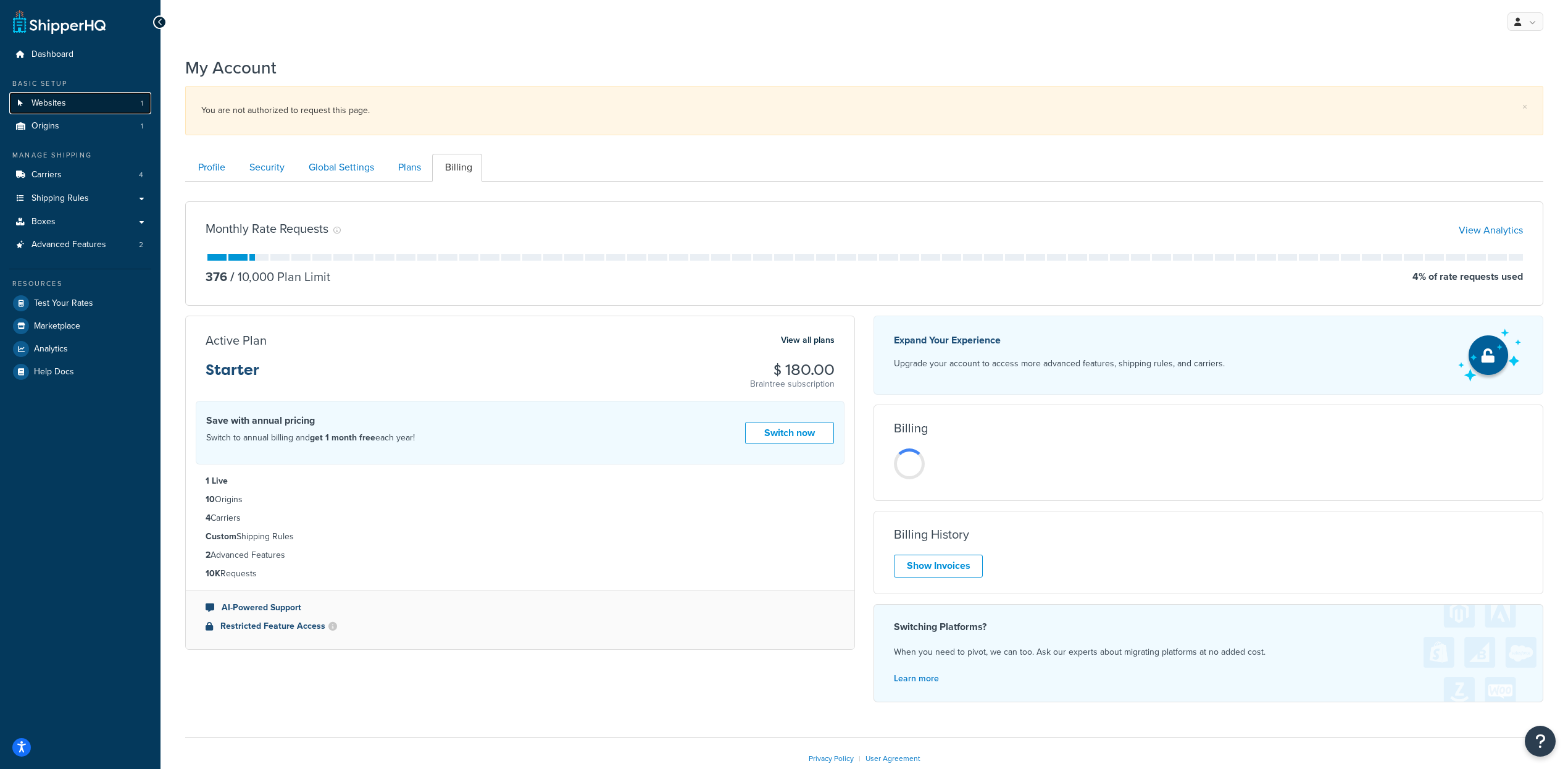
click at [76, 95] on link "Websites 1" at bounding box center [80, 104] width 142 height 23
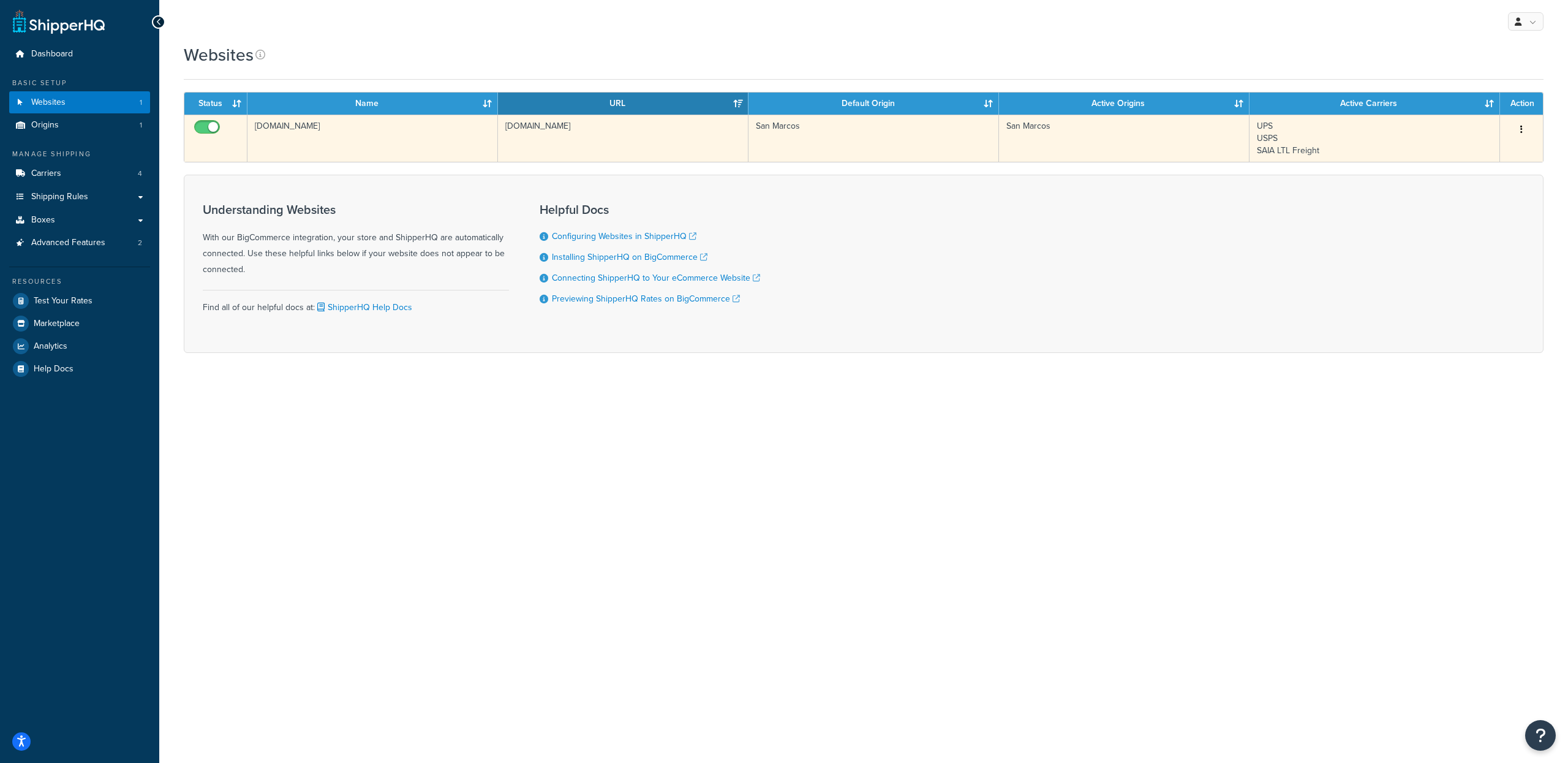
click at [537, 136] on td "[DOMAIN_NAME]" at bounding box center [623, 138] width 250 height 48
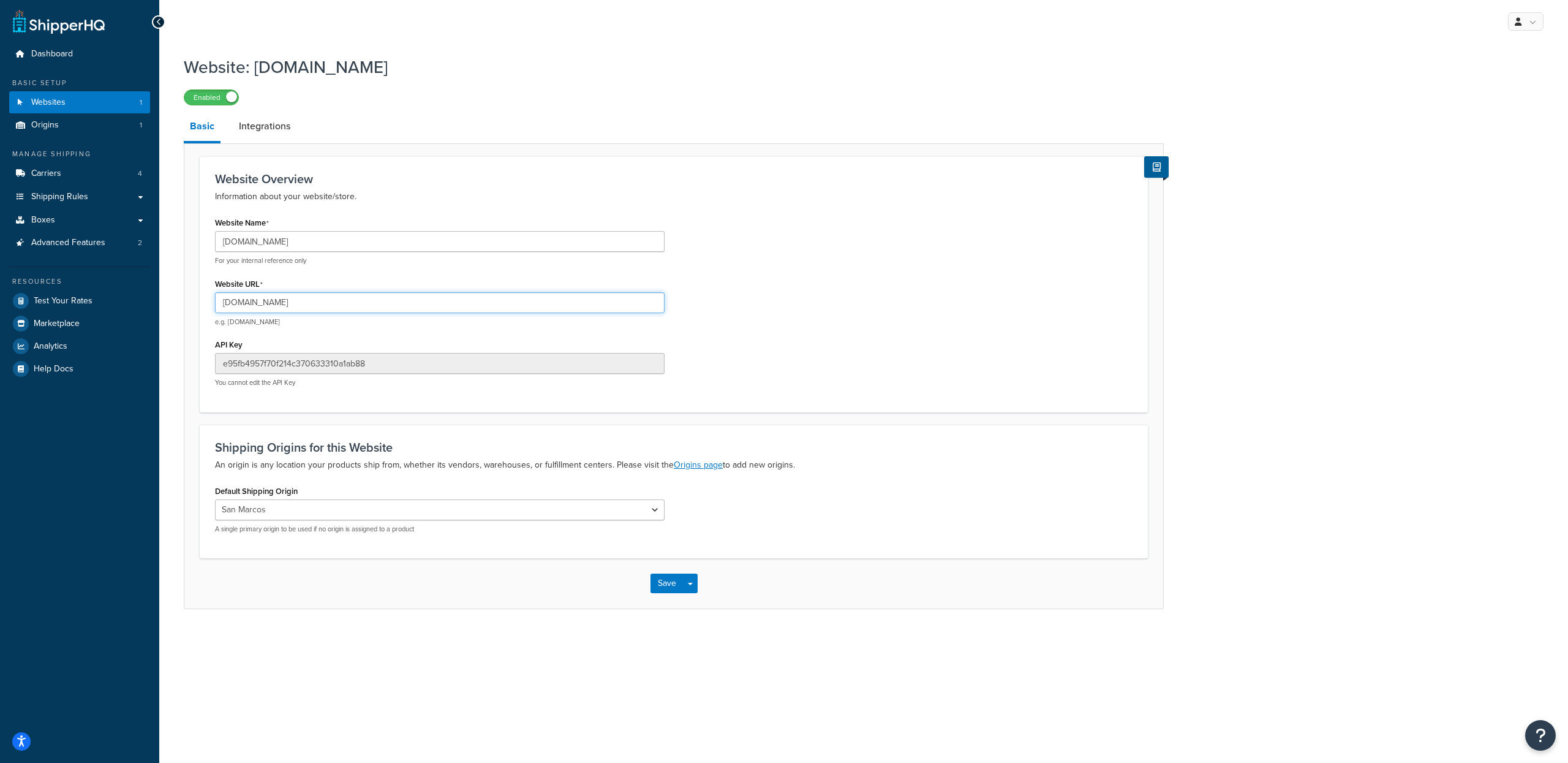
click at [311, 303] on input "[DOMAIN_NAME]" at bounding box center [440, 303] width 449 height 21
click at [84, 128] on link "Origins 1" at bounding box center [79, 125] width 141 height 23
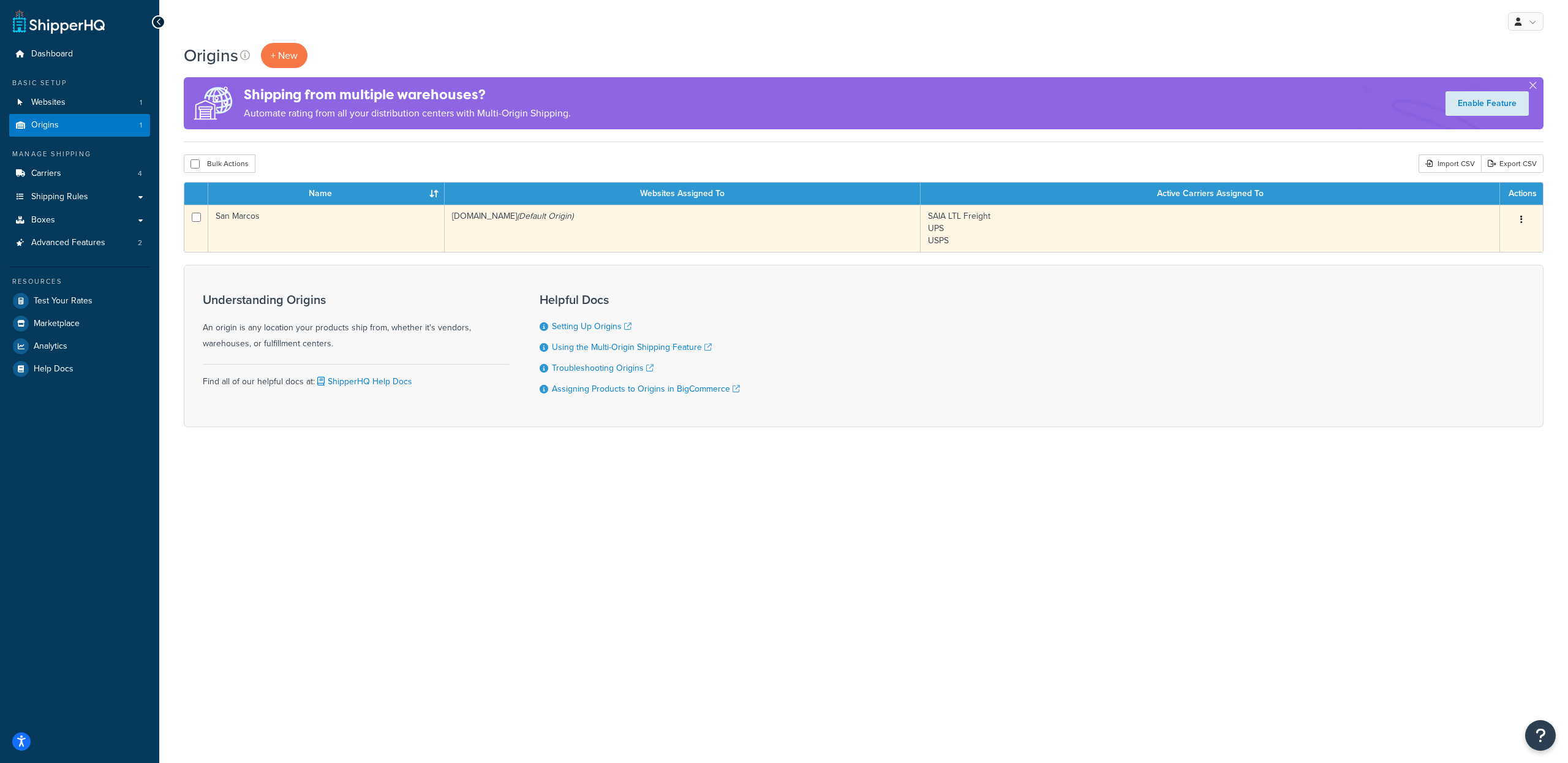
click at [429, 237] on td "San Marcos" at bounding box center [326, 228] width 236 height 48
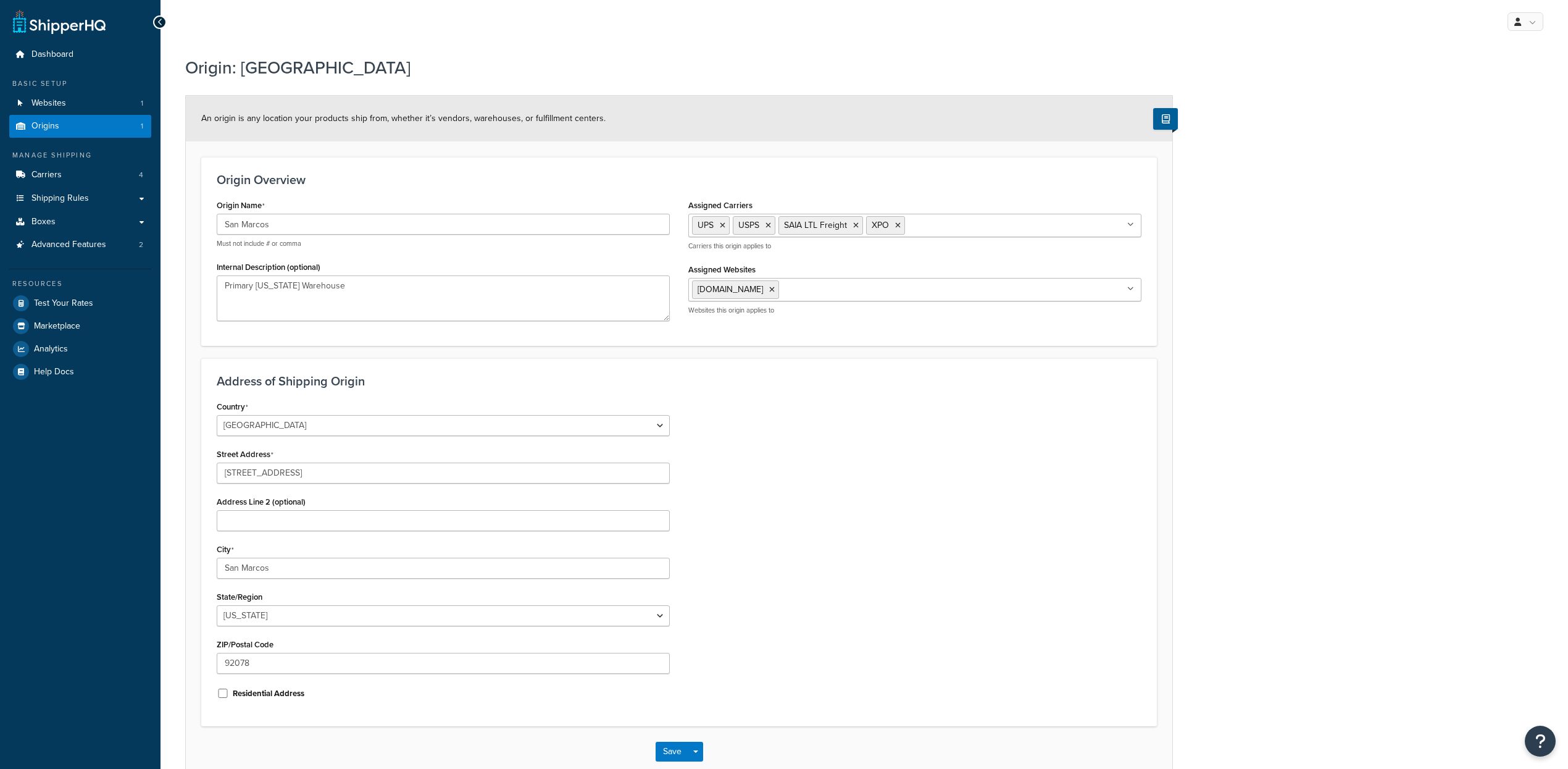
select select "5"
click at [78, 345] on link "Analytics" at bounding box center [80, 348] width 142 height 22
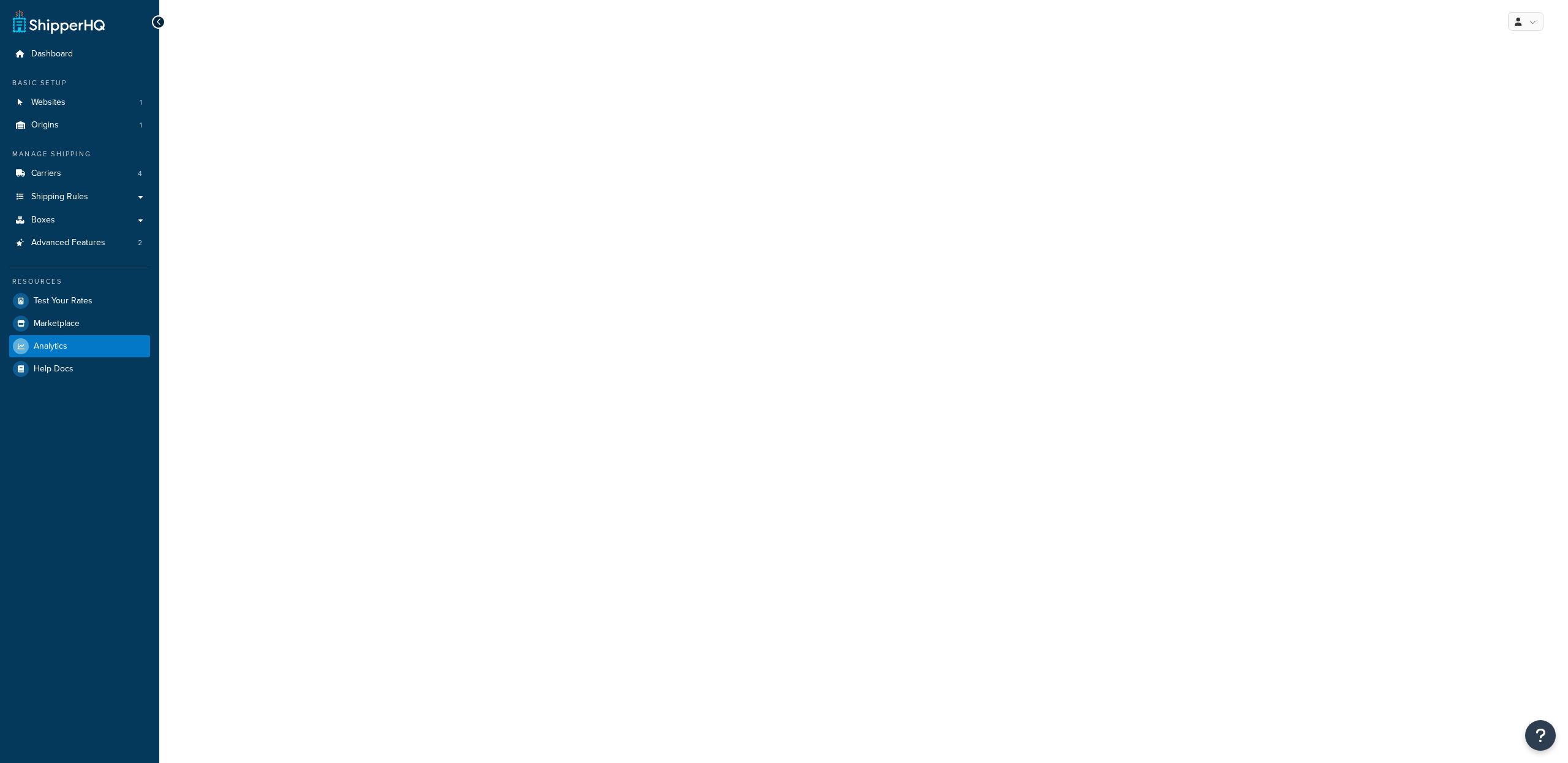
select select "last_7_days"
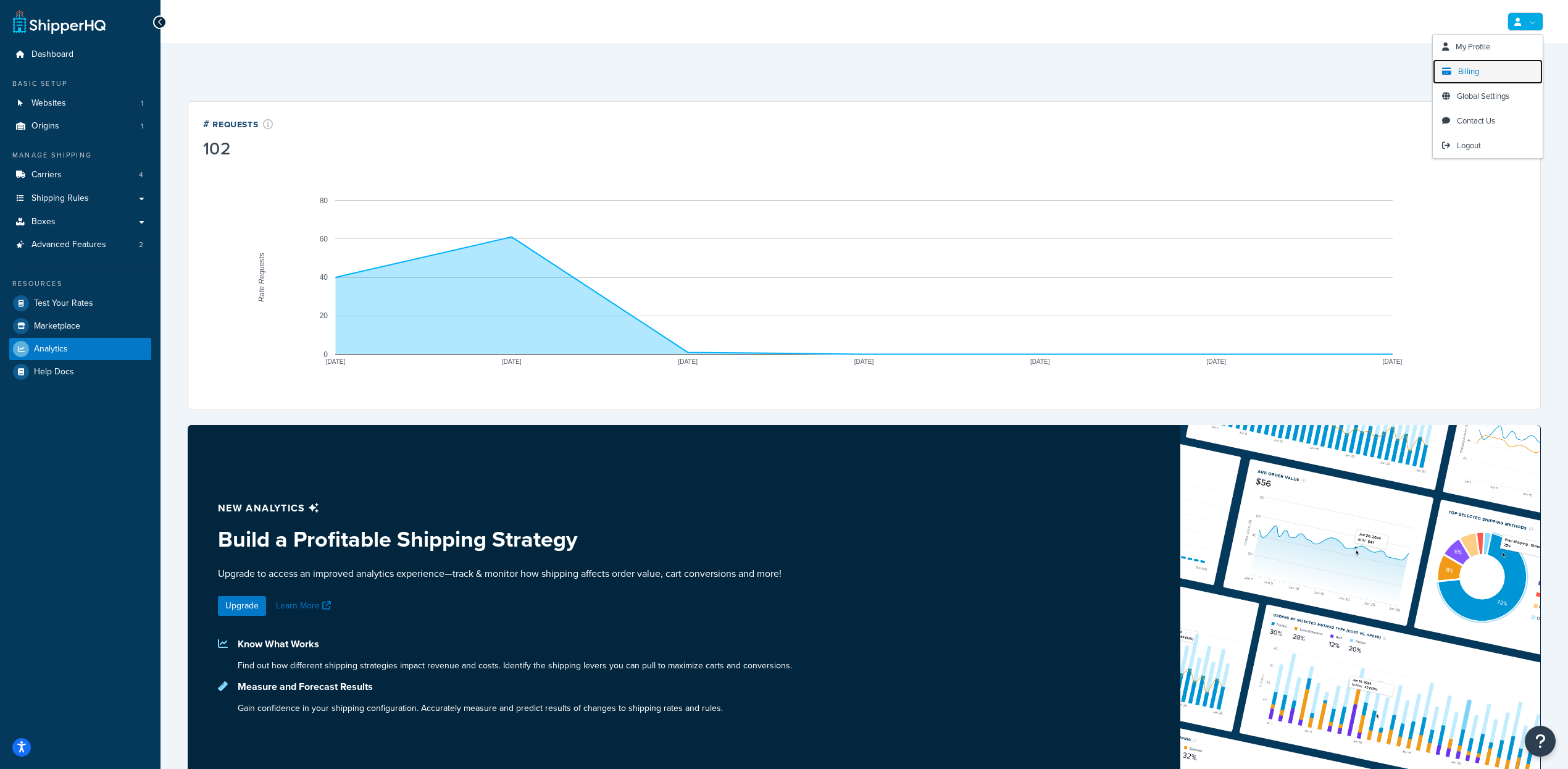
click at [1507, 69] on link "Billing" at bounding box center [1488, 72] width 110 height 25
